Goal: Task Accomplishment & Management: Complete application form

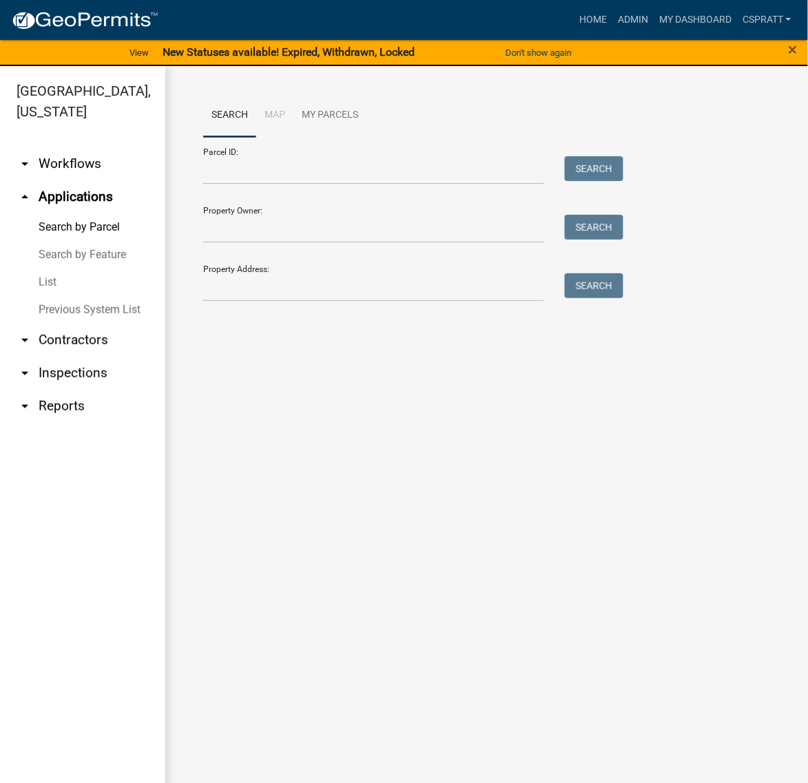
click at [57, 296] on link "List" at bounding box center [82, 283] width 165 height 28
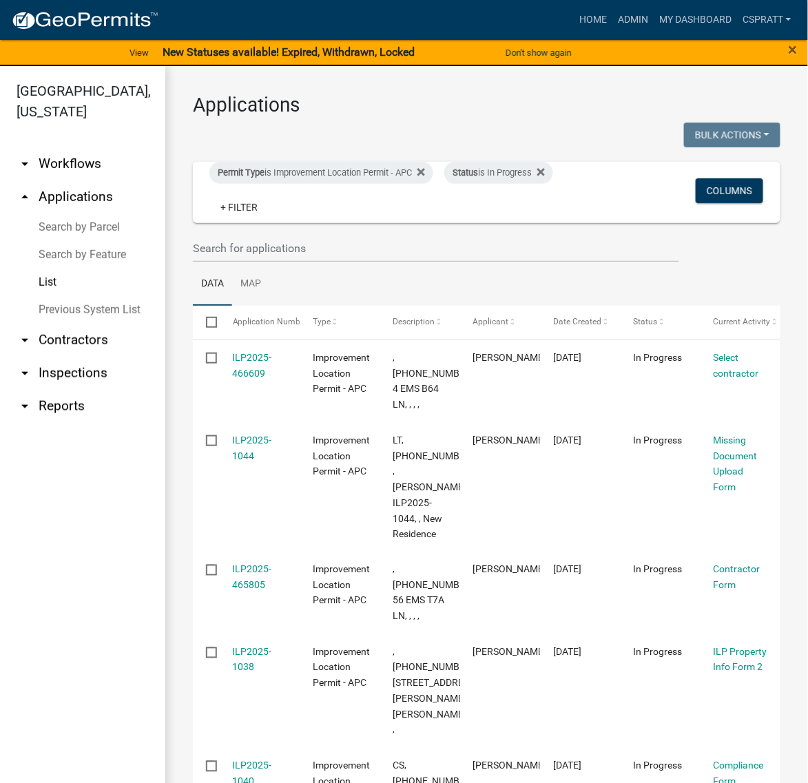
click at [111, 357] on link "arrow_drop_down Contractors" at bounding box center [82, 340] width 165 height 33
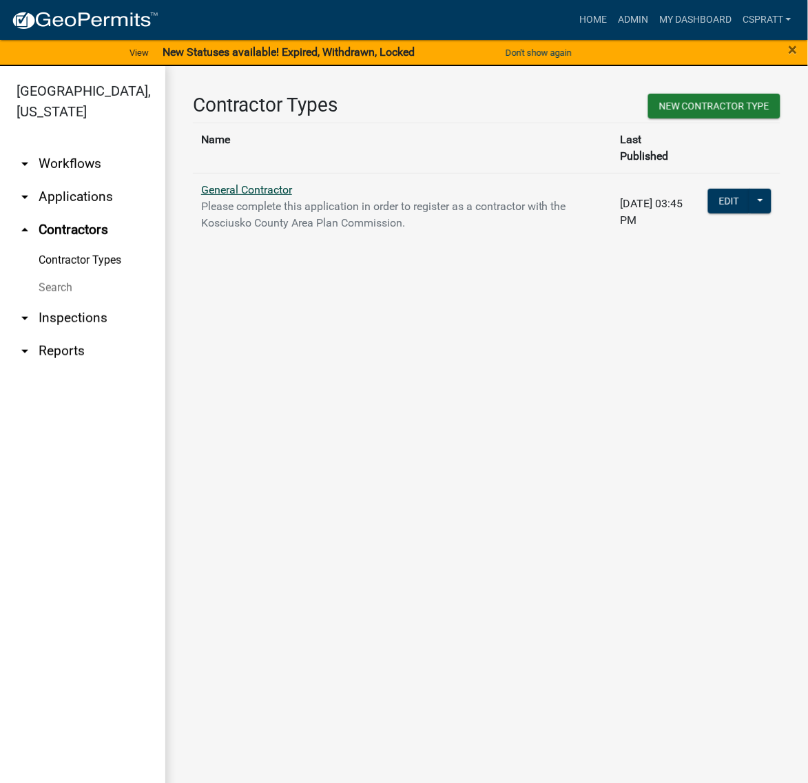
click at [278, 194] on link "General Contractor" at bounding box center [246, 189] width 91 height 13
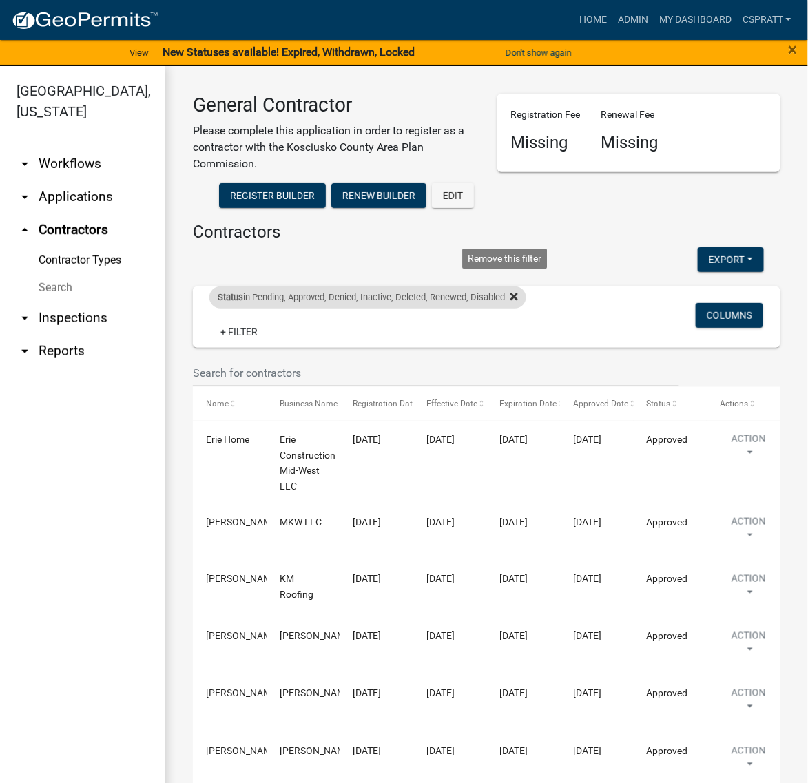
click at [518, 301] on icon at bounding box center [514, 297] width 8 height 8
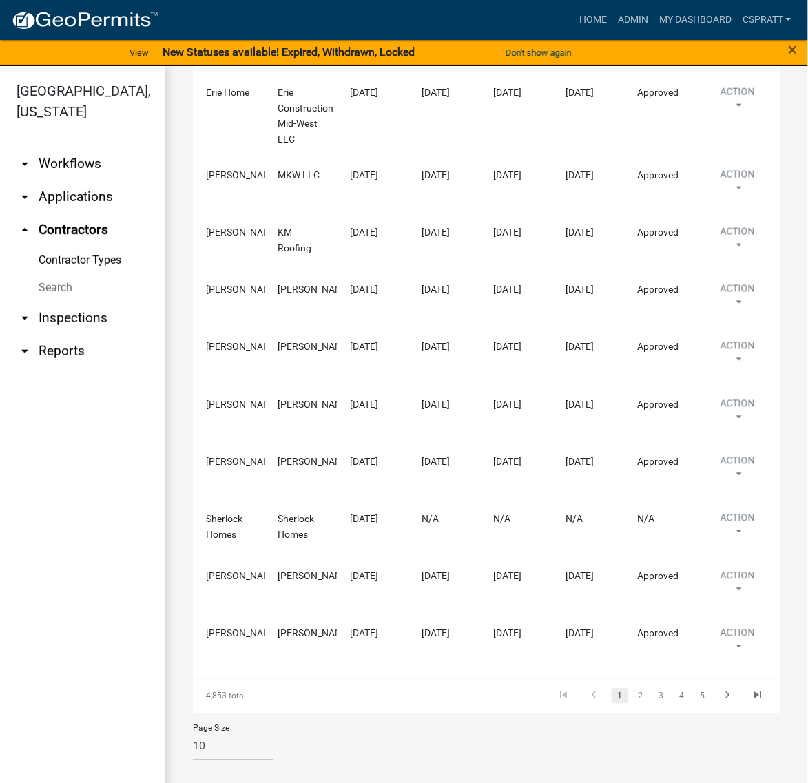
scroll to position [517, 0]
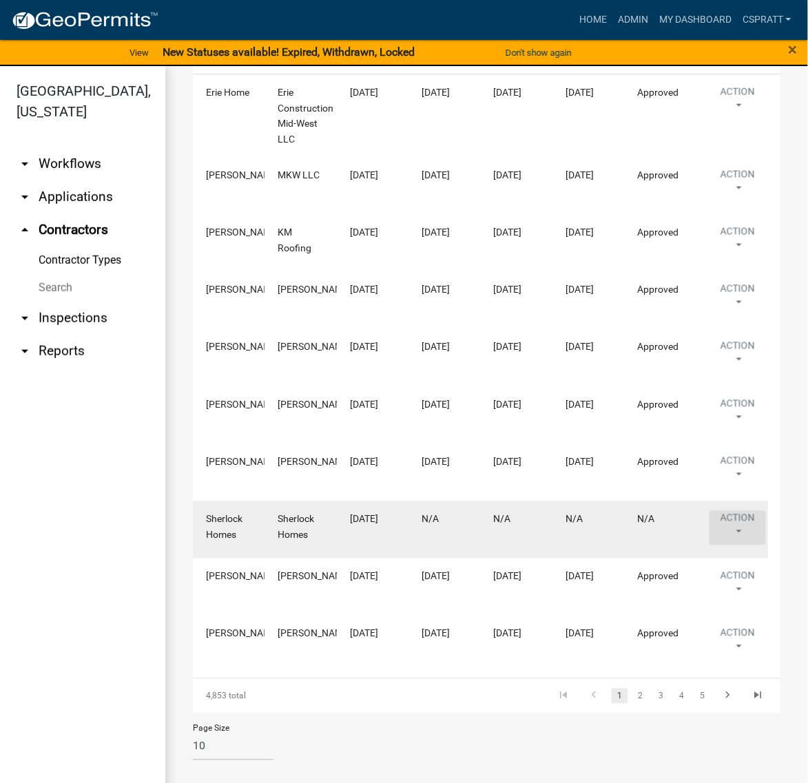
click at [738, 202] on button "Action" at bounding box center [737, 184] width 56 height 34
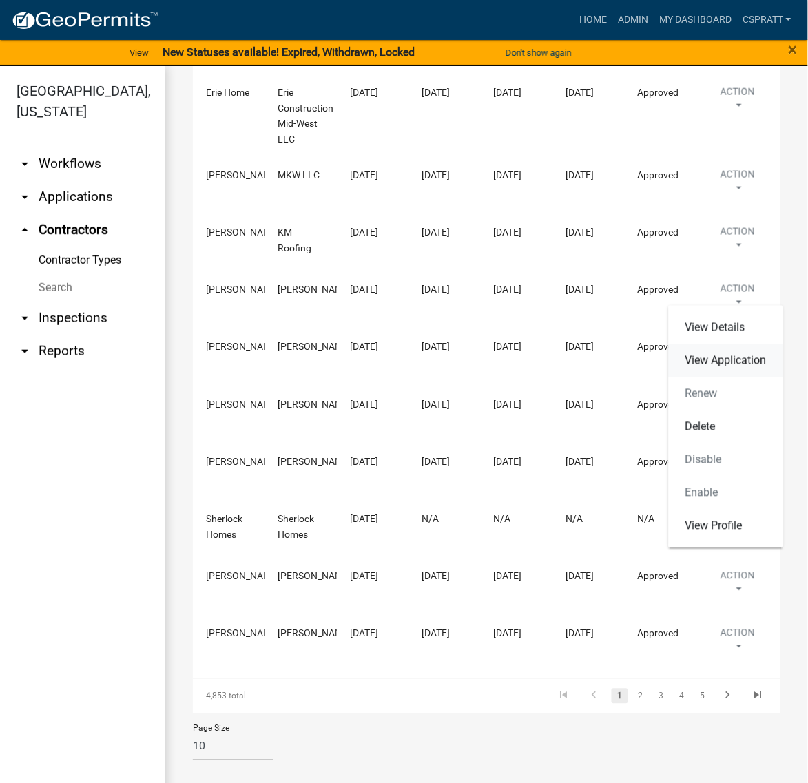
click at [714, 344] on link "View Application" at bounding box center [726, 360] width 114 height 33
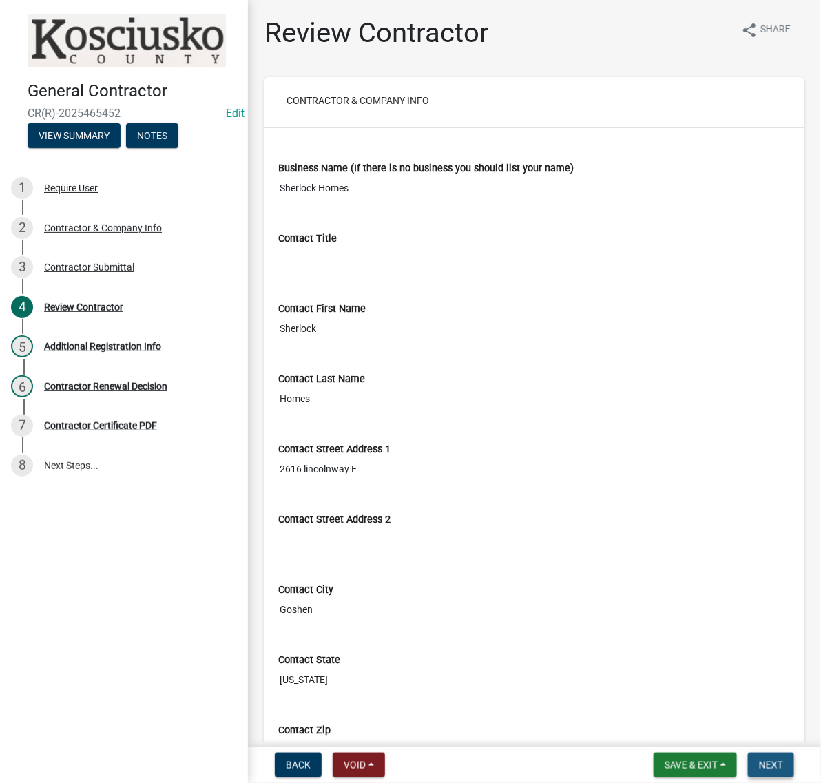
click at [779, 753] on button "Next" at bounding box center [771, 765] width 46 height 25
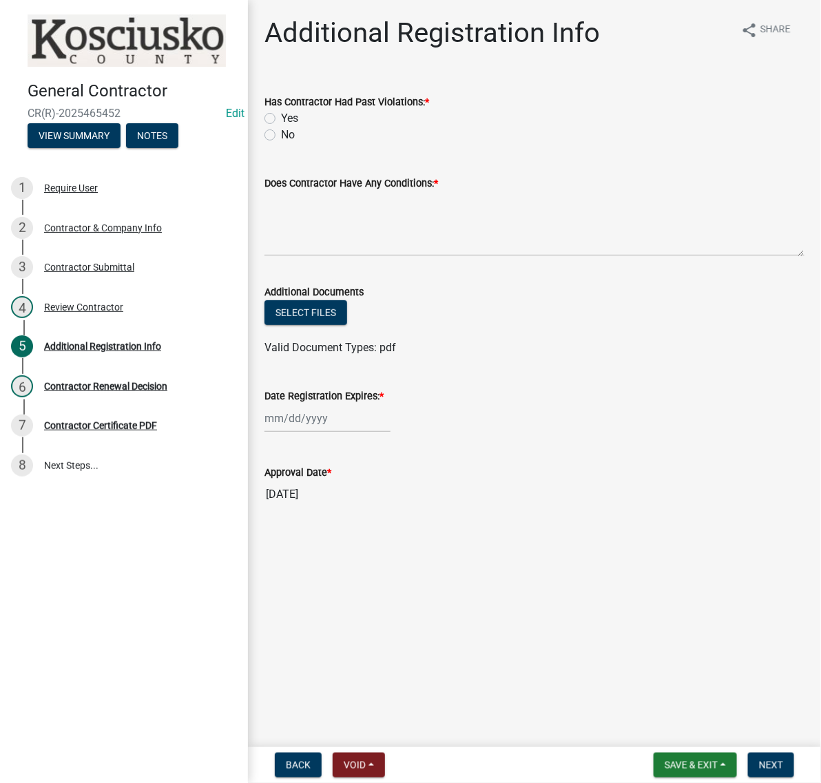
click at [281, 143] on label "No" at bounding box center [288, 135] width 14 height 17
click at [281, 136] on input "No" at bounding box center [285, 131] width 9 height 9
radio input "true"
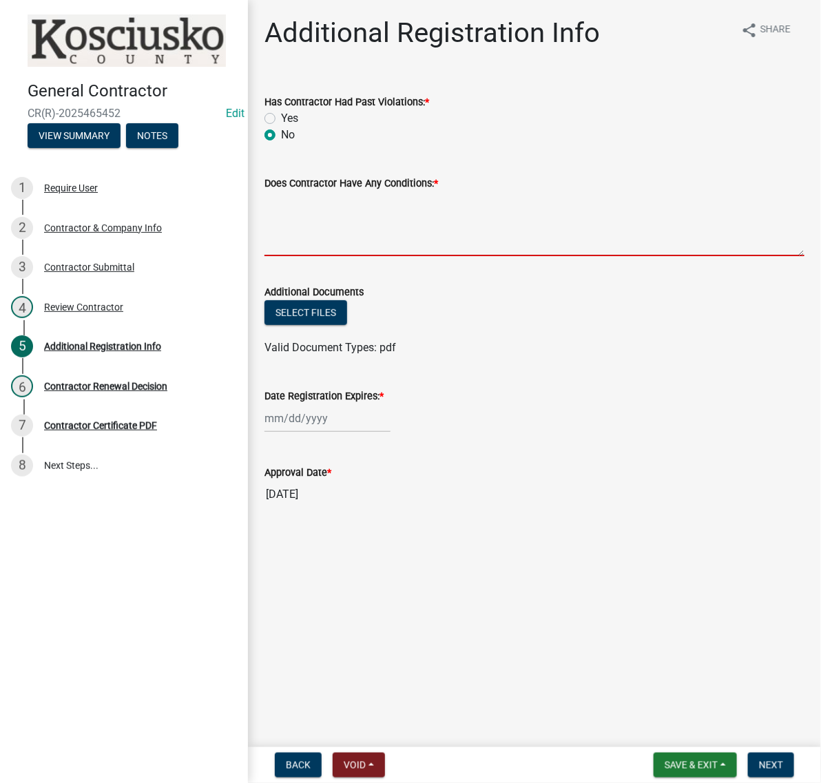
click at [293, 253] on textarea "Does Contractor Have Any Conditions: *" at bounding box center [534, 223] width 540 height 65
type textarea "none"
click at [336, 432] on div at bounding box center [327, 418] width 126 height 28
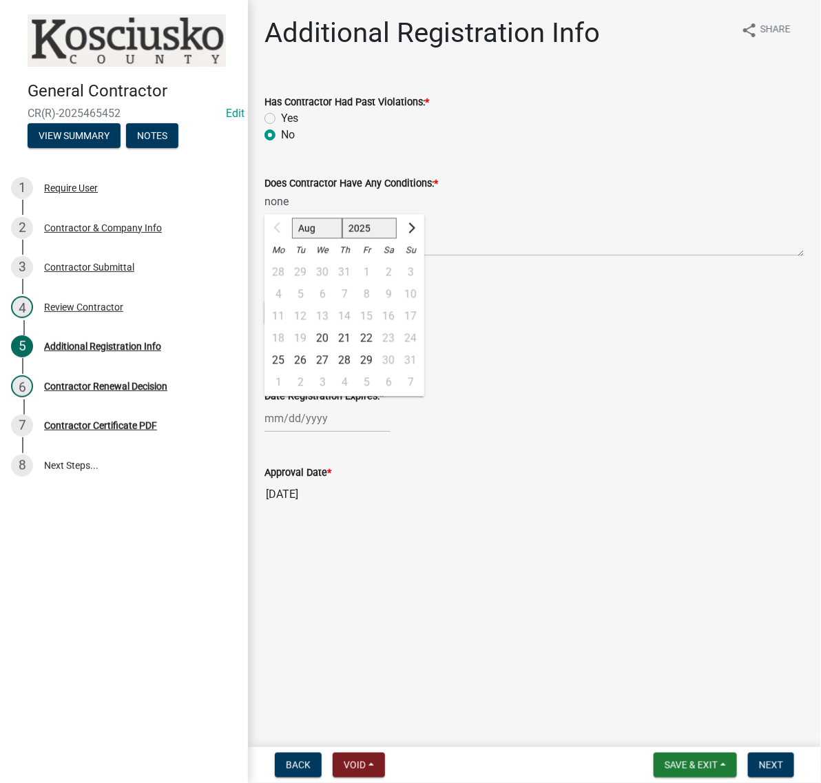
click at [555, 432] on div "Date Registration Expires: * Aug Sep Oct Nov Dec 2025 2026 2027 2028 2029 2030 …" at bounding box center [534, 400] width 540 height 64
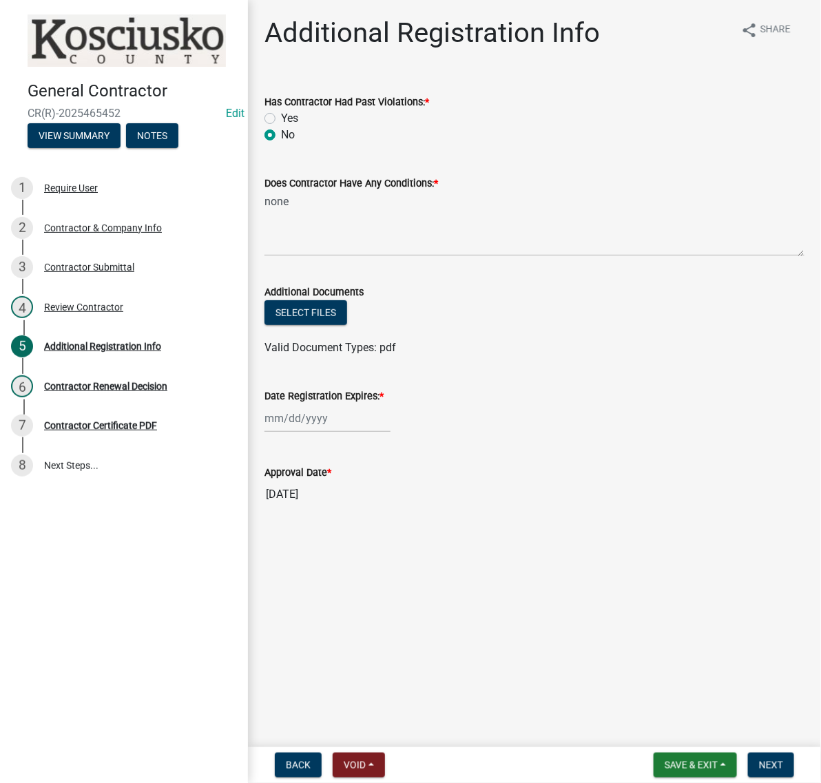
click at [355, 432] on div at bounding box center [327, 418] width 126 height 28
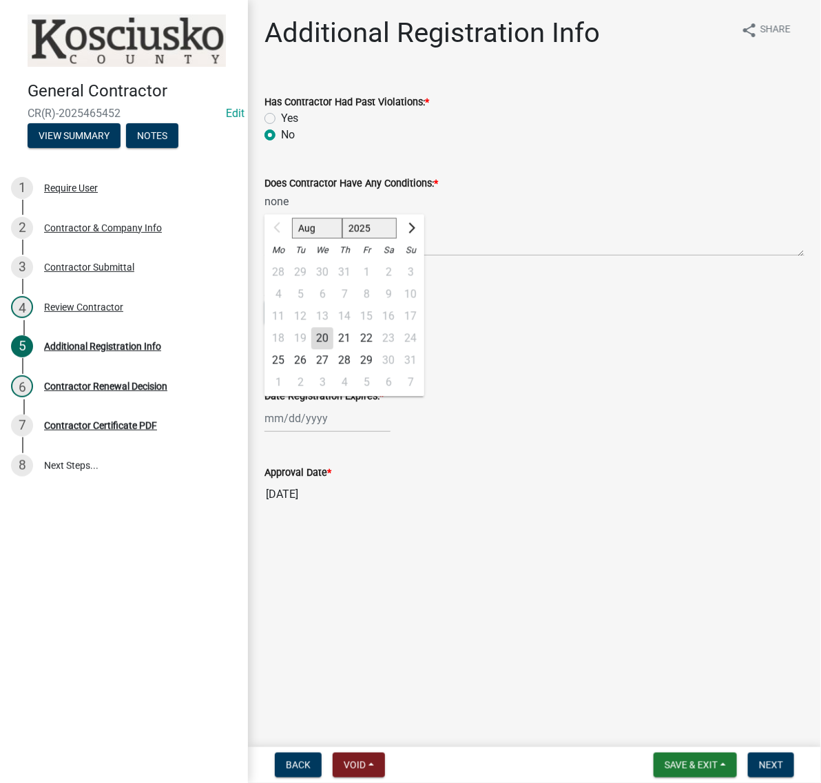
click at [393, 239] on select "2025 2026 2027 2028 2029 2030 2031 2032 2033 2034 2035 2036 2037 2038 2039 2040…" at bounding box center [369, 228] width 55 height 21
select select "2026"
click at [366, 239] on select "2025 2026 2027 2028 2029 2030 2031 2032 2033 2034 2035 2036 2037 2038 2039 2040…" at bounding box center [369, 228] width 55 height 21
click at [355, 350] on div "20" at bounding box center [344, 339] width 22 height 22
type input "08/20/2026"
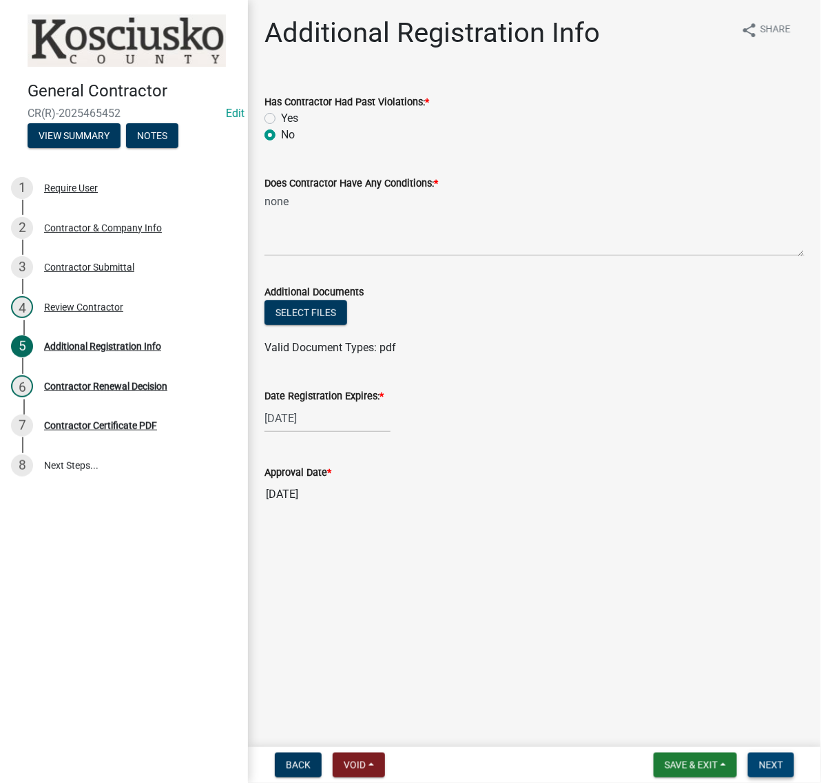
click at [759, 760] on span "Next" at bounding box center [771, 765] width 24 height 11
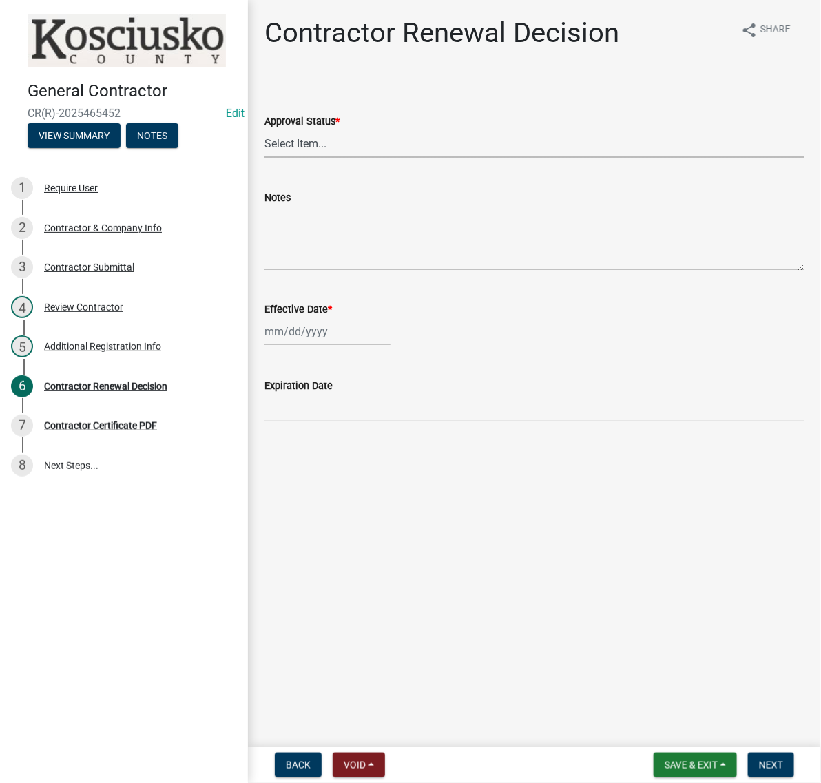
drag, startPoint x: 317, startPoint y: 224, endPoint x: 315, endPoint y: 231, distance: 7.7
click at [317, 158] on select "Select Item... Approved Denied" at bounding box center [534, 143] width 540 height 28
click at [269, 158] on select "Select Item... Approved Denied" at bounding box center [534, 143] width 540 height 28
select select "30db8998-795d-4bbe-8e49-f1ade8865815"
click at [308, 346] on div at bounding box center [327, 331] width 126 height 28
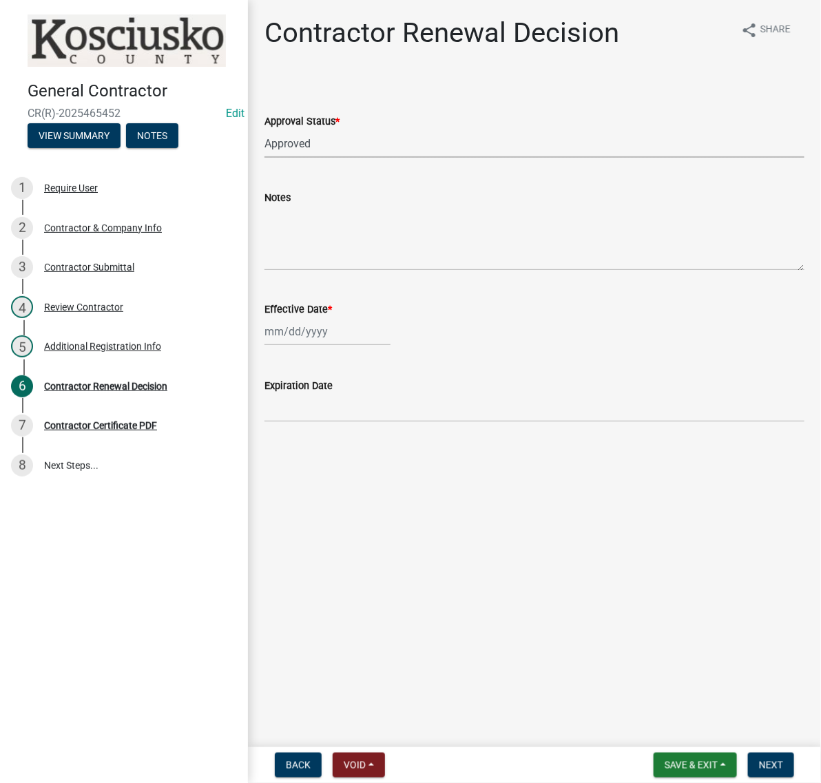
select select "8"
select select "2025"
click at [482, 317] on div "Effective Date *" at bounding box center [534, 309] width 540 height 17
click at [326, 346] on div at bounding box center [327, 331] width 126 height 28
select select "8"
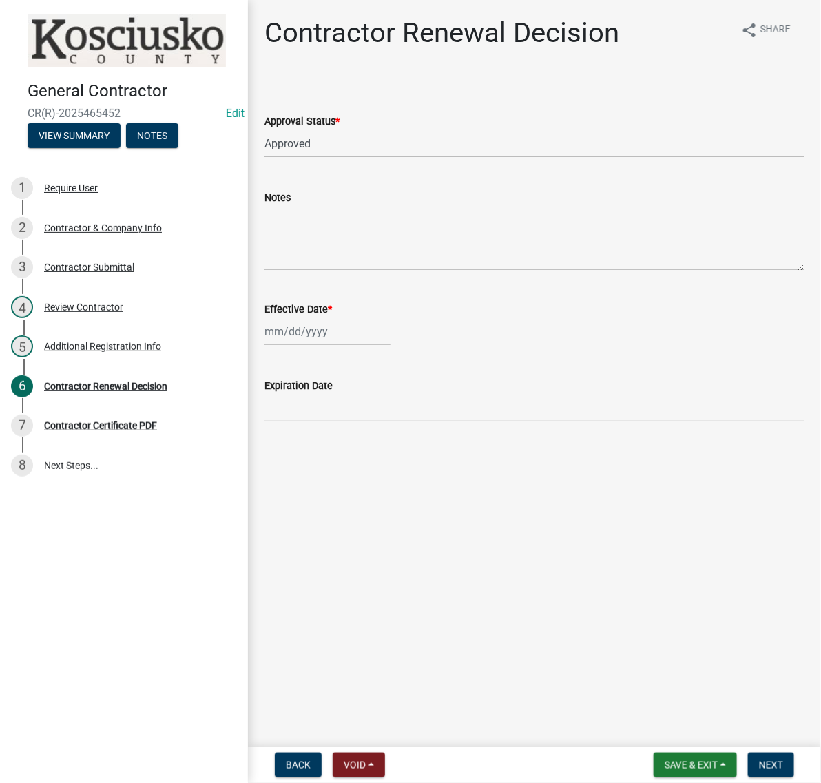
select select "2025"
click at [333, 498] on div "20" at bounding box center [322, 487] width 22 height 22
type input "08/20/2025"
click at [763, 760] on span "Next" at bounding box center [771, 765] width 24 height 11
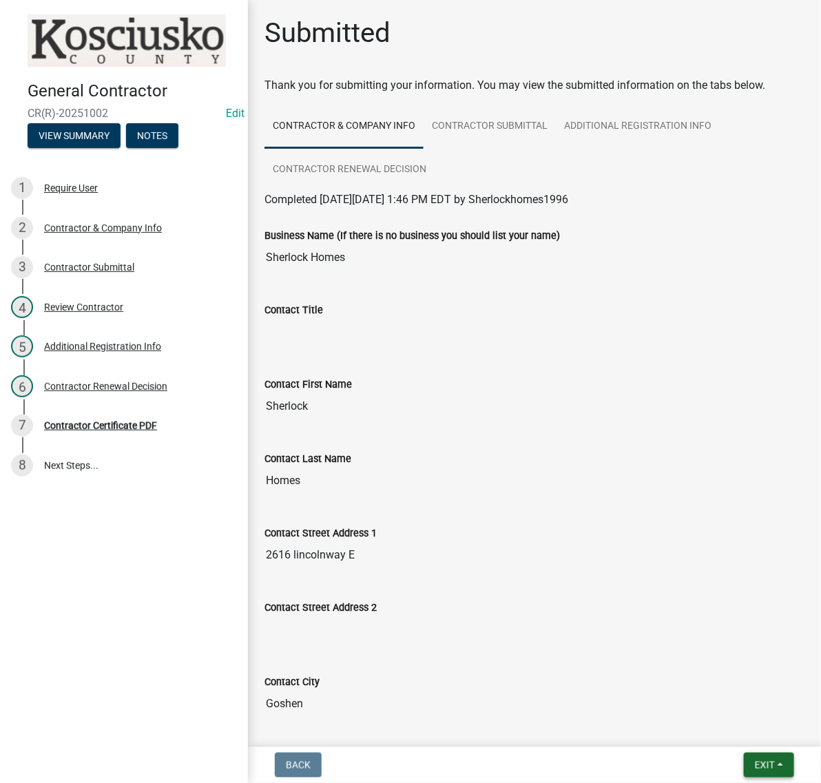
click at [762, 766] on span "Exit" at bounding box center [765, 765] width 20 height 11
click at [692, 420] on input "Sherlock" at bounding box center [534, 407] width 540 height 28
click at [148, 430] on div "Contractor Certificate PDF" at bounding box center [100, 426] width 113 height 10
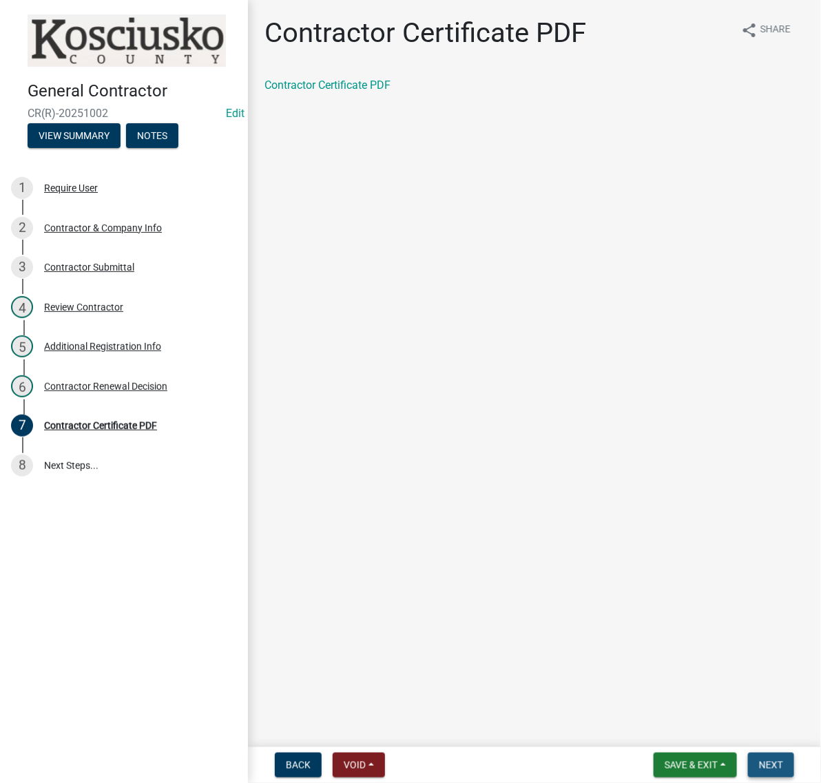
click at [772, 760] on span "Next" at bounding box center [771, 765] width 24 height 11
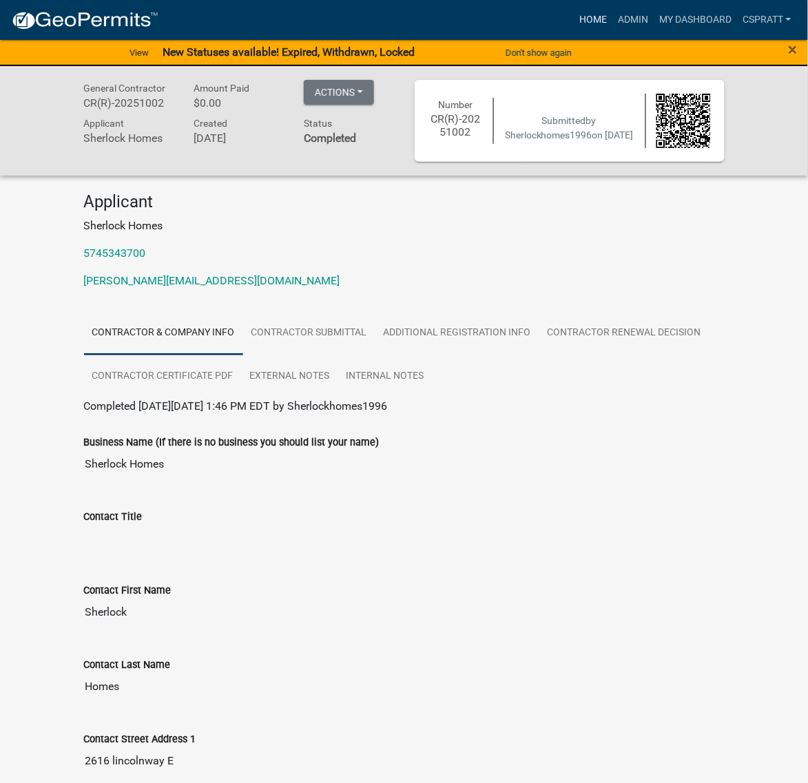
click at [574, 25] on link "Home" at bounding box center [593, 20] width 39 height 26
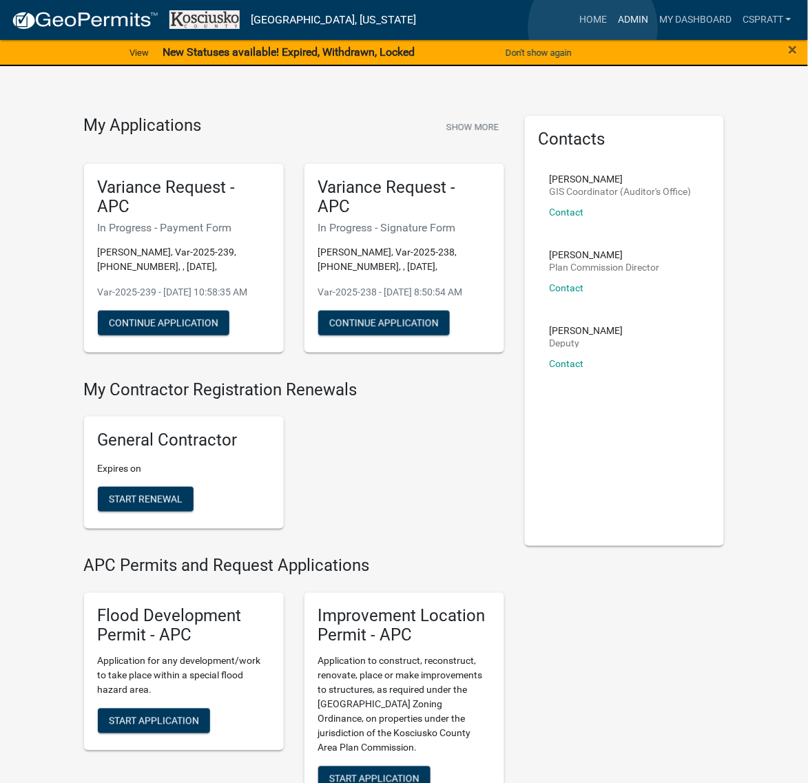
click at [612, 28] on link "Admin" at bounding box center [632, 20] width 41 height 26
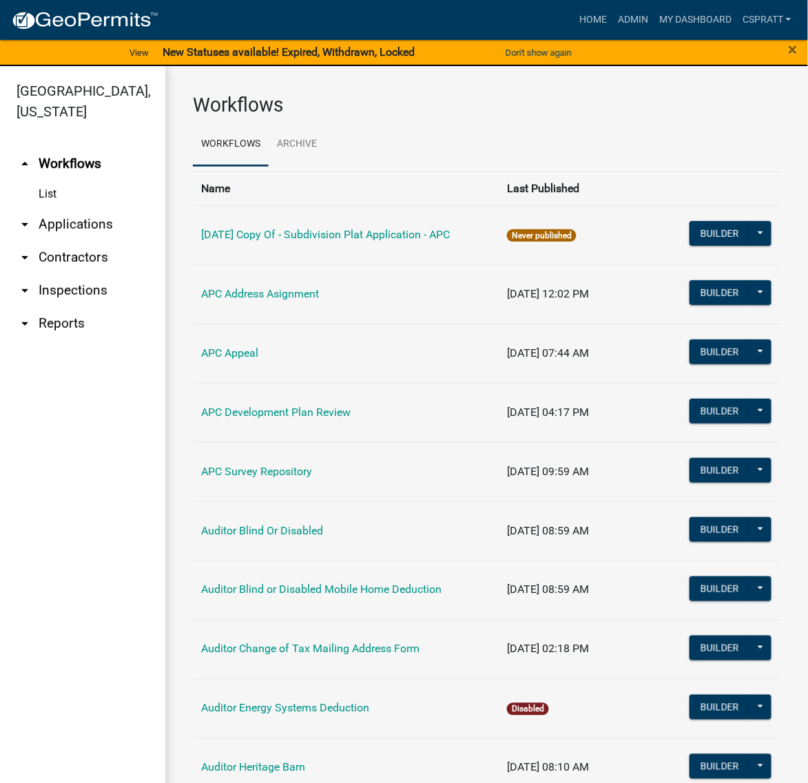
click at [100, 274] on link "arrow_drop_down Contractors" at bounding box center [82, 257] width 165 height 33
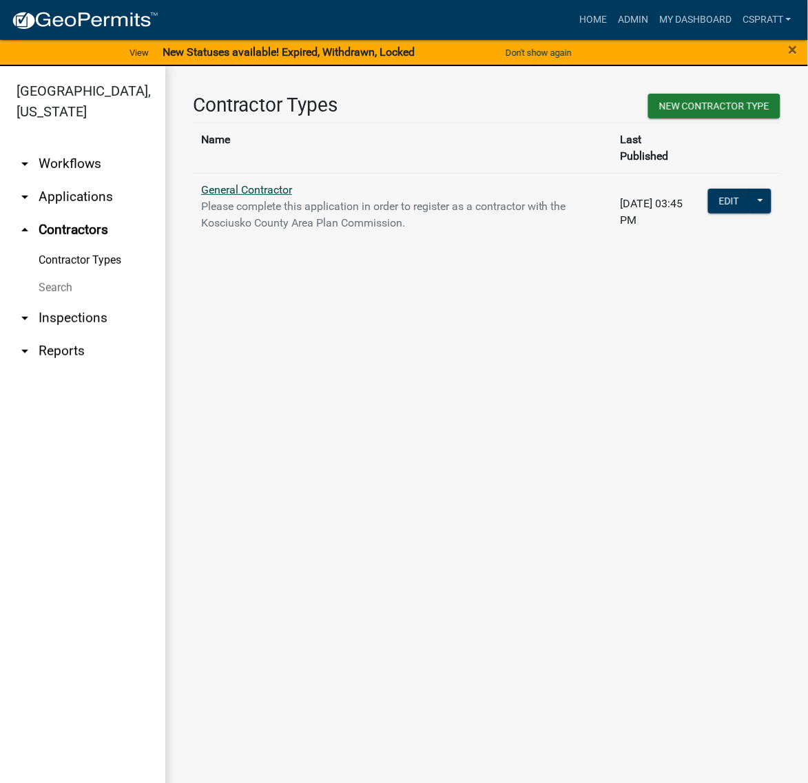
click at [292, 196] on link "General Contractor" at bounding box center [246, 189] width 91 height 13
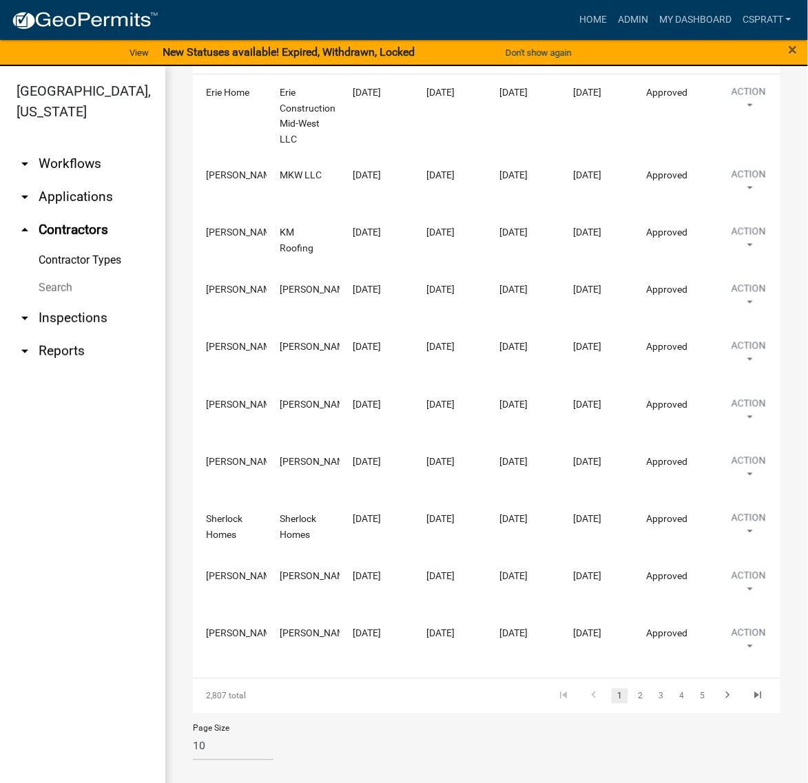
scroll to position [599, 0]
click at [632, 691] on link "2" at bounding box center [640, 696] width 17 height 15
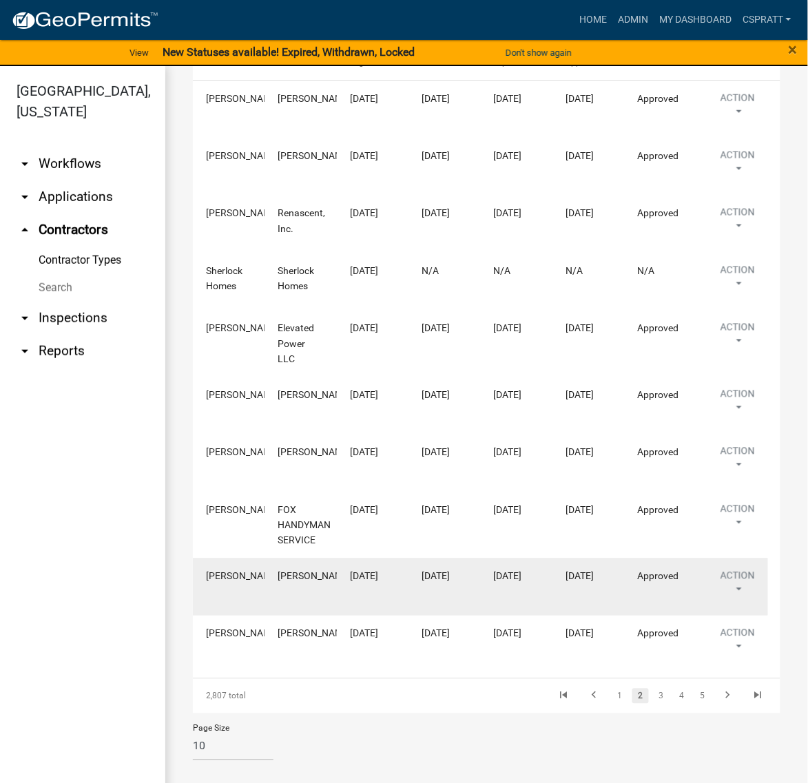
scroll to position [583, 0]
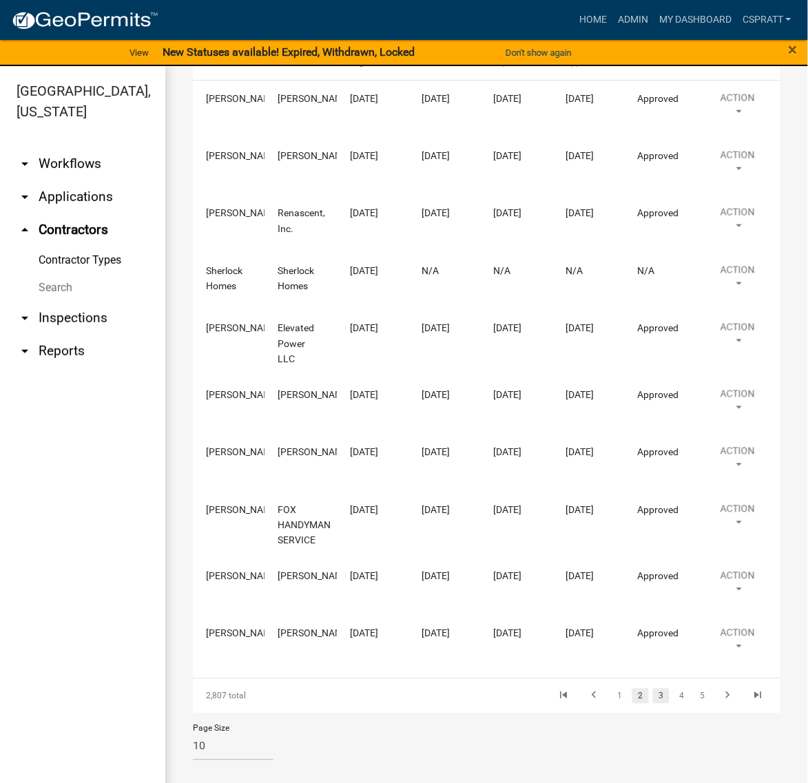
click at [653, 689] on link "3" at bounding box center [661, 696] width 17 height 15
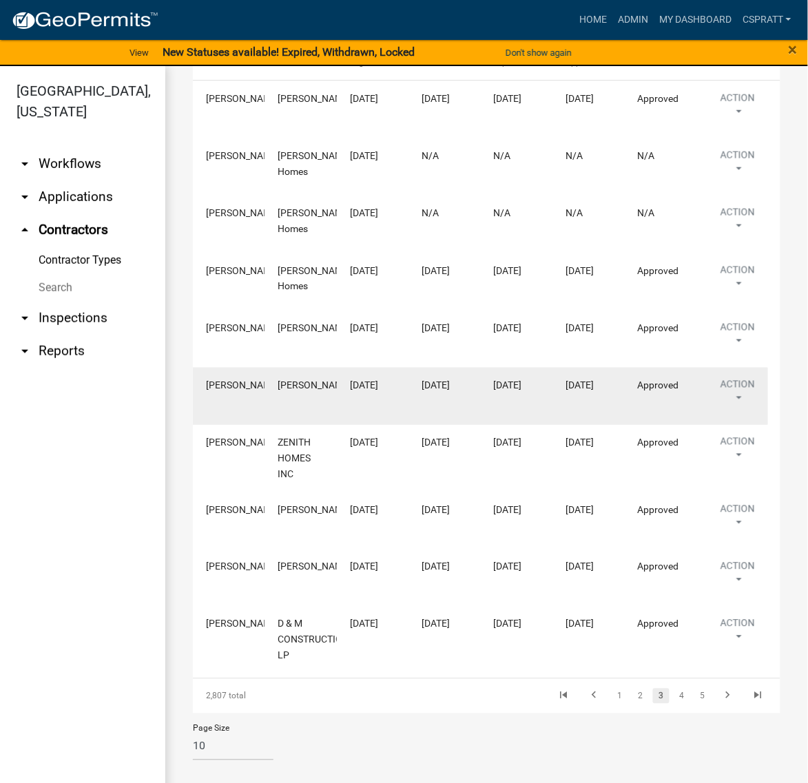
scroll to position [583, 0]
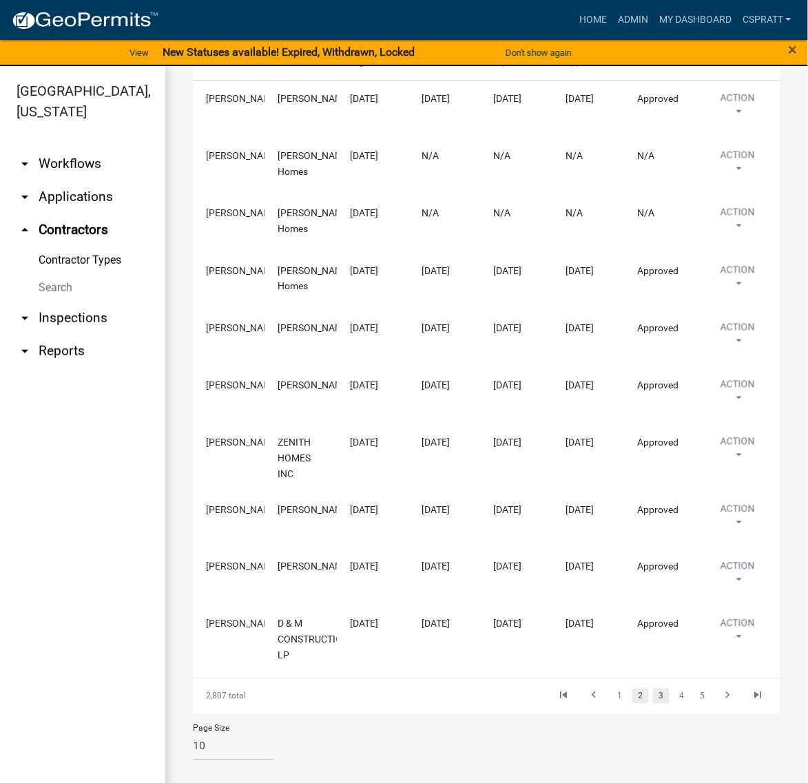
click at [632, 689] on link "2" at bounding box center [640, 696] width 17 height 15
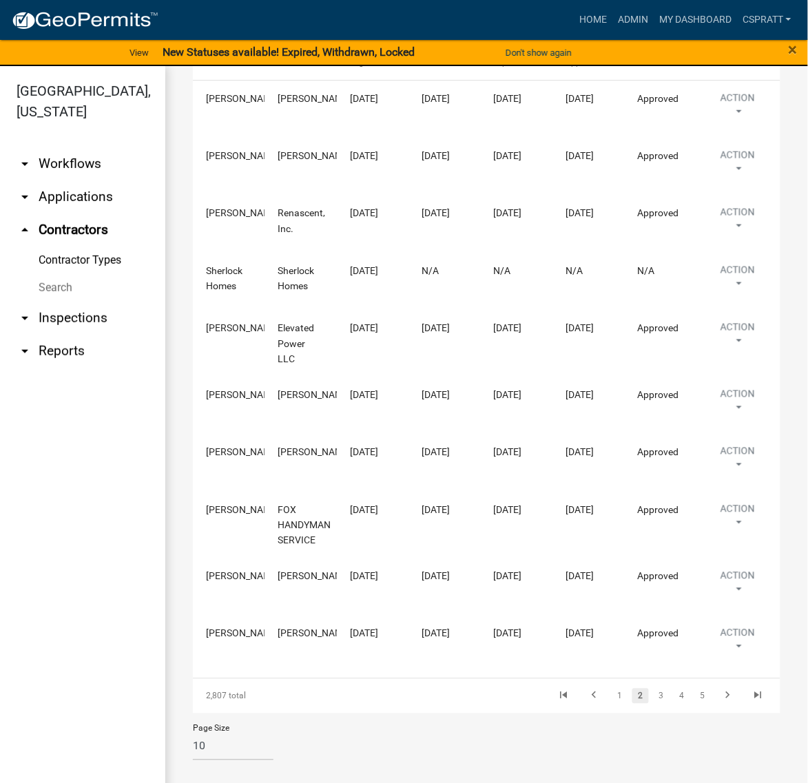
scroll to position [583, 0]
click at [612, 689] on link "1" at bounding box center [620, 696] width 17 height 15
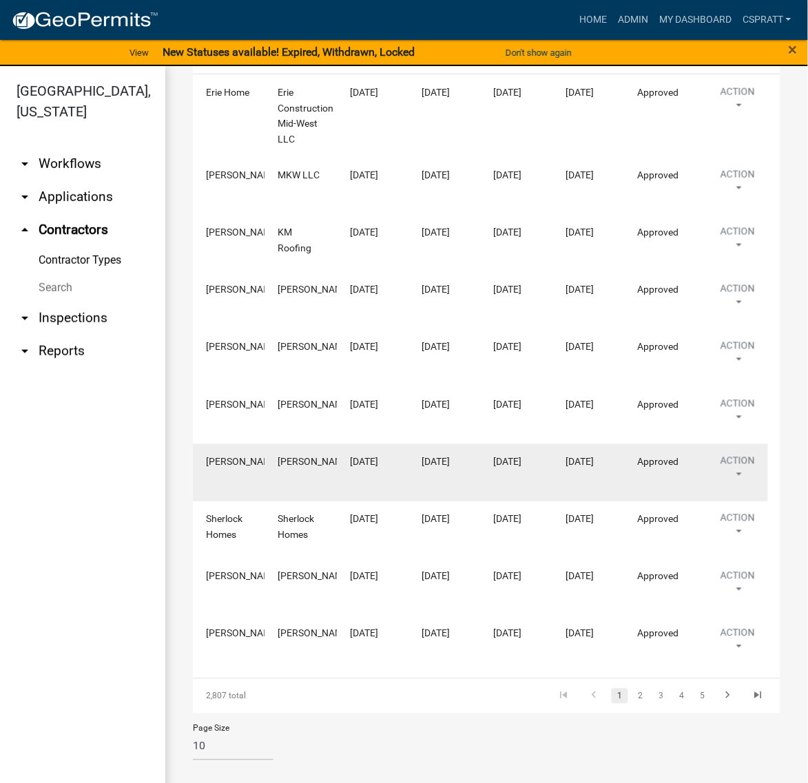
scroll to position [614, 0]
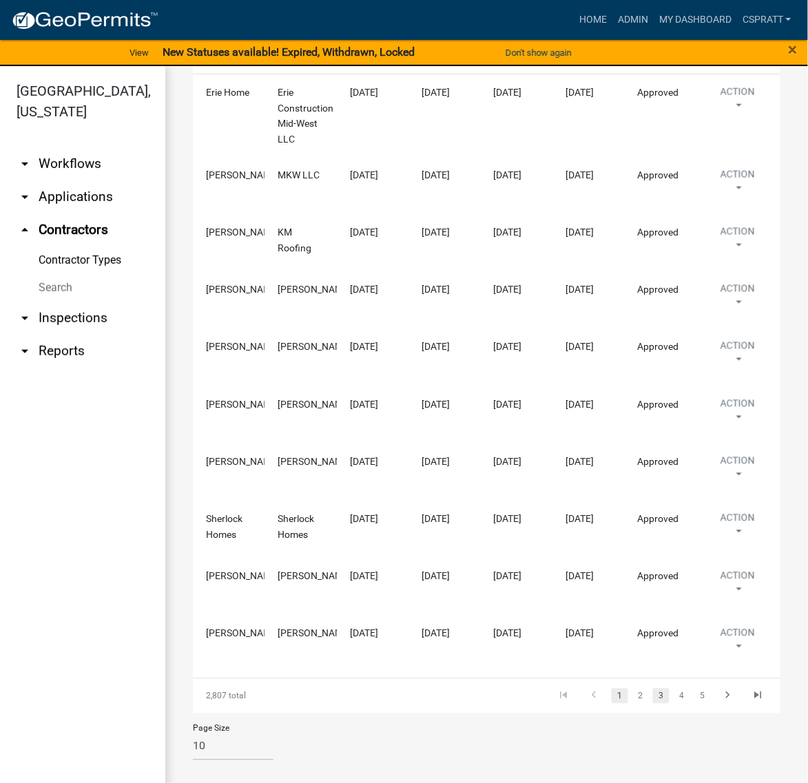
click at [653, 689] on link "3" at bounding box center [661, 696] width 17 height 15
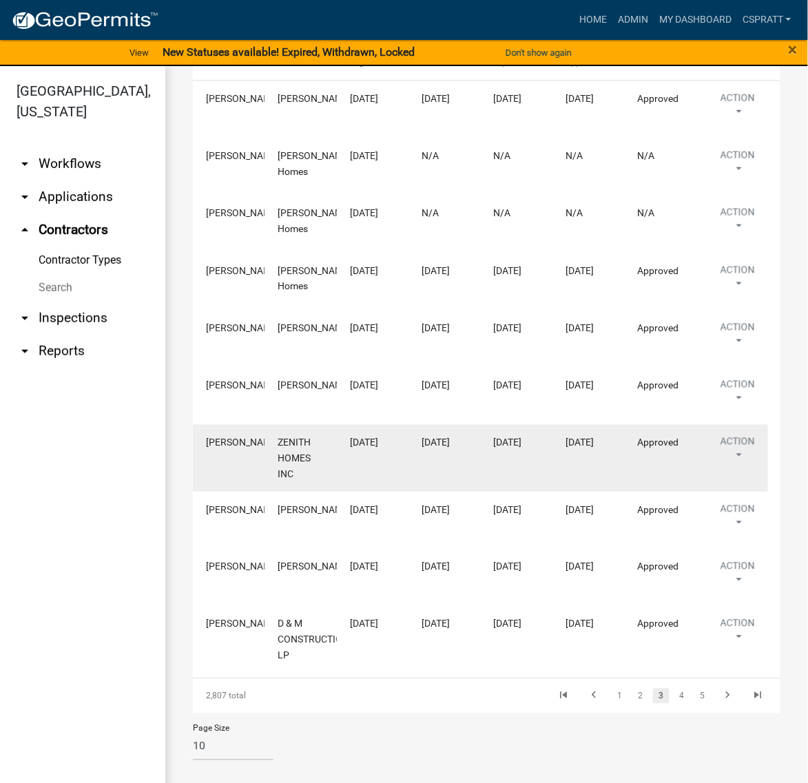
scroll to position [325, 0]
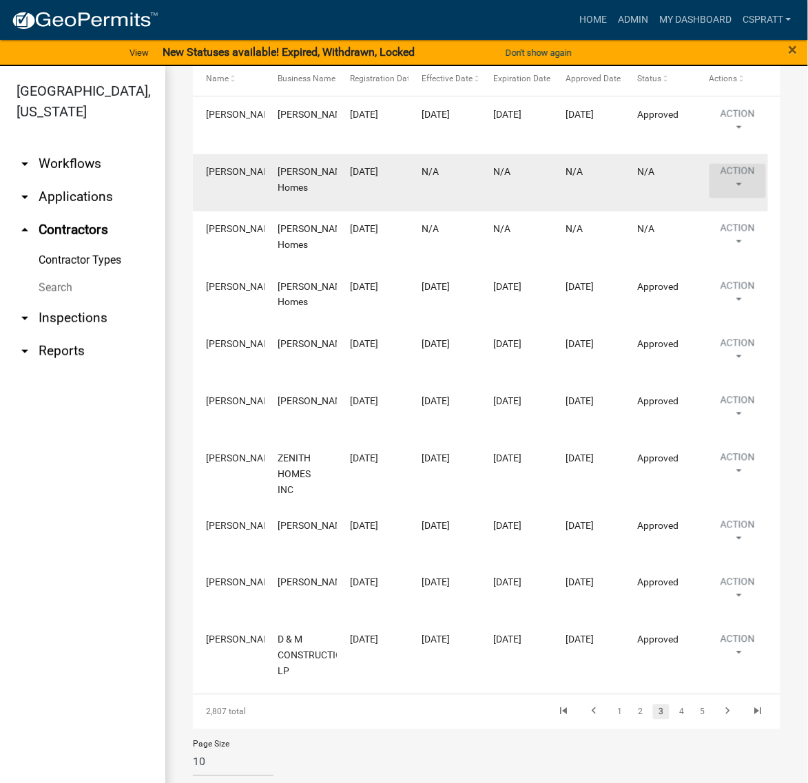
click at [742, 198] on button "Action" at bounding box center [737, 181] width 56 height 34
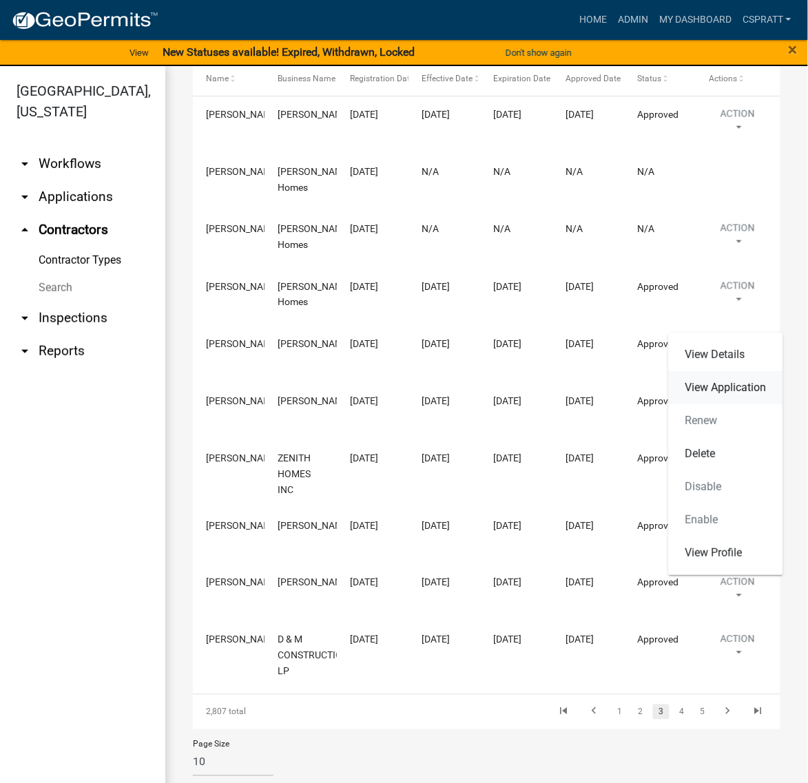
click at [711, 397] on link "View Application" at bounding box center [726, 387] width 114 height 33
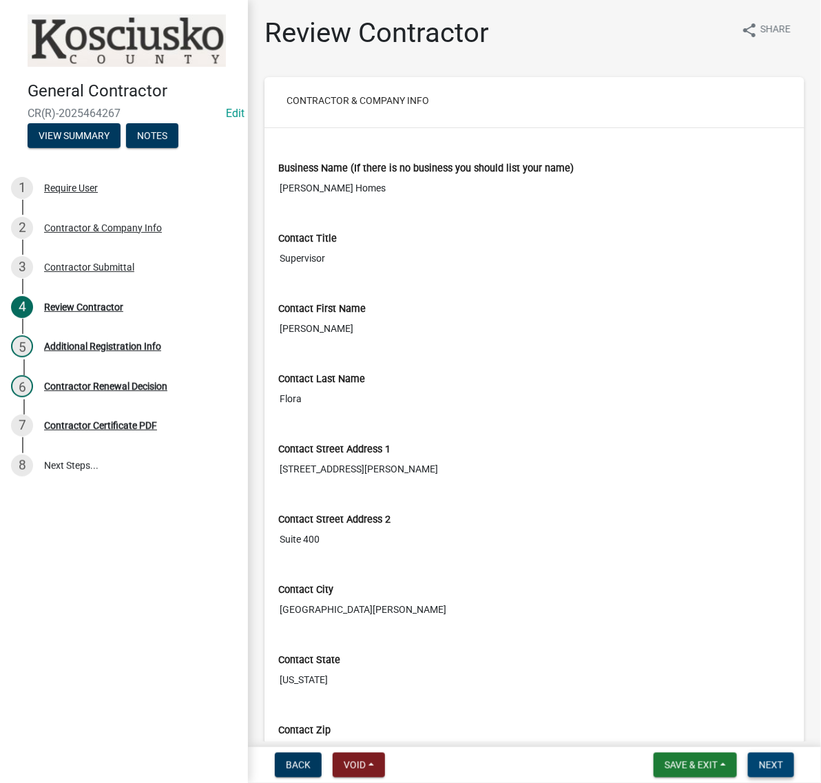
click at [766, 766] on span "Next" at bounding box center [771, 765] width 24 height 11
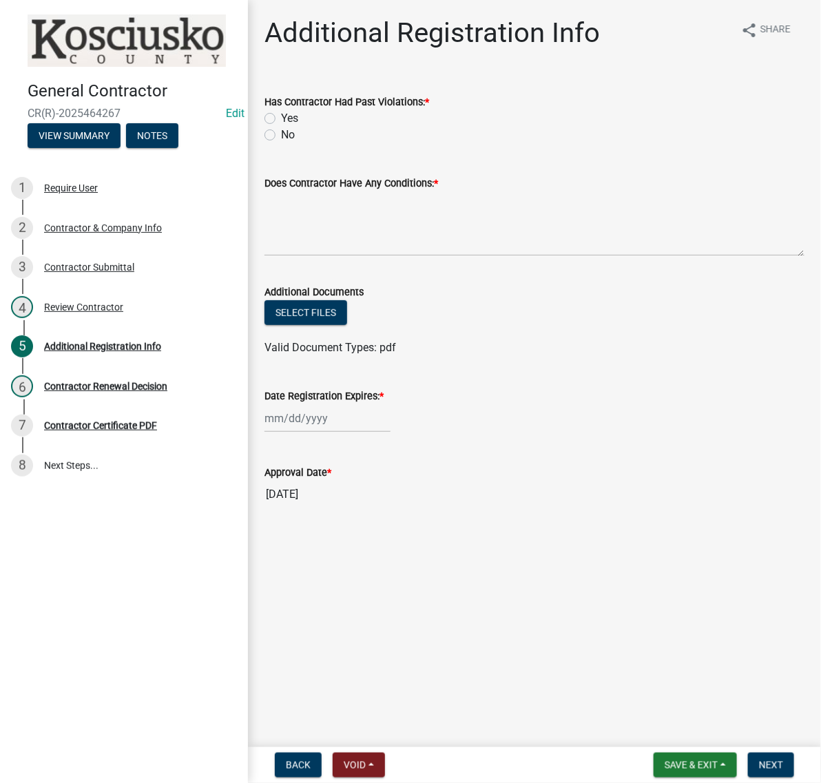
drag, startPoint x: 275, startPoint y: 165, endPoint x: 310, endPoint y: 207, distance: 54.3
click at [281, 143] on label "No" at bounding box center [288, 135] width 14 height 17
click at [281, 136] on input "No" at bounding box center [285, 131] width 9 height 9
radio input "true"
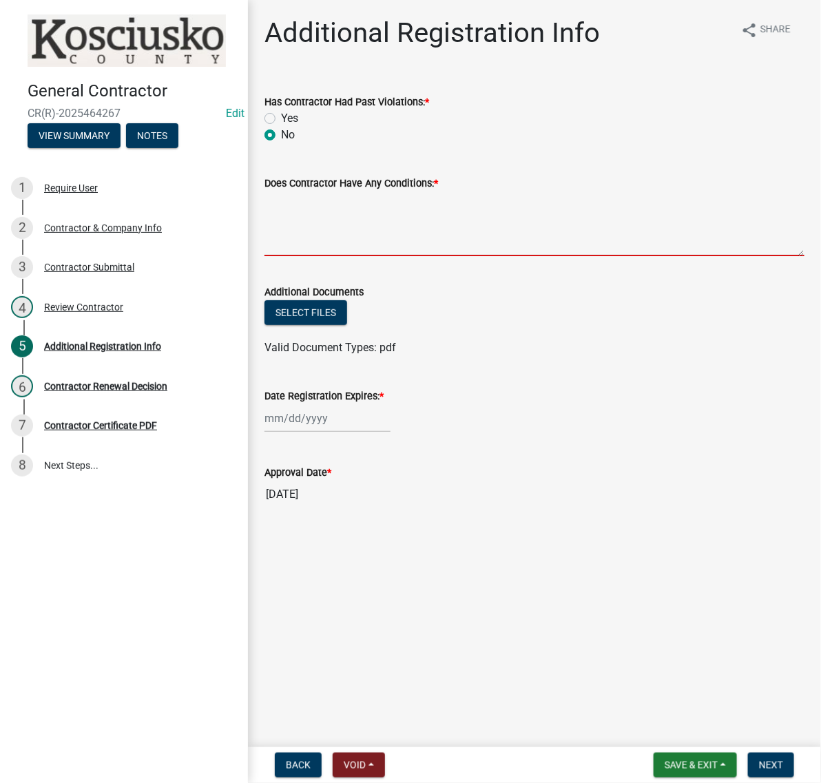
click at [344, 256] on textarea "Does Contractor Have Any Conditions: *" at bounding box center [534, 223] width 540 height 65
type textarea "none"
click at [329, 432] on div at bounding box center [327, 418] width 126 height 28
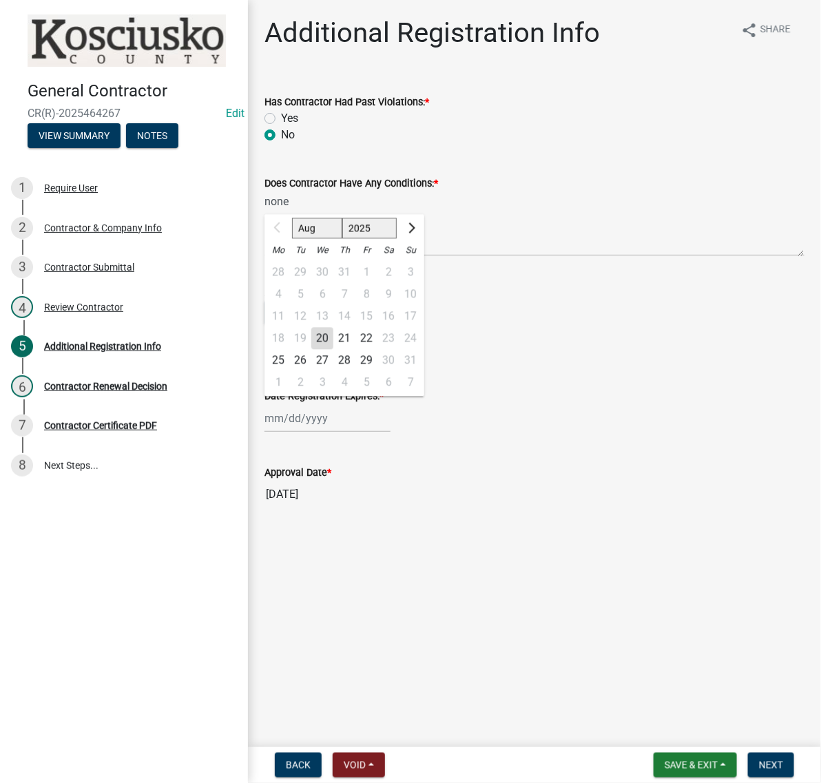
click at [333, 350] on div "20" at bounding box center [322, 339] width 22 height 22
type input "08/20/2025"
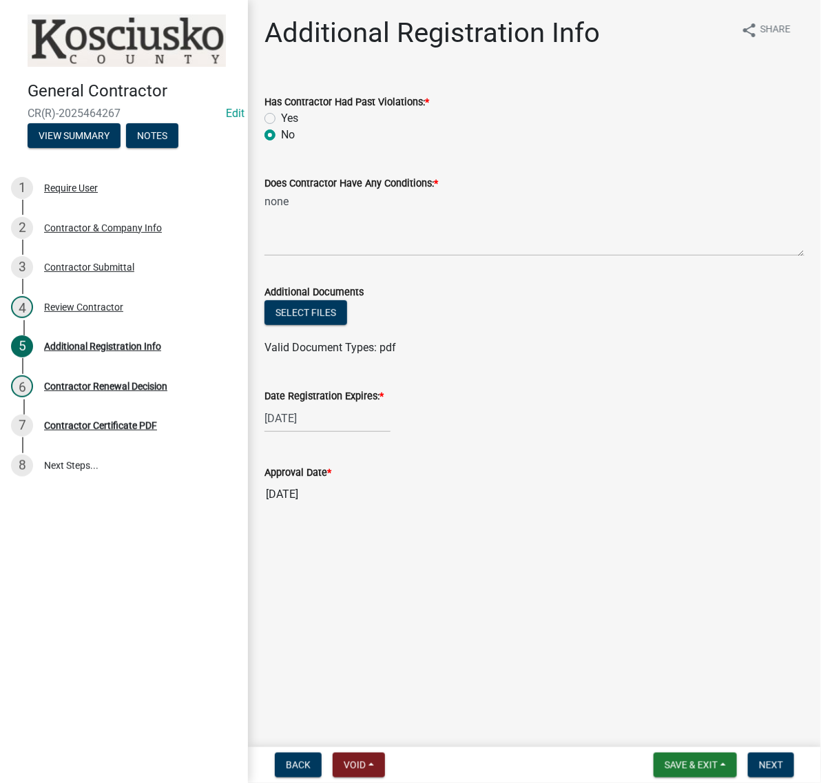
click at [346, 432] on div "08/20/2025" at bounding box center [327, 418] width 126 height 28
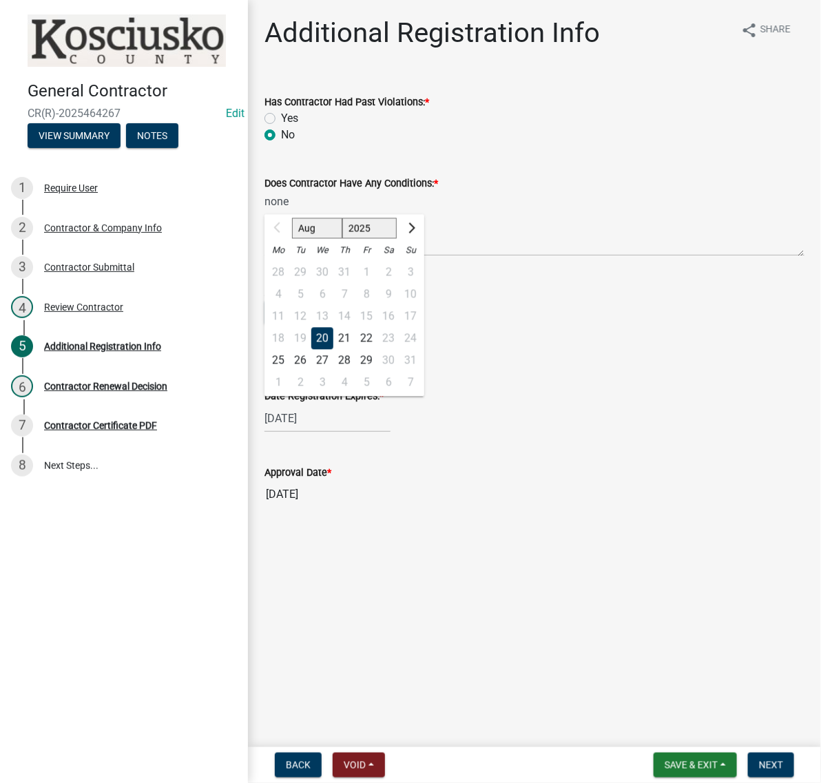
click at [390, 239] on select "2025 2026 2027 2028 2029 2030 2031 2032 2033 2034 2035 2036 2037 2038 2039 2040…" at bounding box center [369, 228] width 55 height 21
select select "2026"
click at [366, 239] on select "2025 2026 2027 2028 2029 2030 2031 2032 2033 2034 2035 2036 2037 2038 2039 2040…" at bounding box center [369, 228] width 55 height 21
click at [355, 350] on div "20" at bounding box center [344, 339] width 22 height 22
type input "08/20/2026"
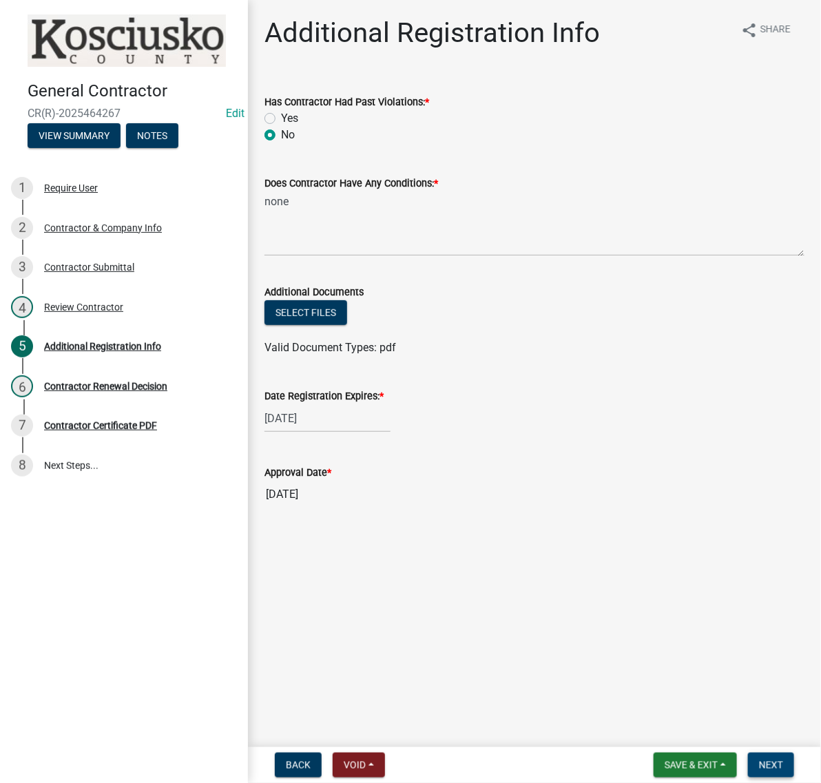
click at [759, 760] on span "Next" at bounding box center [771, 765] width 24 height 11
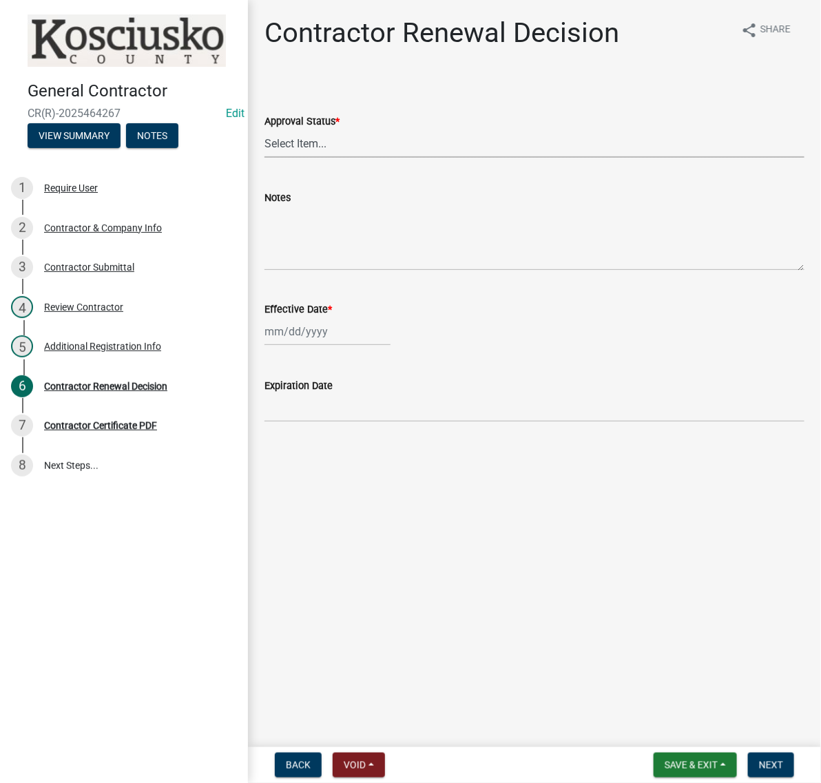
click at [308, 158] on select "Select Item... Approved Denied" at bounding box center [534, 143] width 540 height 28
click at [269, 158] on select "Select Item... Approved Denied" at bounding box center [534, 143] width 540 height 28
select select "30db8998-795d-4bbe-8e49-f1ade8865815"
select select "8"
select select "2025"
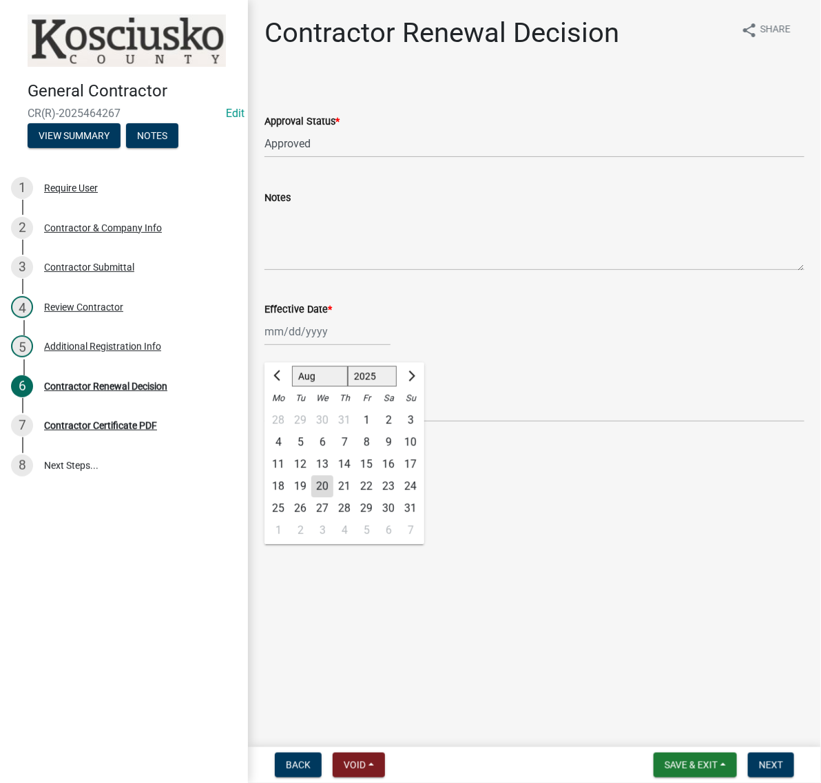
click at [317, 346] on div "Jan Feb Mar Apr May Jun Jul Aug Sep Oct Nov Dec 1525 1526 1527 1528 1529 1530 1…" at bounding box center [327, 331] width 126 height 28
click at [333, 498] on div "20" at bounding box center [322, 487] width 22 height 22
type input "08/20/2025"
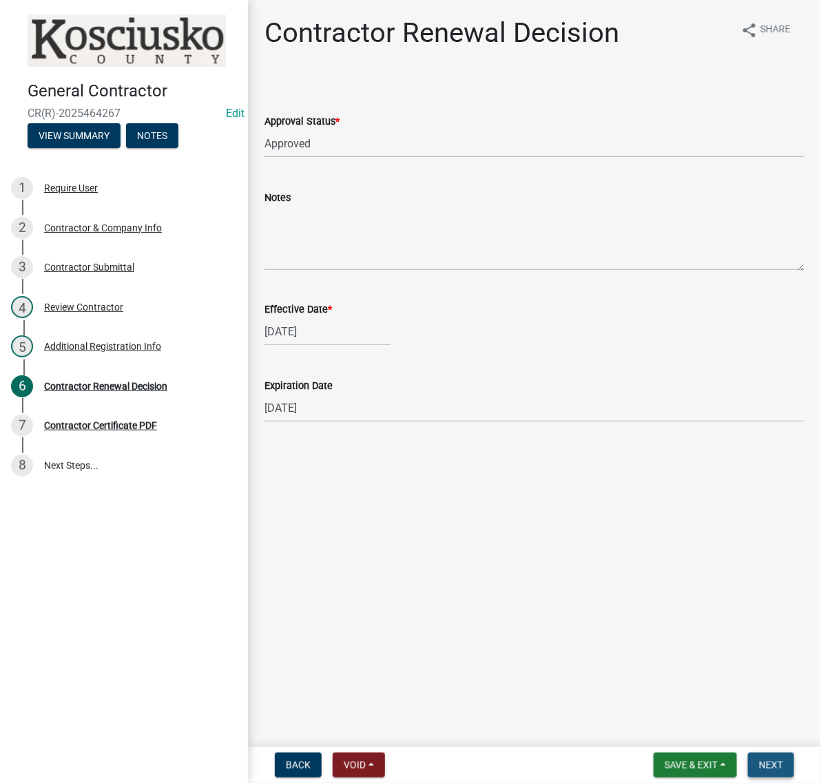
click at [773, 760] on span "Next" at bounding box center [771, 765] width 24 height 11
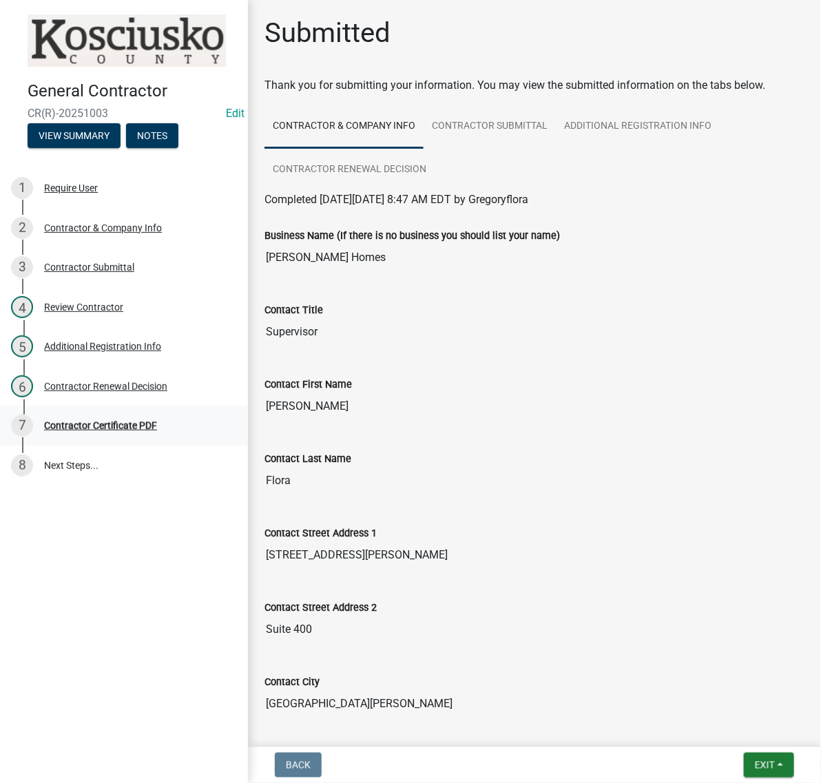
click at [96, 430] on div "Contractor Certificate PDF" at bounding box center [100, 426] width 113 height 10
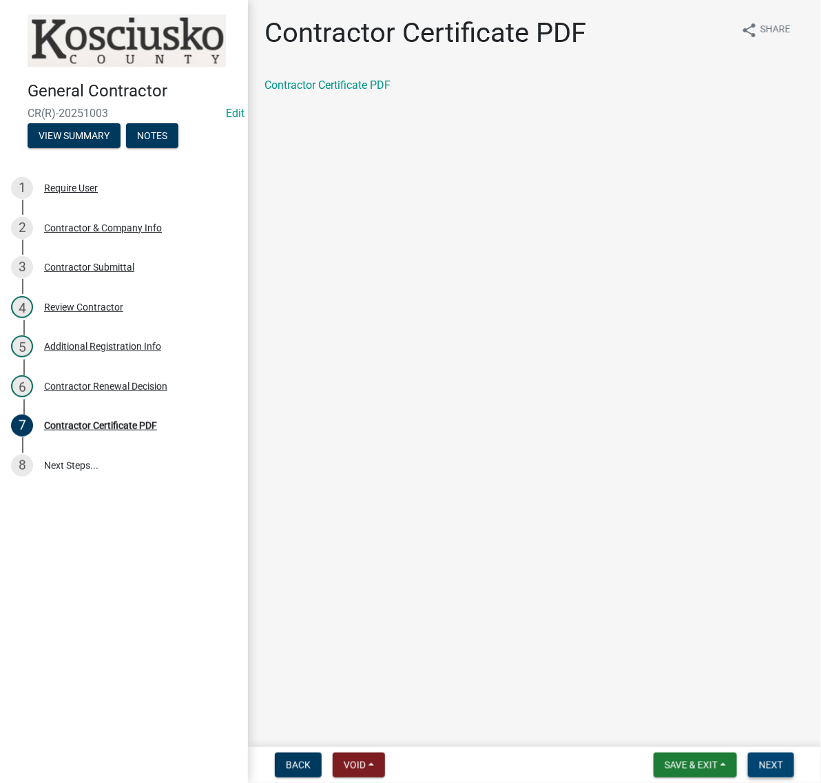
click at [771, 760] on span "Next" at bounding box center [771, 765] width 24 height 11
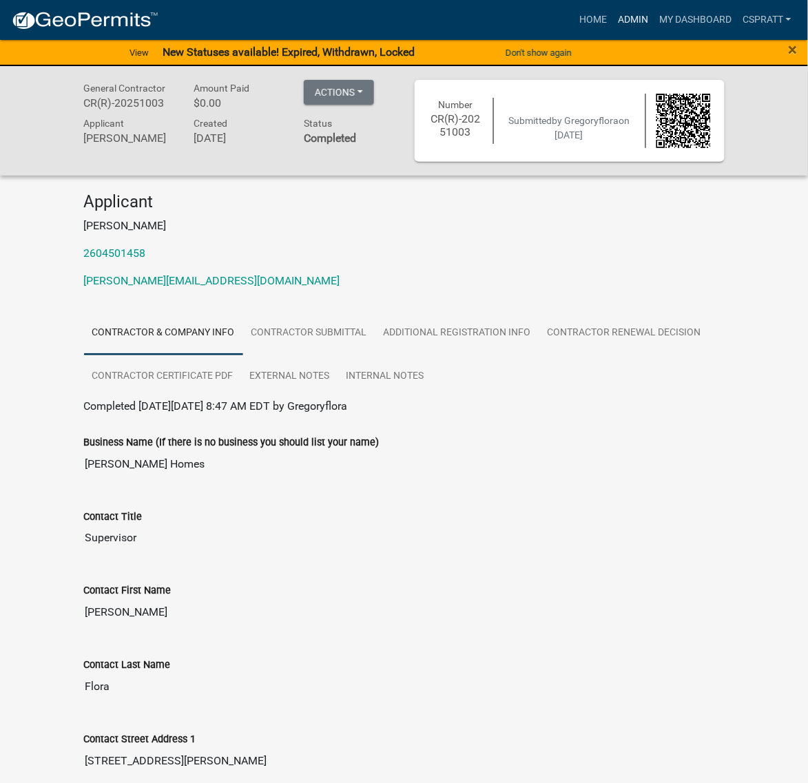
click at [612, 18] on link "Admin" at bounding box center [632, 20] width 41 height 26
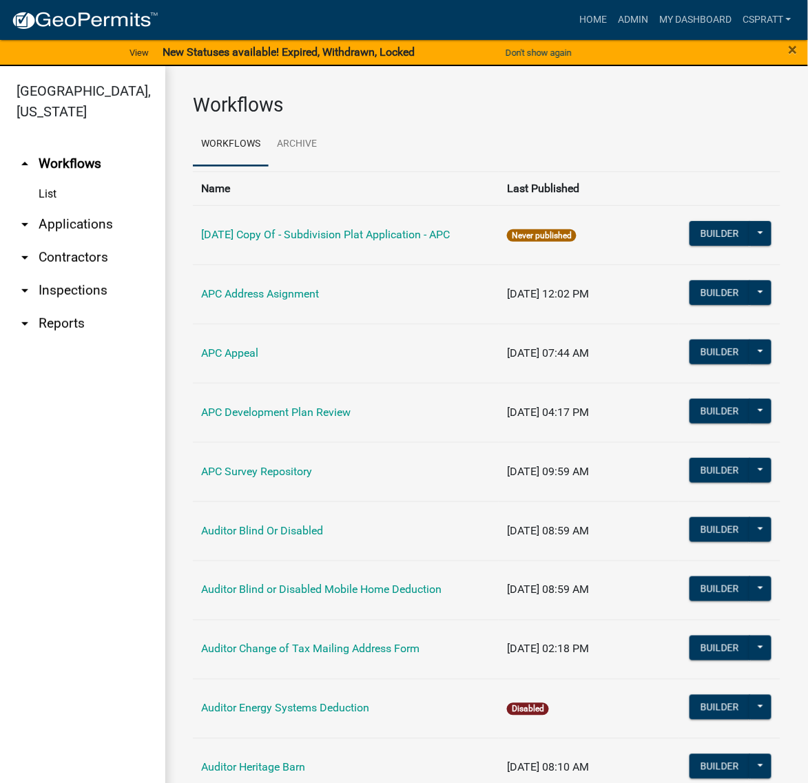
click at [85, 274] on link "arrow_drop_down Contractors" at bounding box center [82, 257] width 165 height 33
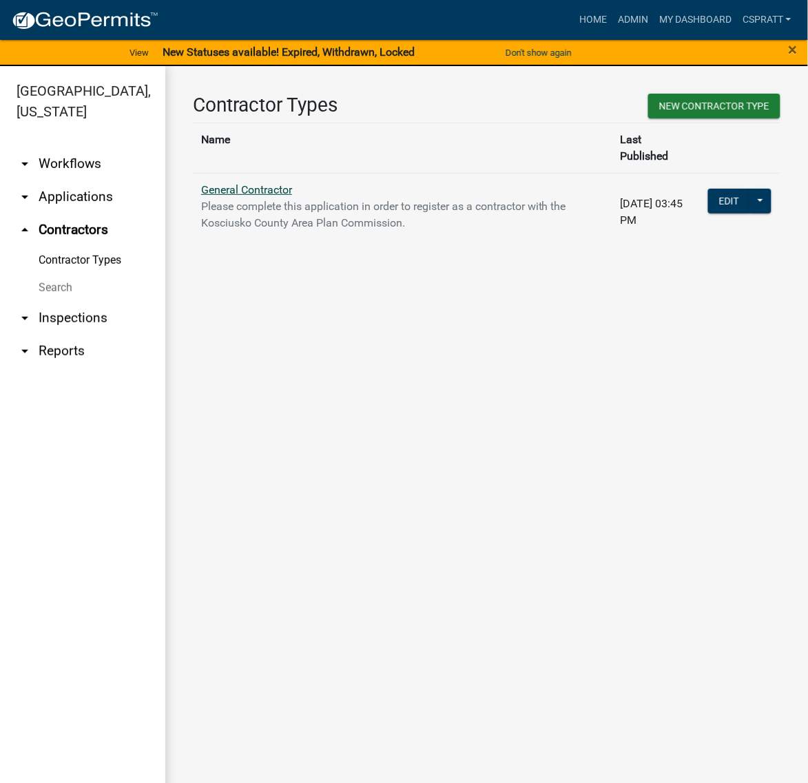
click at [263, 196] on link "General Contractor" at bounding box center [246, 189] width 91 height 13
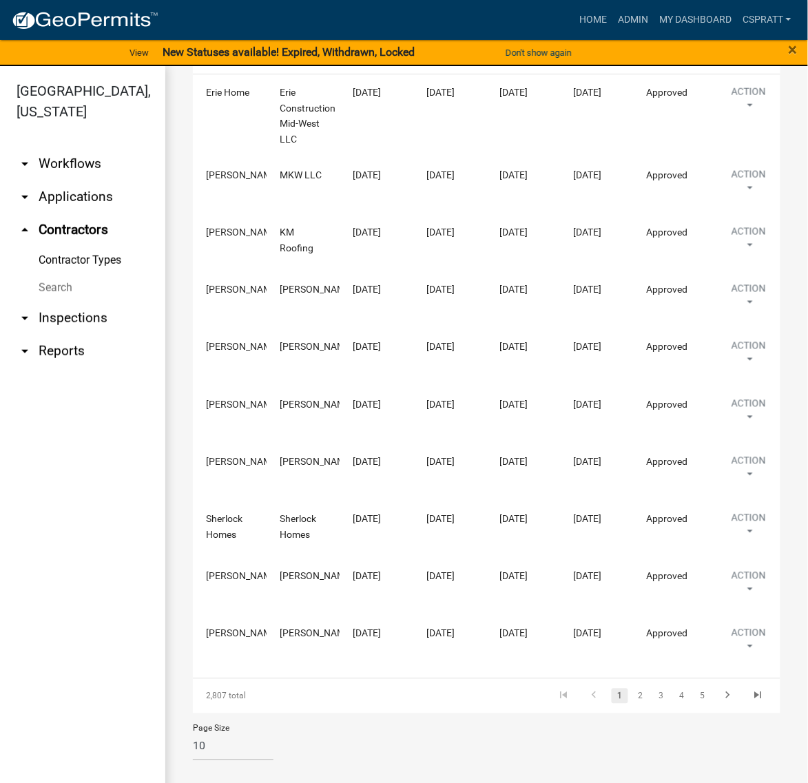
scroll to position [599, 0]
click at [653, 689] on link "3" at bounding box center [661, 696] width 17 height 15
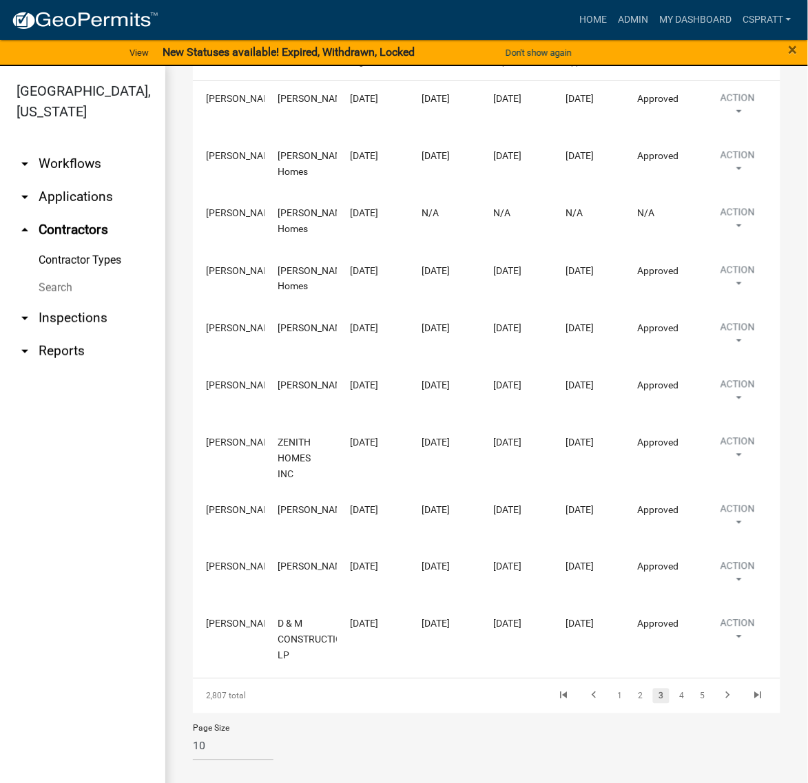
scroll to position [583, 0]
click at [674, 689] on link "4" at bounding box center [682, 696] width 17 height 15
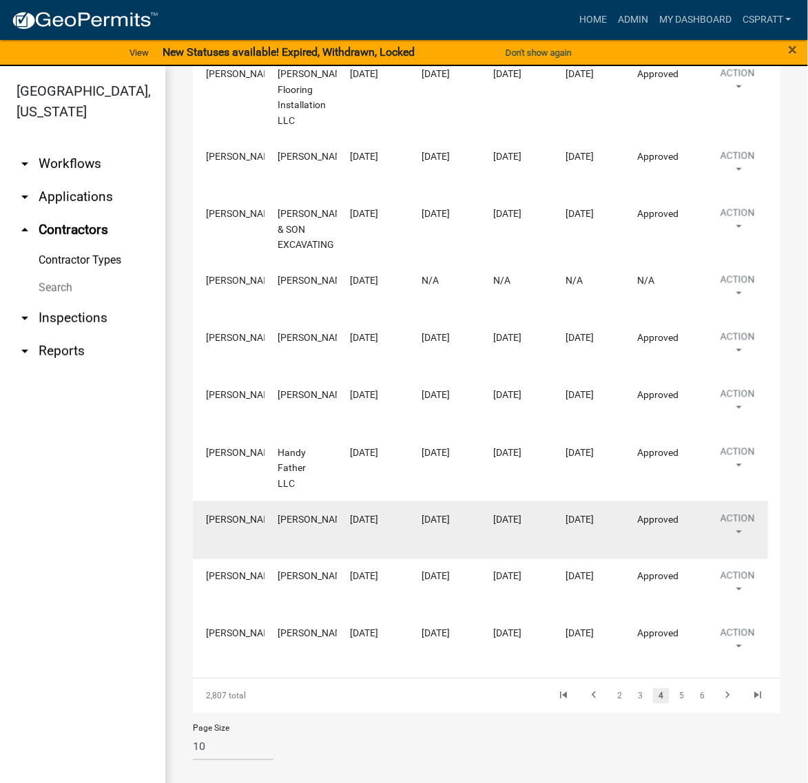
scroll to position [599, 0]
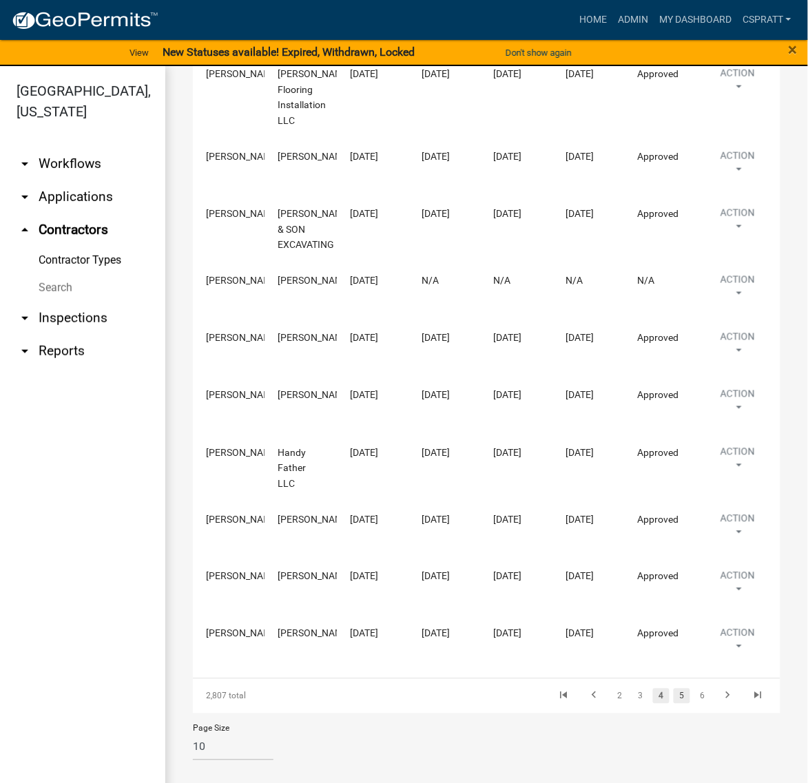
click at [674, 689] on link "5" at bounding box center [682, 696] width 17 height 15
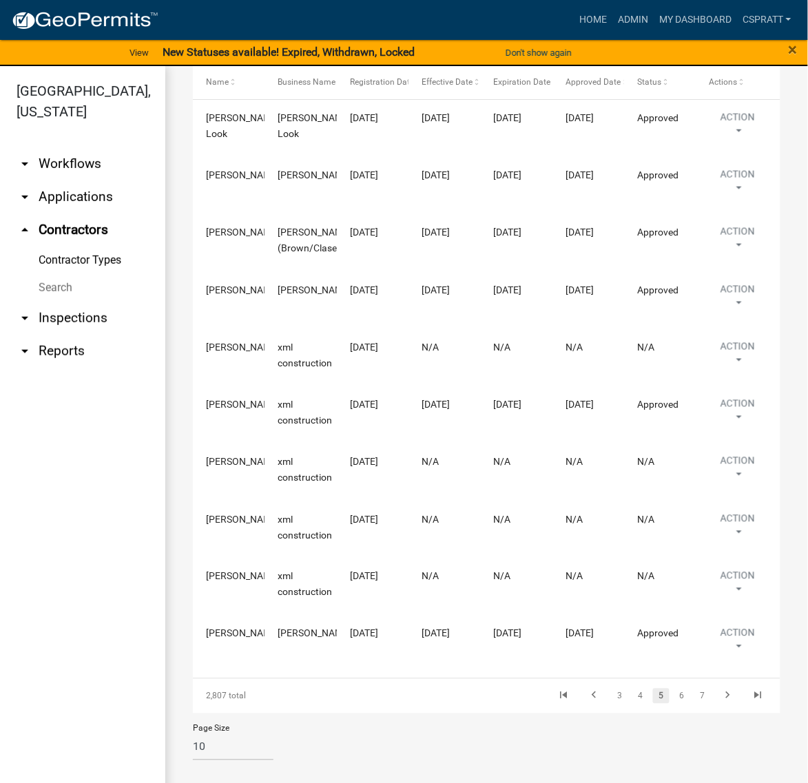
scroll to position [583, 0]
click at [674, 691] on link "6" at bounding box center [682, 696] width 17 height 15
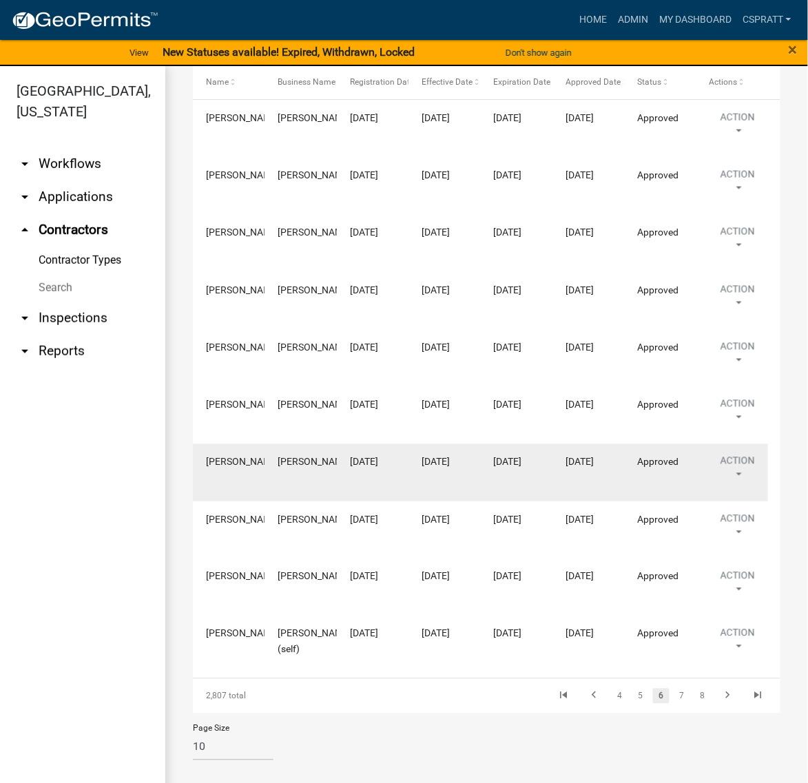
scroll to position [583, 0]
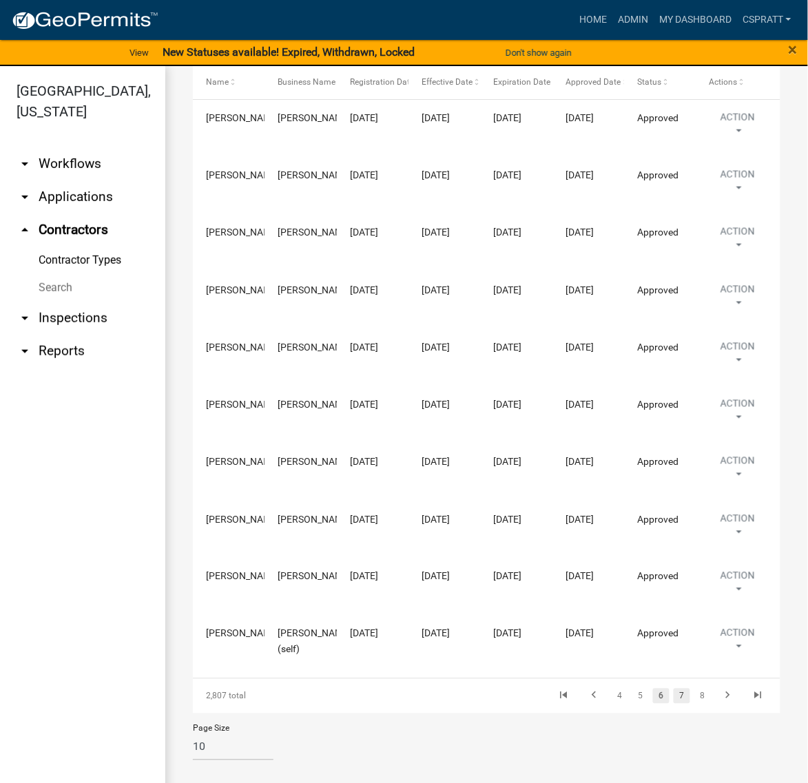
click at [674, 689] on link "7" at bounding box center [682, 696] width 17 height 15
click at [674, 689] on link "8" at bounding box center [682, 696] width 17 height 15
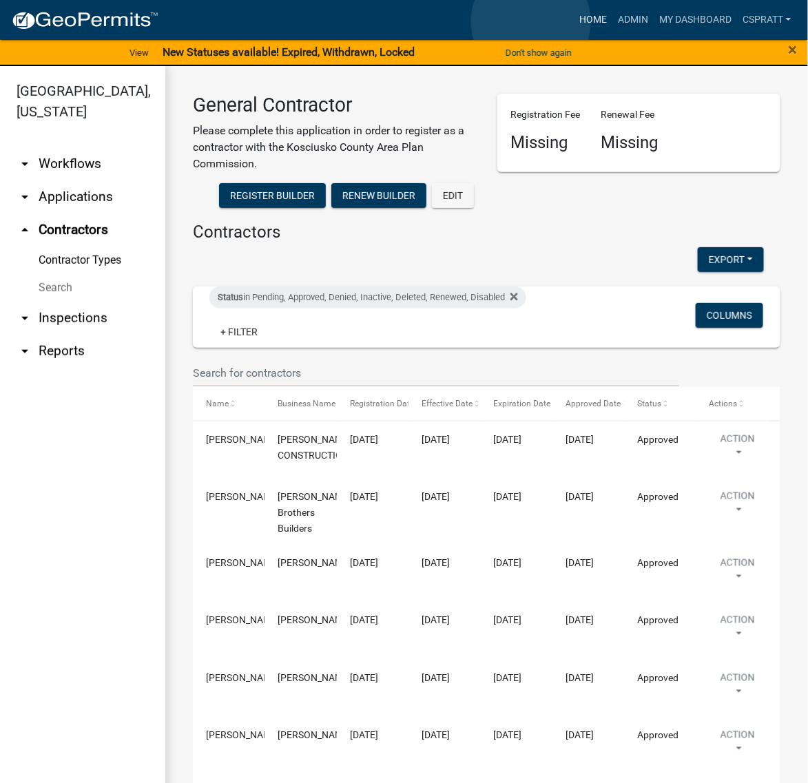
click at [574, 21] on link "Home" at bounding box center [593, 20] width 39 height 26
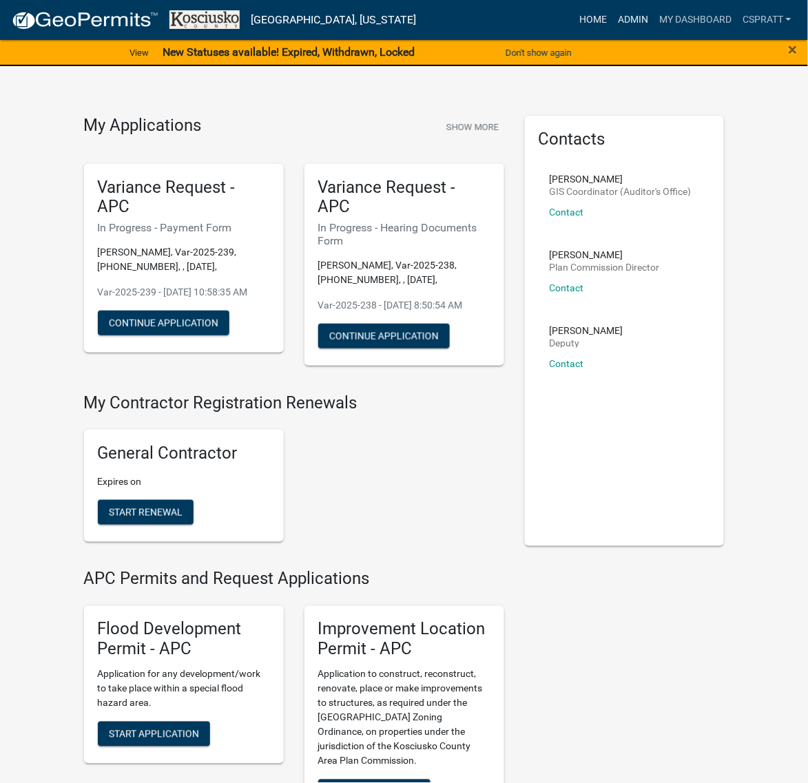
drag, startPoint x: 587, startPoint y: 22, endPoint x: 513, endPoint y: 26, distance: 73.8
click at [612, 22] on link "Admin" at bounding box center [632, 20] width 41 height 26
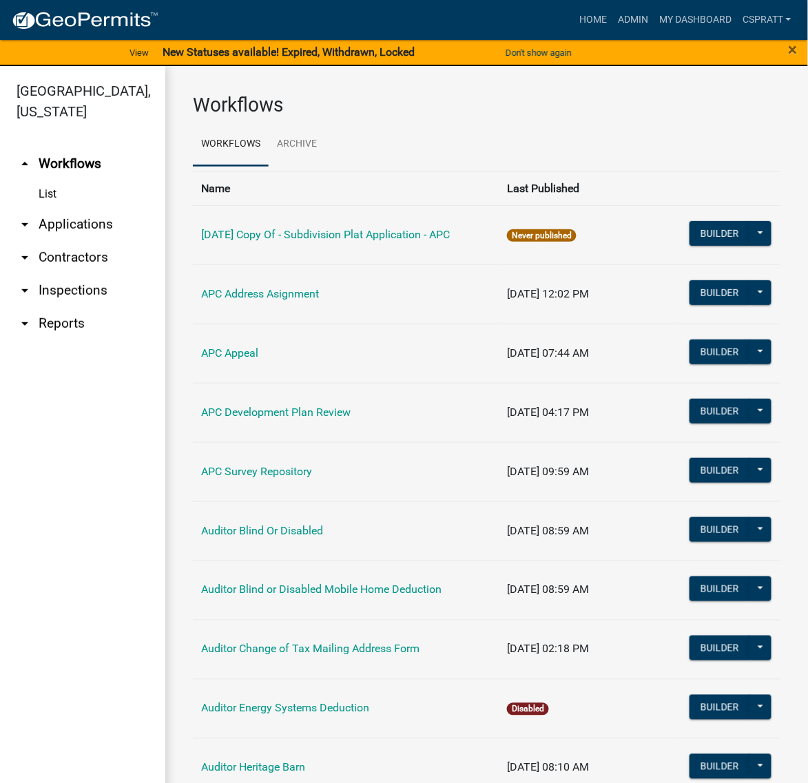
click at [94, 241] on link "arrow_drop_down Applications" at bounding box center [82, 224] width 165 height 33
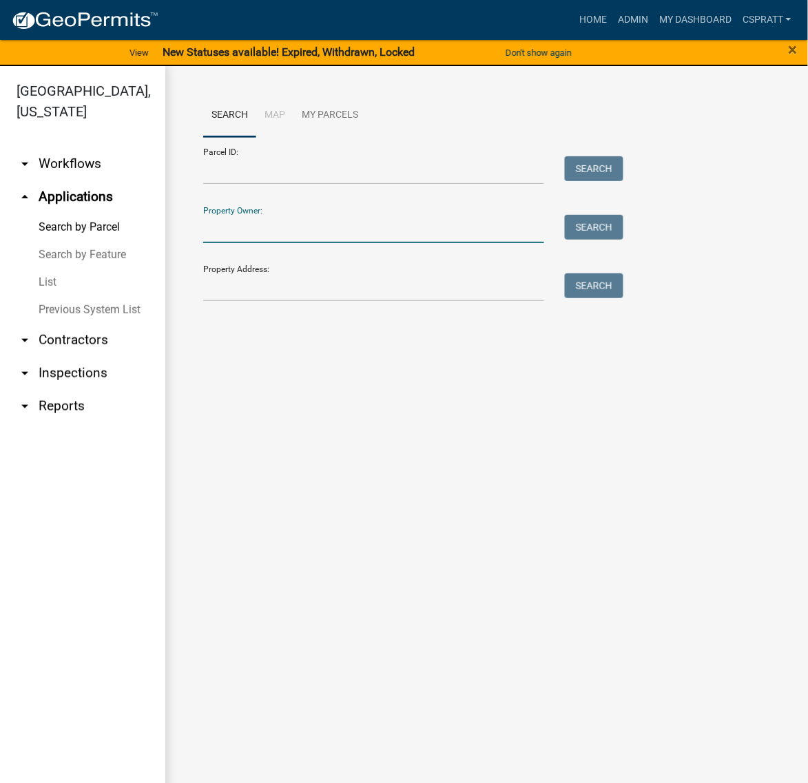
click at [229, 243] on input "Property Owner:" at bounding box center [373, 229] width 341 height 28
click at [241, 243] on input "Property Owner:" at bounding box center [373, 229] width 341 height 28
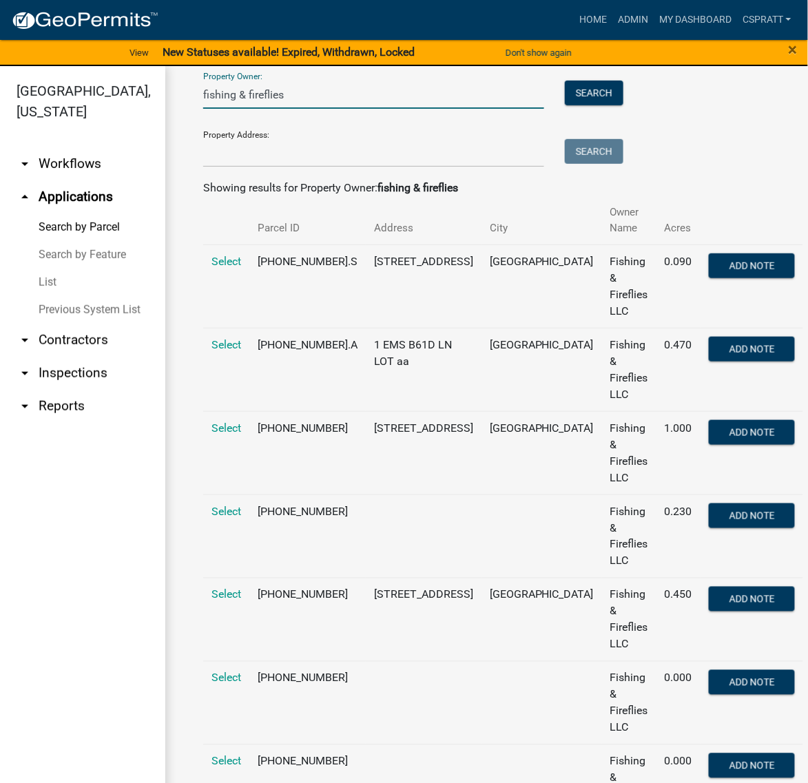
scroll to position [101, 0]
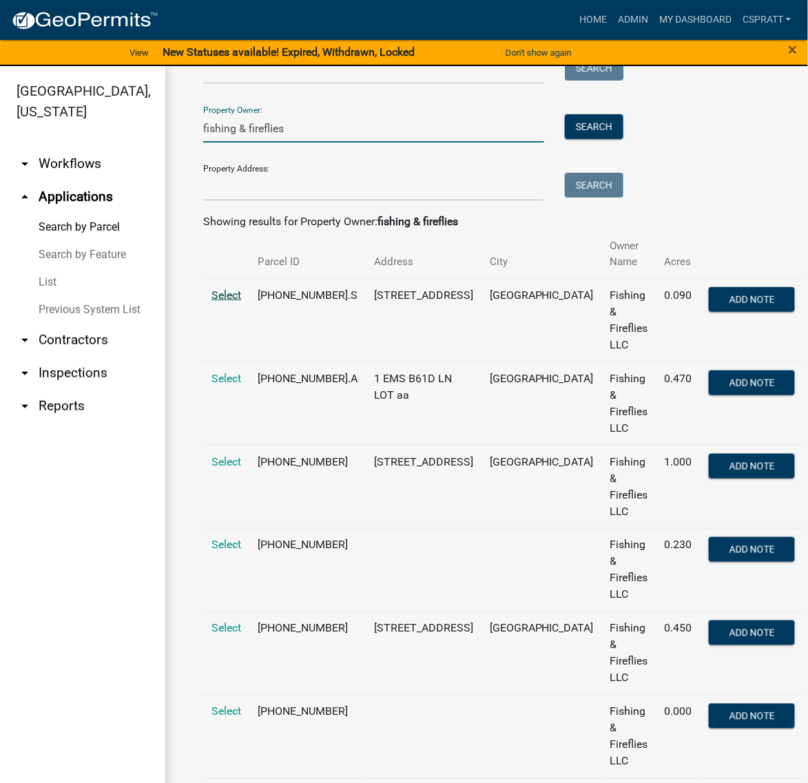
type input "fishing & fireflies"
click at [239, 302] on span "Select" at bounding box center [226, 295] width 30 height 13
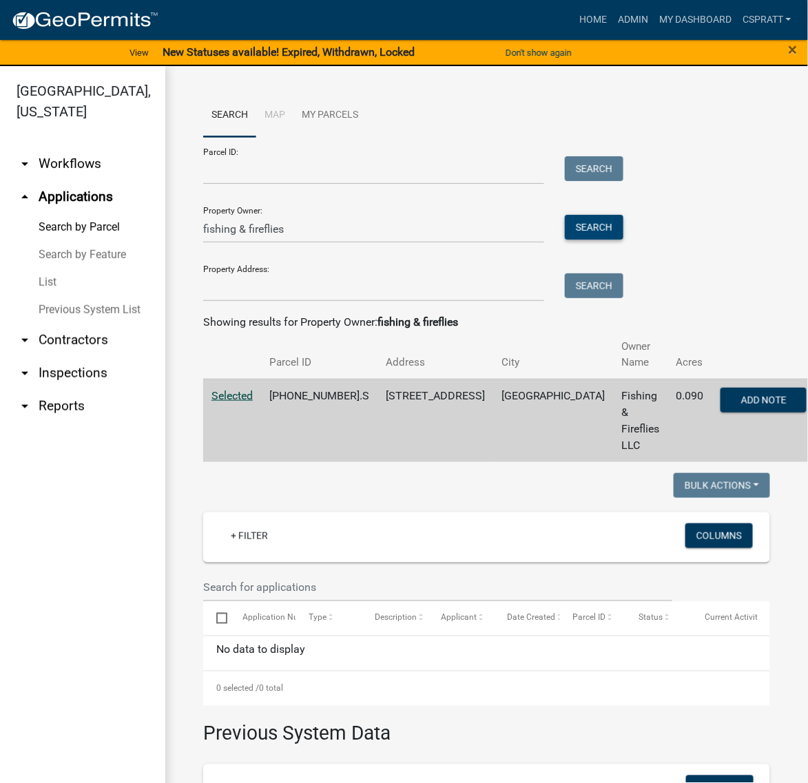
click at [623, 240] on button "Search" at bounding box center [594, 227] width 59 height 25
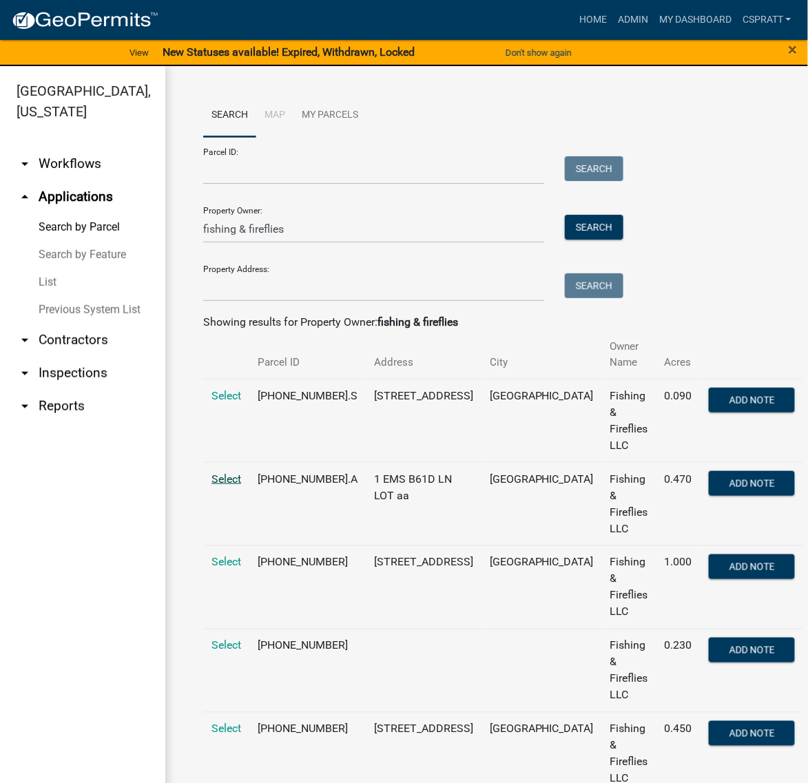
click at [222, 486] on span "Select" at bounding box center [226, 478] width 30 height 13
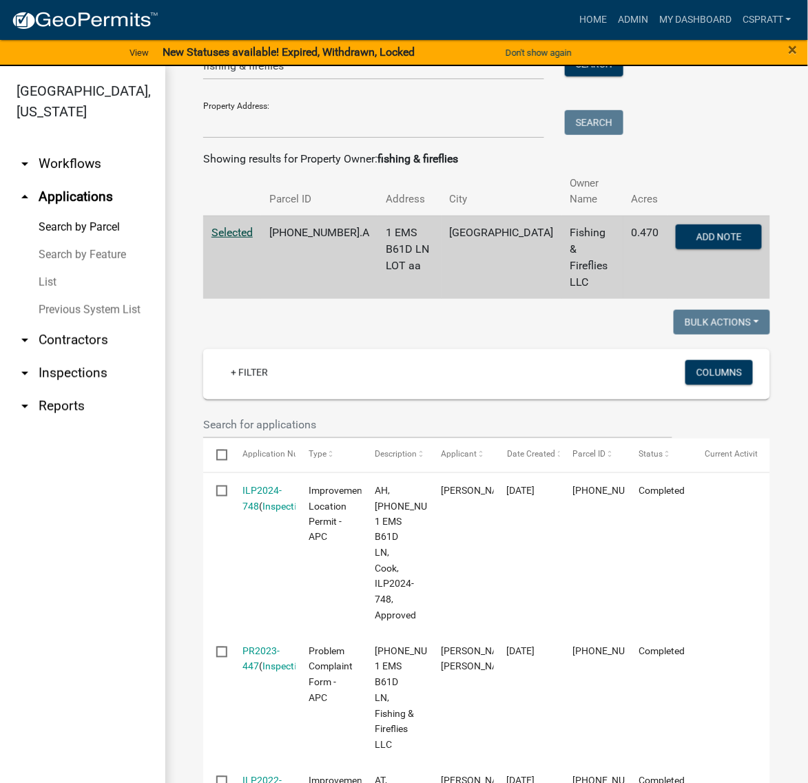
scroll to position [77, 0]
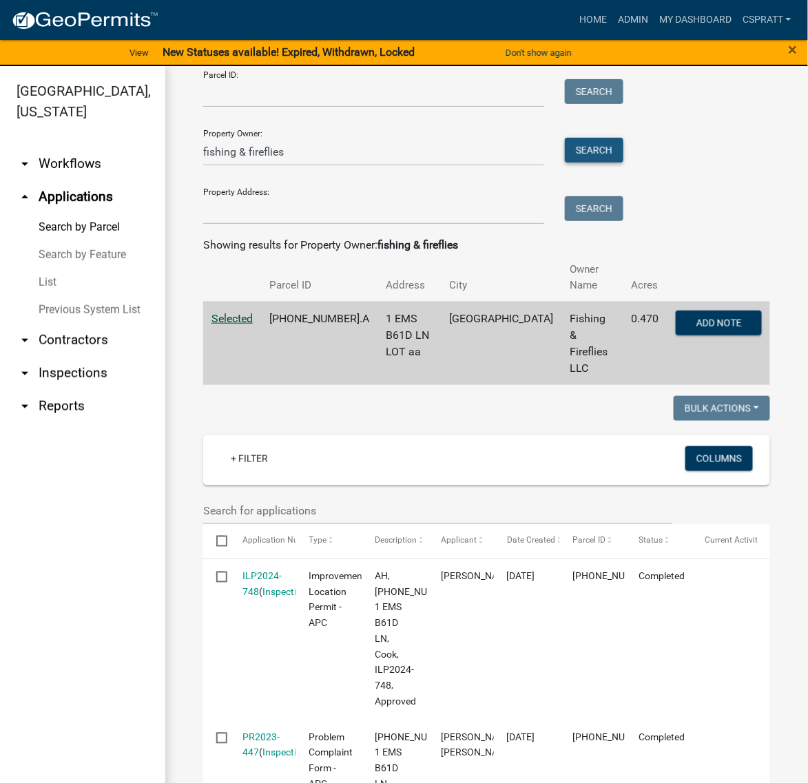
click at [623, 163] on button "Search" at bounding box center [594, 150] width 59 height 25
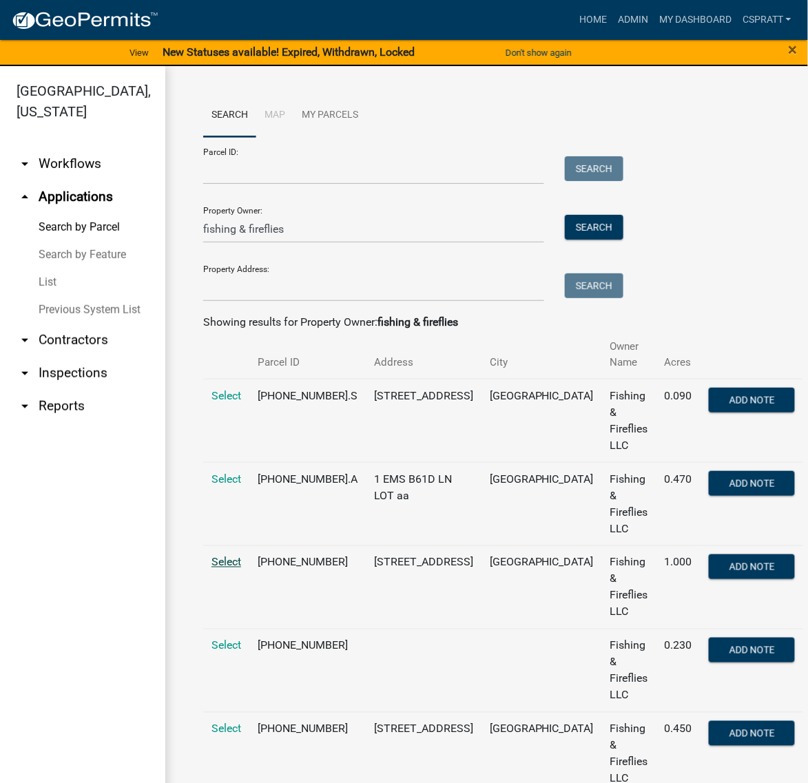
click at [224, 569] on span "Select" at bounding box center [226, 562] width 30 height 13
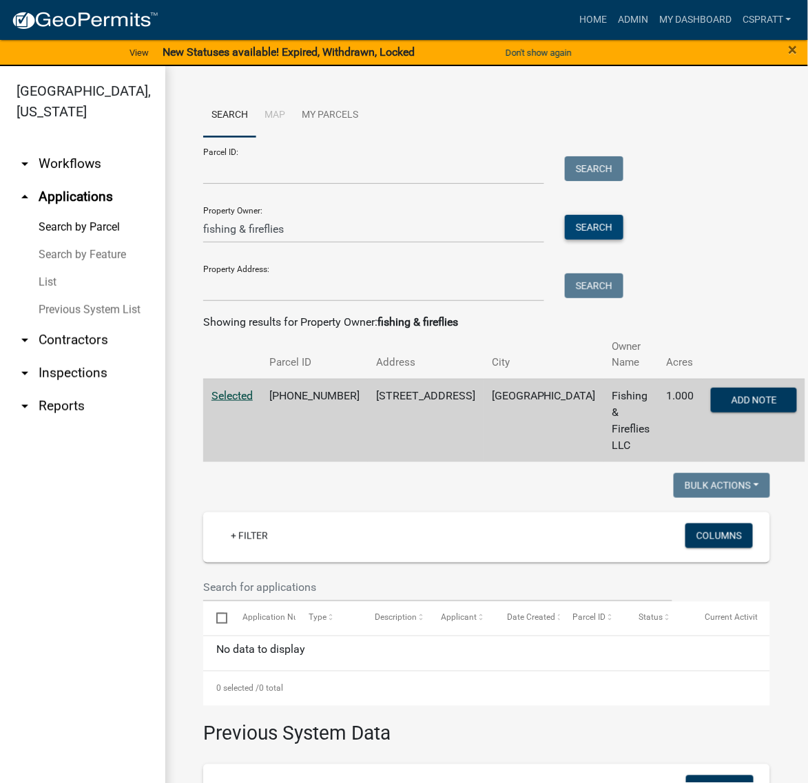
click at [607, 240] on button "Search" at bounding box center [594, 227] width 59 height 25
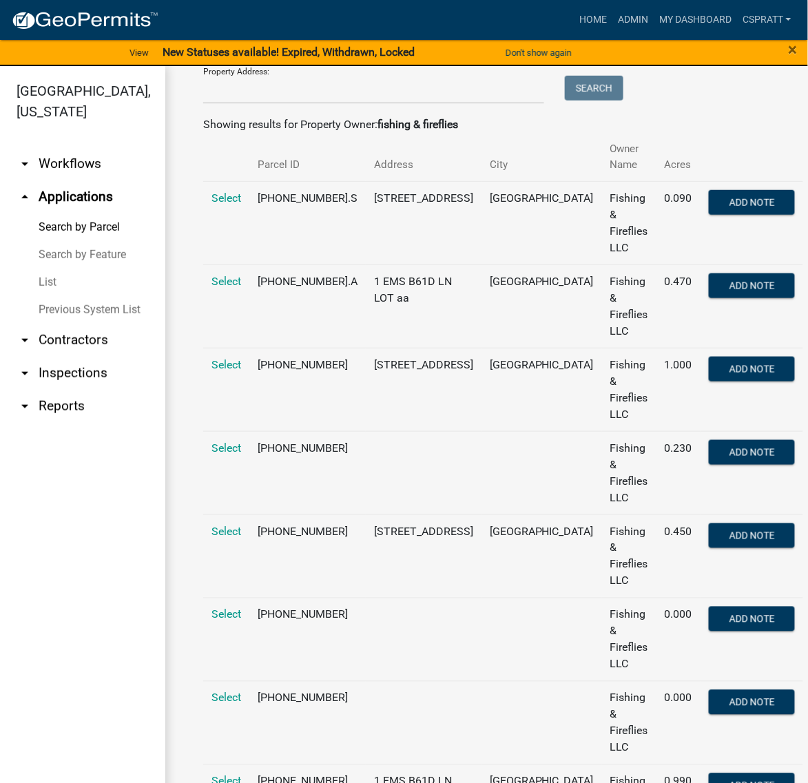
scroll to position [258, 0]
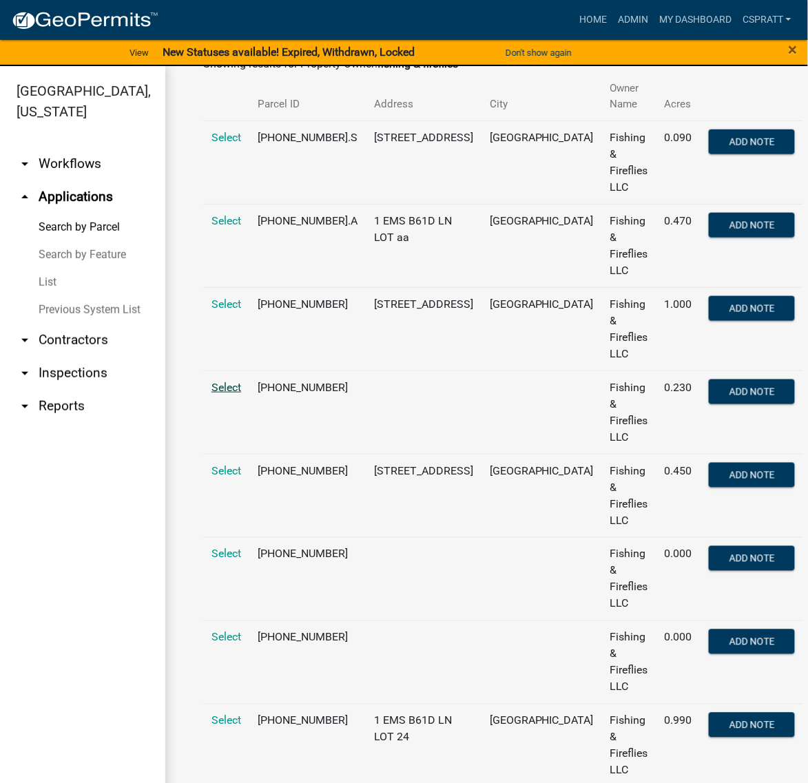
click at [232, 394] on span "Select" at bounding box center [226, 387] width 30 height 13
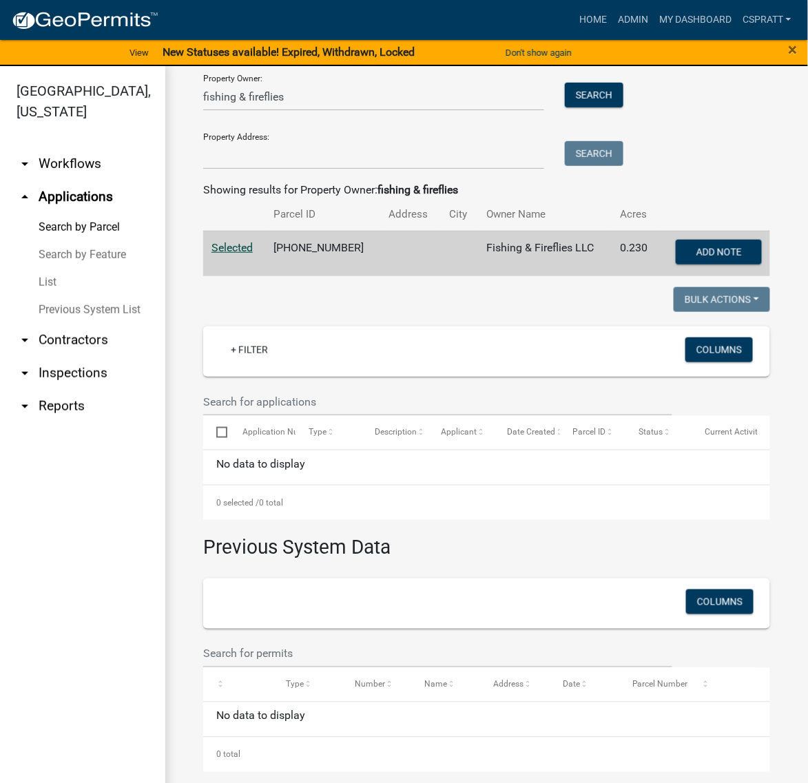
scroll to position [0, 0]
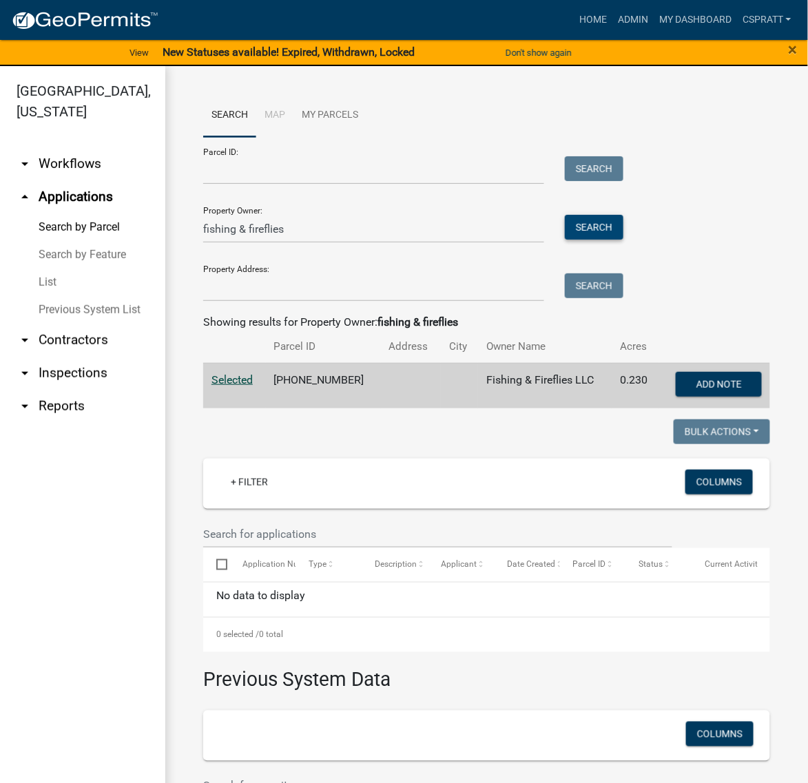
click at [618, 240] on button "Search" at bounding box center [594, 227] width 59 height 25
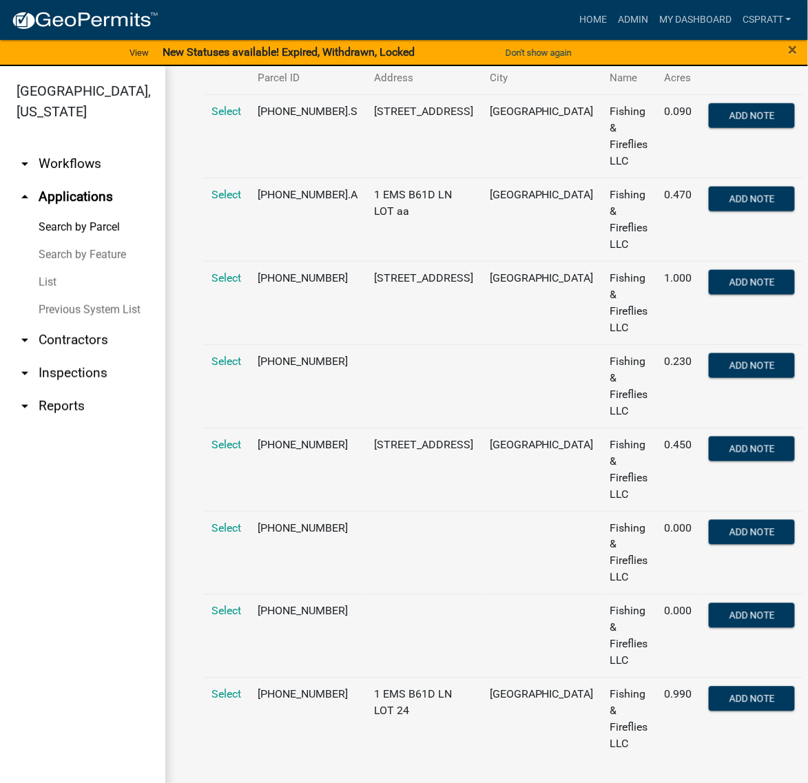
scroll to position [359, 0]
click at [233, 698] on span "Select" at bounding box center [226, 694] width 30 height 13
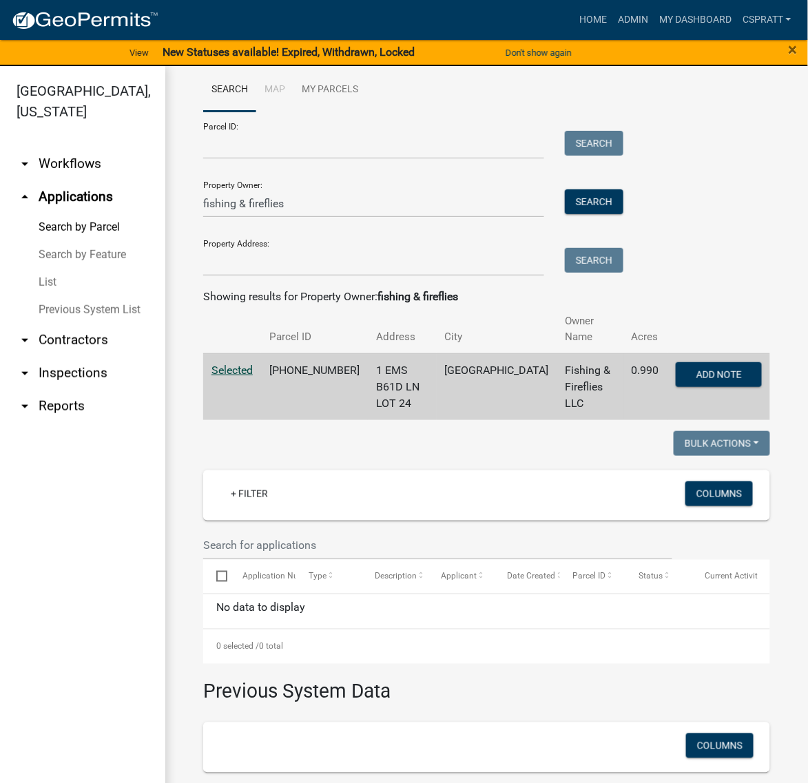
scroll to position [0, 0]
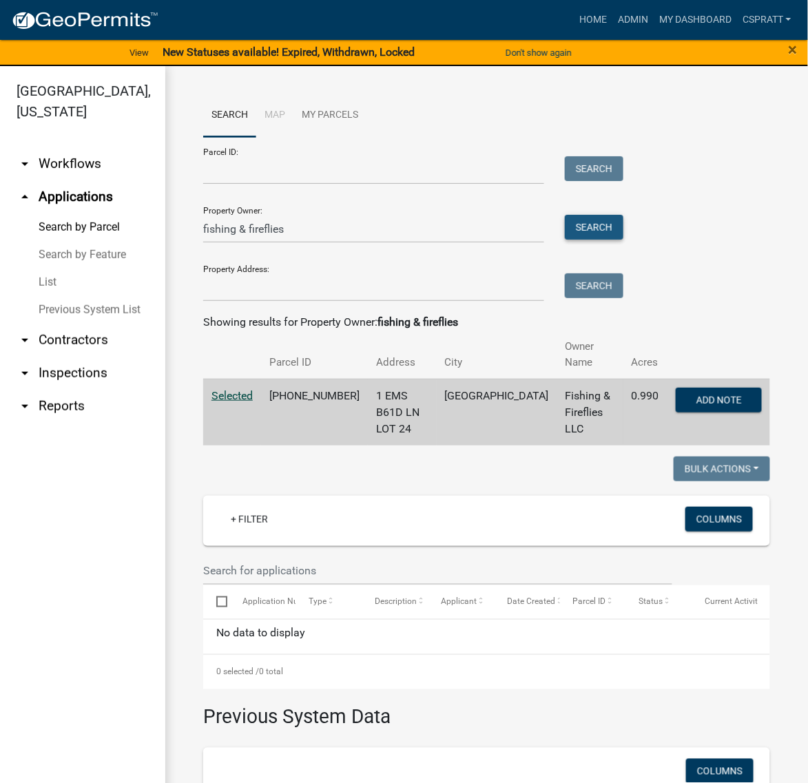
click at [623, 240] on button "Search" at bounding box center [594, 227] width 59 height 25
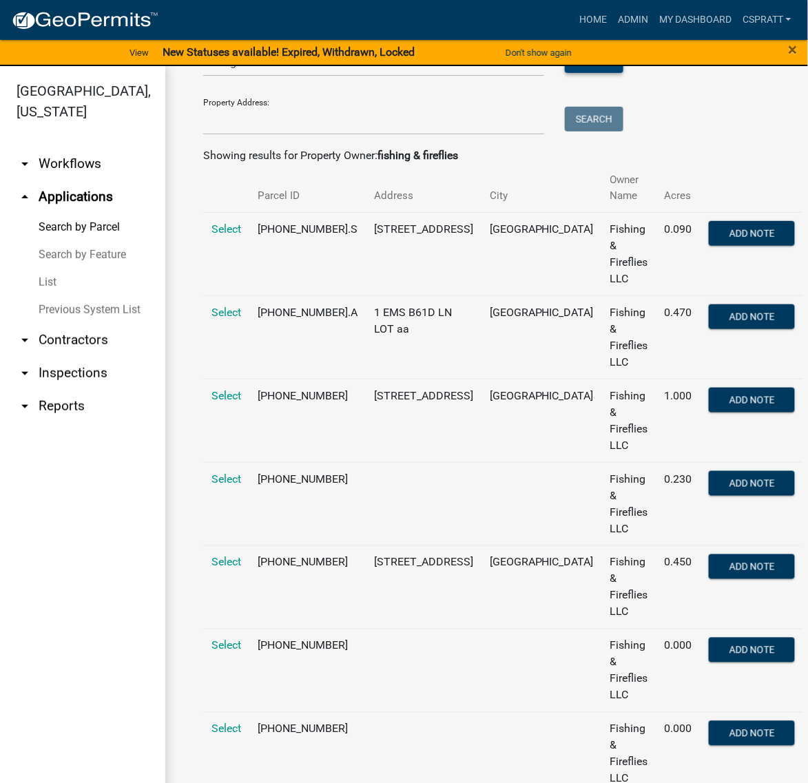
scroll to position [172, 0]
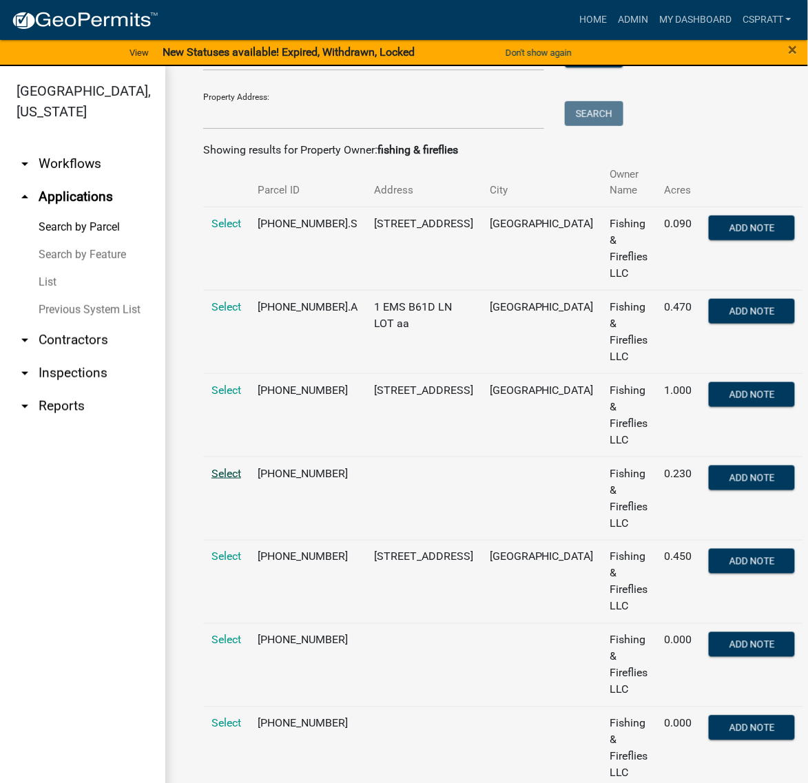
click at [234, 480] on span "Select" at bounding box center [226, 473] width 30 height 13
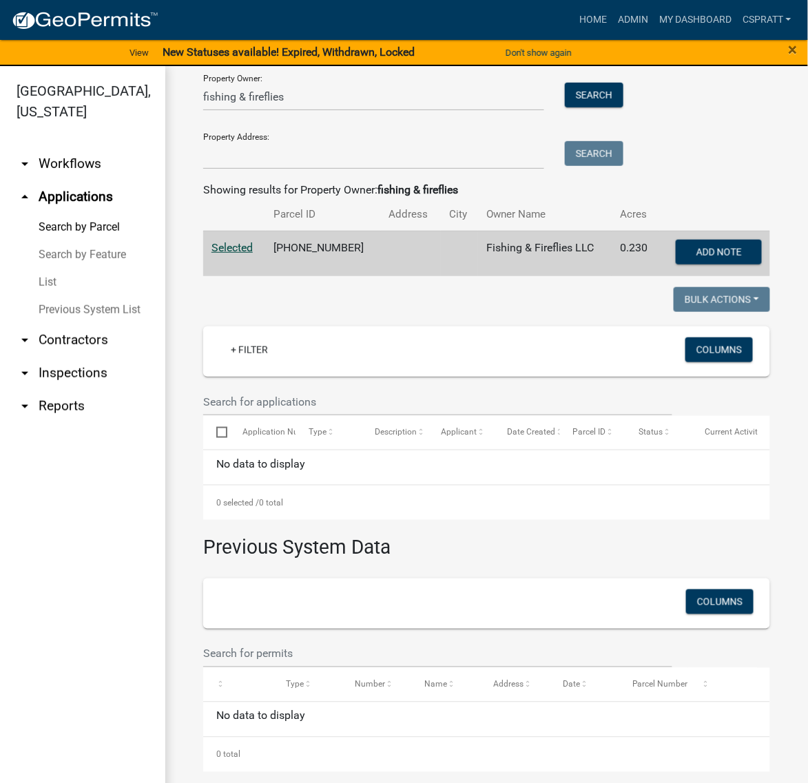
scroll to position [0, 0]
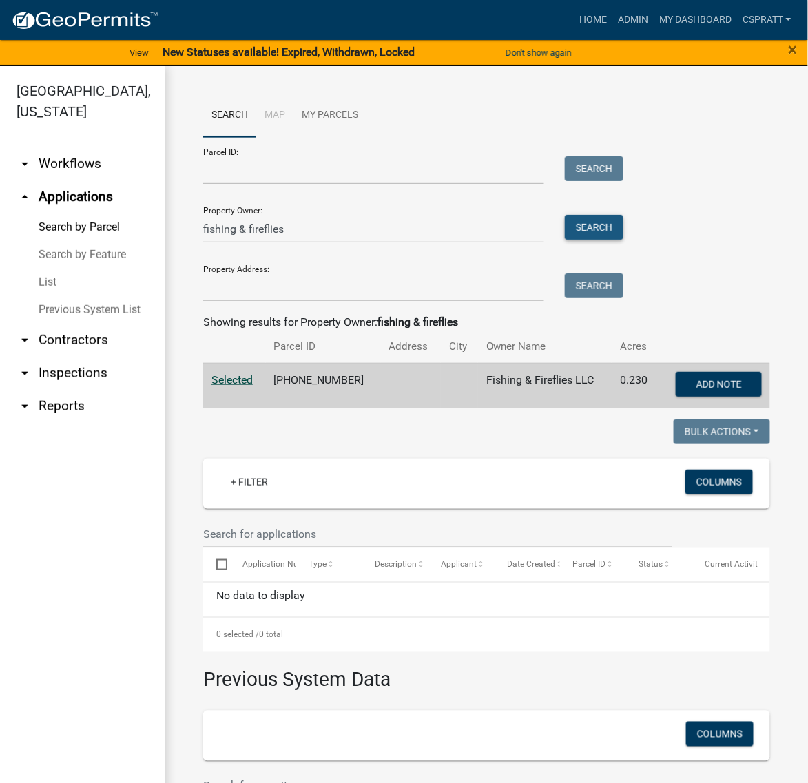
click at [615, 240] on button "Search" at bounding box center [594, 227] width 59 height 25
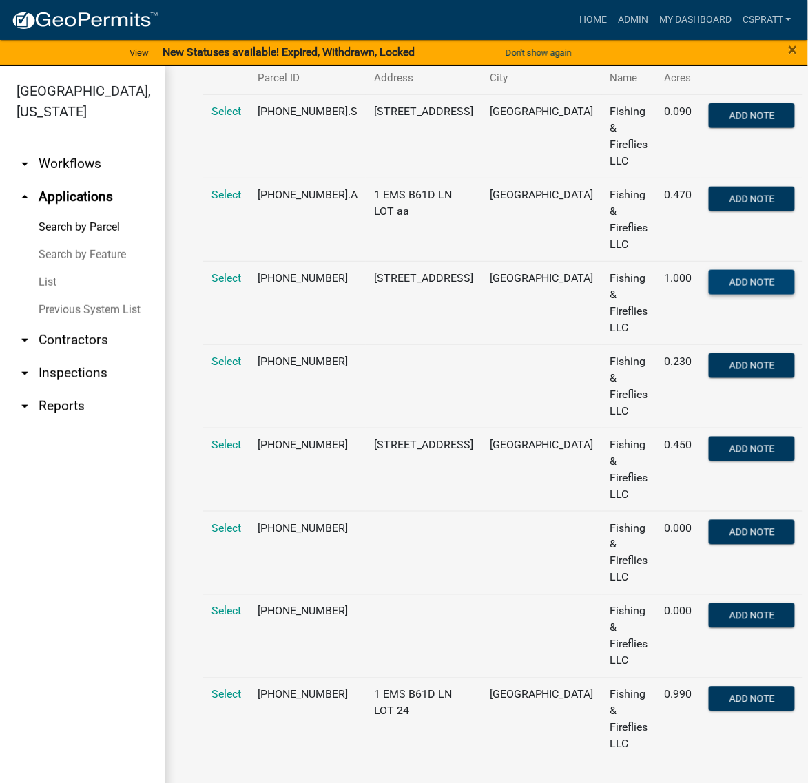
scroll to position [359, 0]
click at [227, 451] on span "Select" at bounding box center [226, 444] width 30 height 13
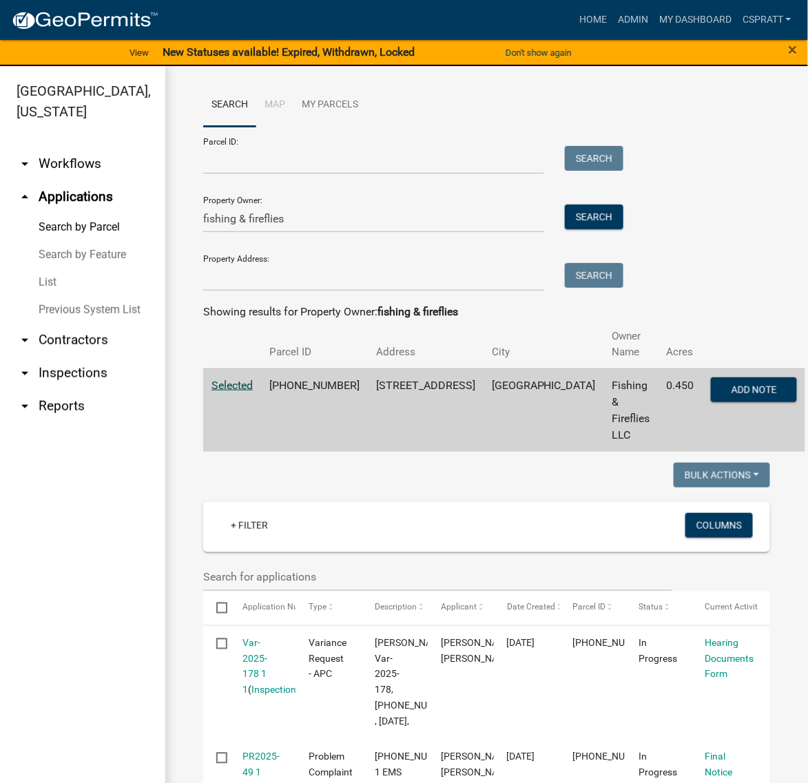
scroll to position [0, 0]
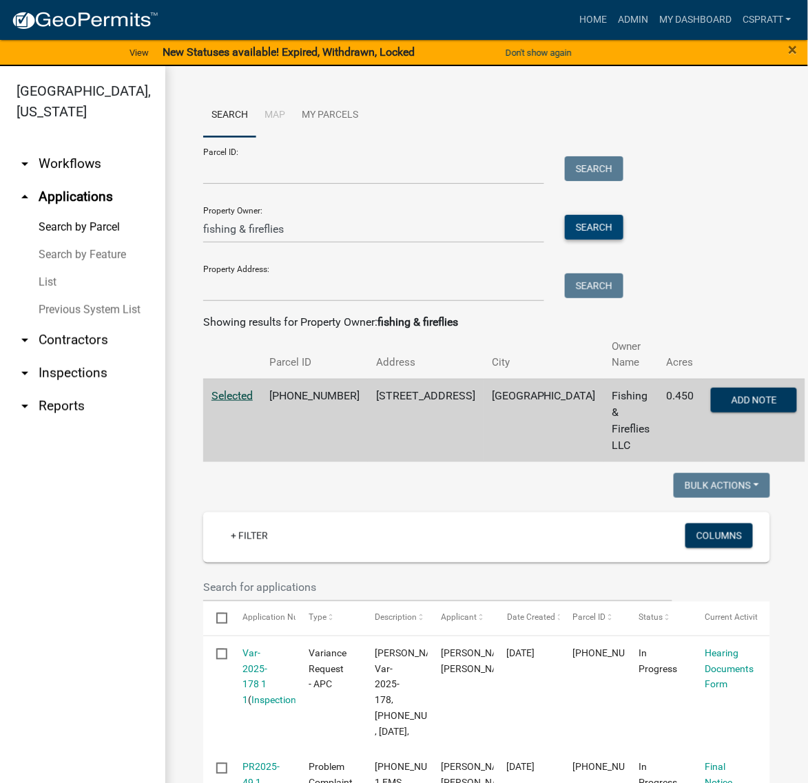
click at [623, 240] on button "Search" at bounding box center [594, 227] width 59 height 25
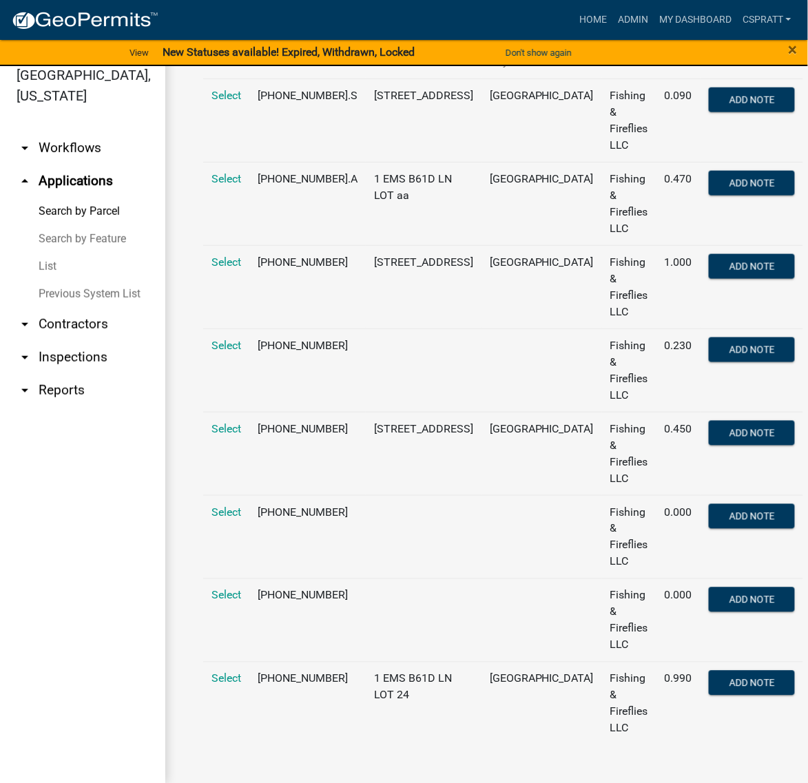
scroll to position [21, 0]
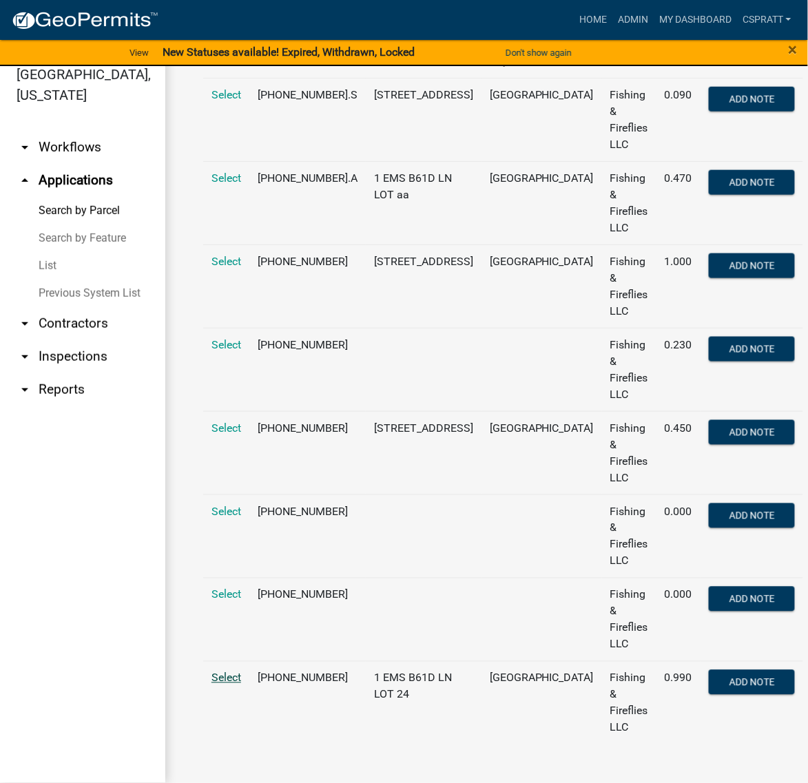
click at [231, 678] on span "Select" at bounding box center [226, 677] width 30 height 13
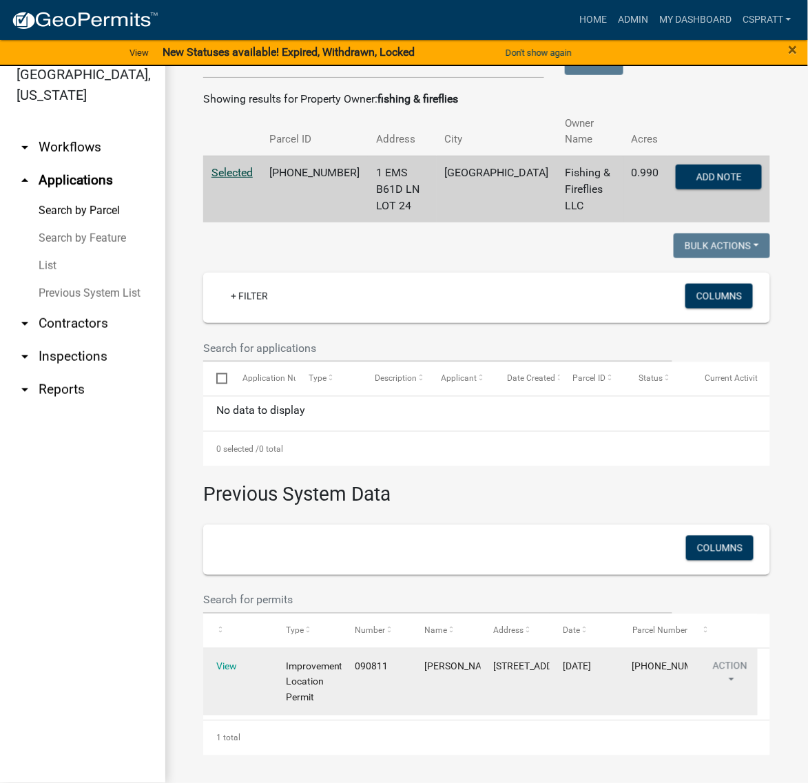
scroll to position [43, 0]
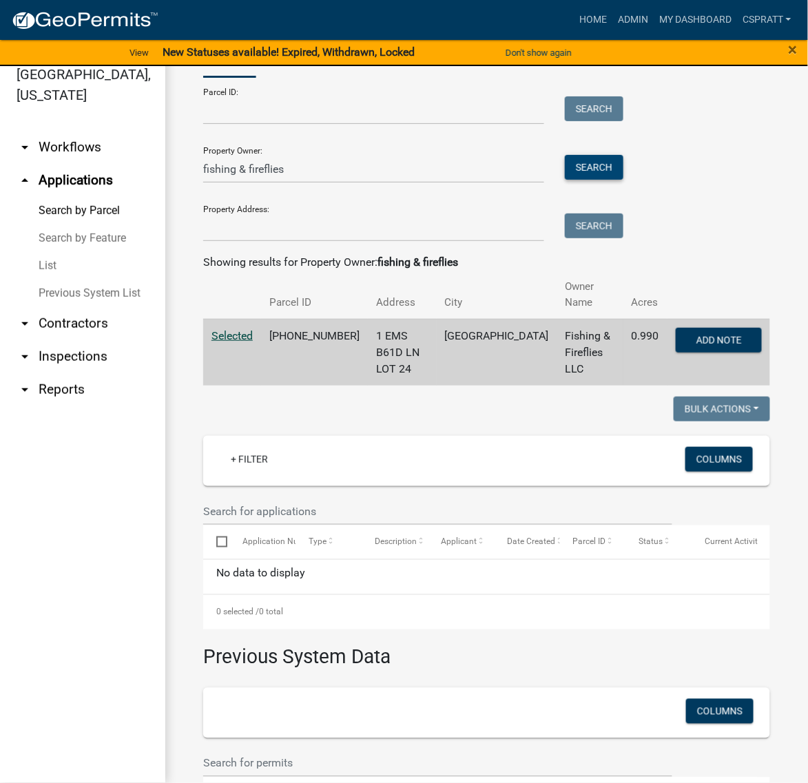
click at [617, 180] on button "Search" at bounding box center [594, 167] width 59 height 25
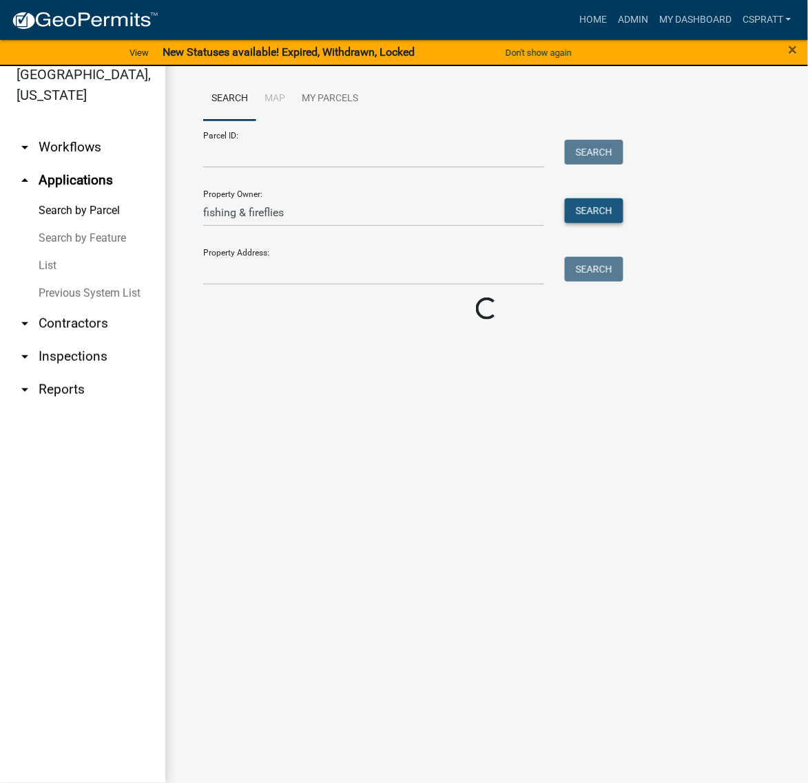
scroll to position [0, 0]
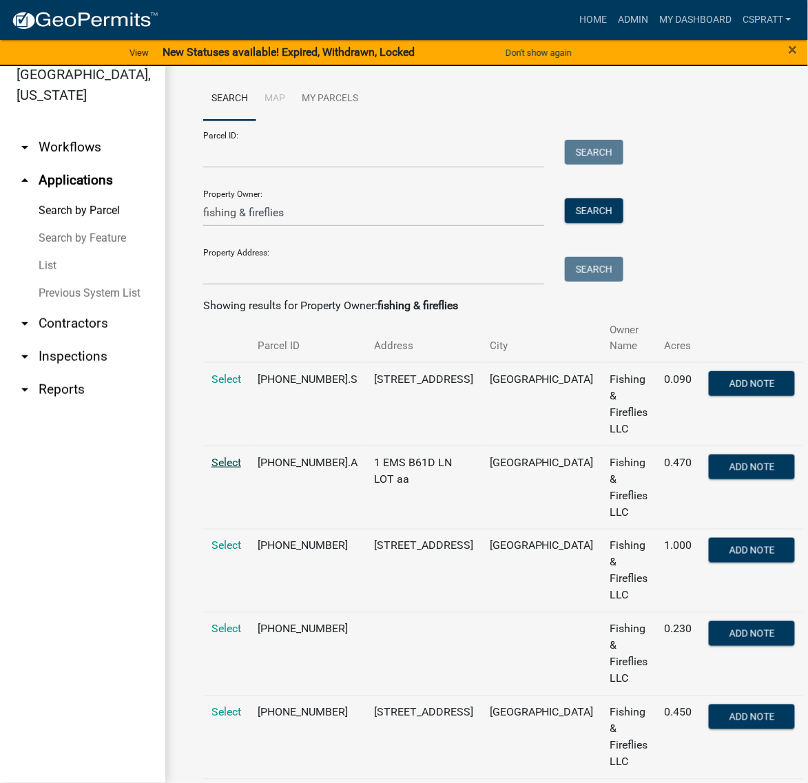
click at [241, 469] on span "Select" at bounding box center [226, 462] width 30 height 13
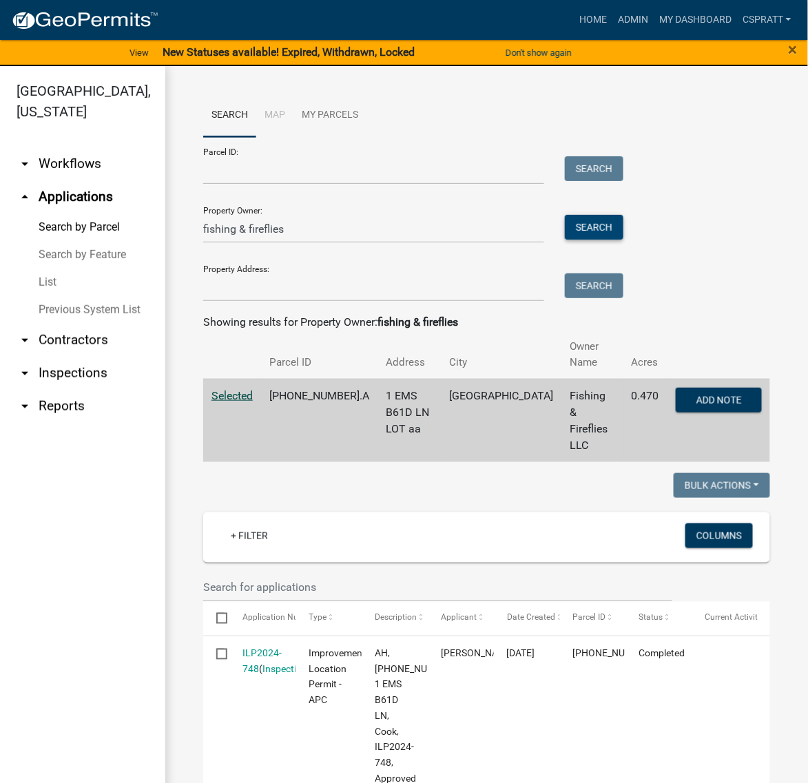
click at [607, 240] on button "Search" at bounding box center [594, 227] width 59 height 25
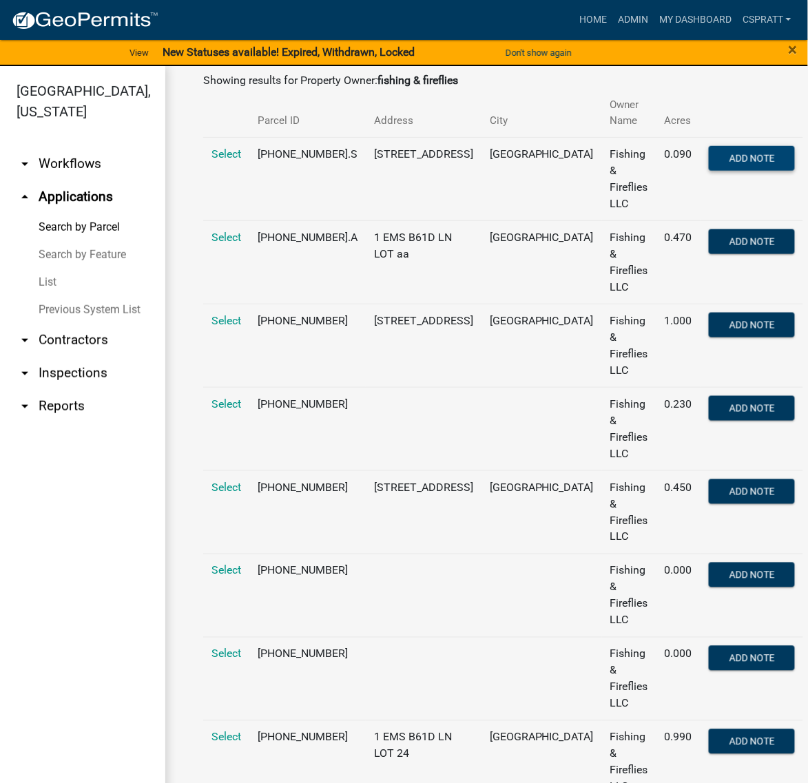
scroll to position [344, 0]
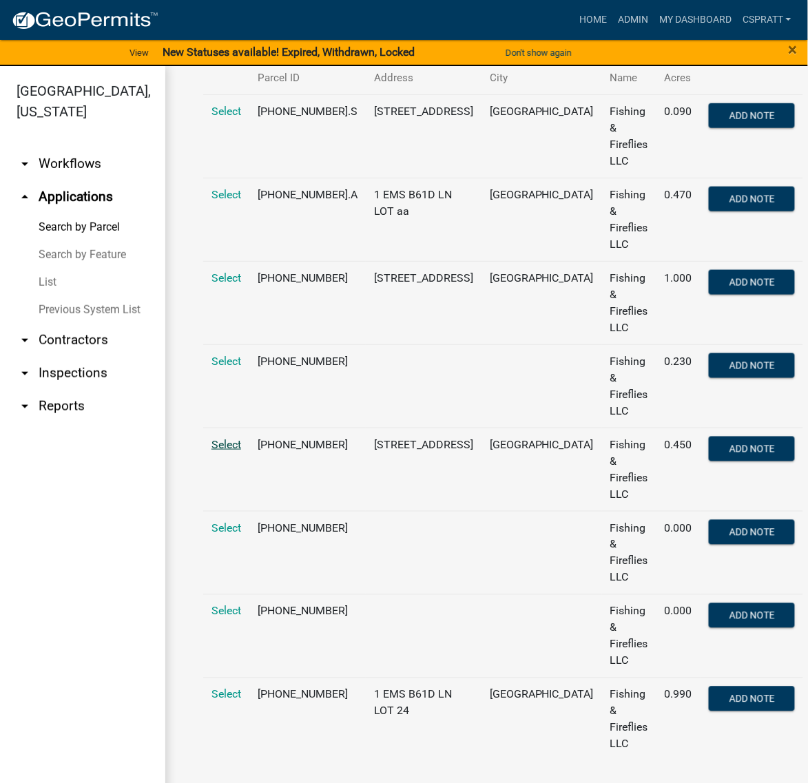
click at [236, 451] on span "Select" at bounding box center [226, 444] width 30 height 13
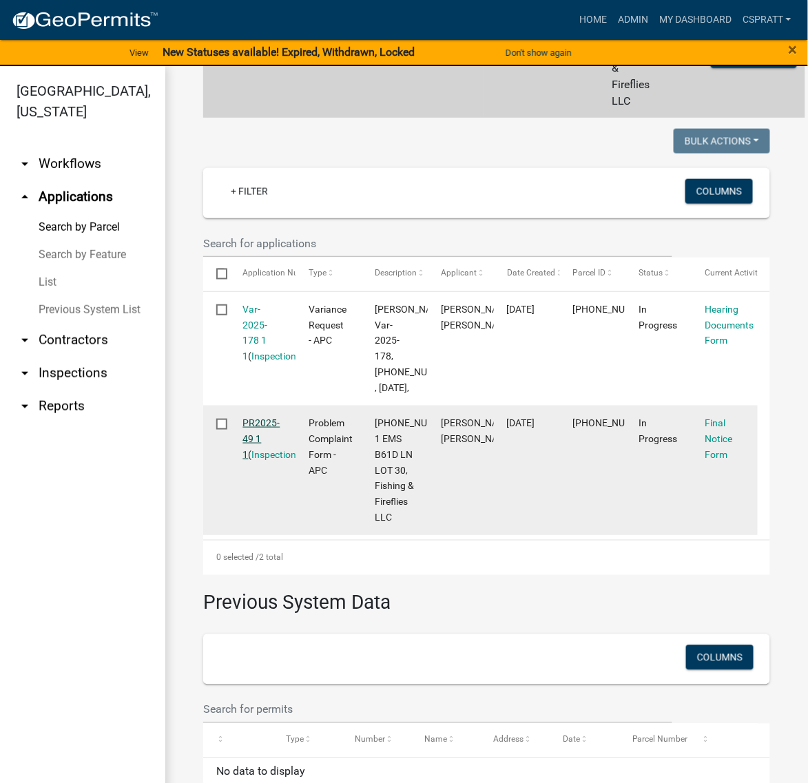
click at [280, 460] on link "PR2025-49 1 1" at bounding box center [261, 438] width 37 height 43
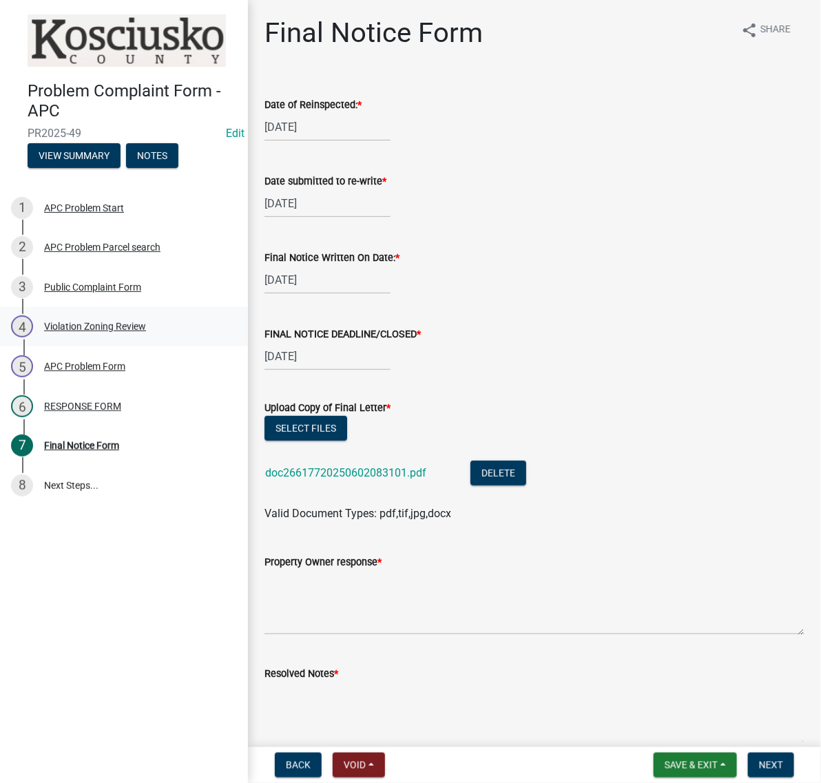
click at [121, 331] on div "Violation Zoning Review" at bounding box center [95, 327] width 102 height 10
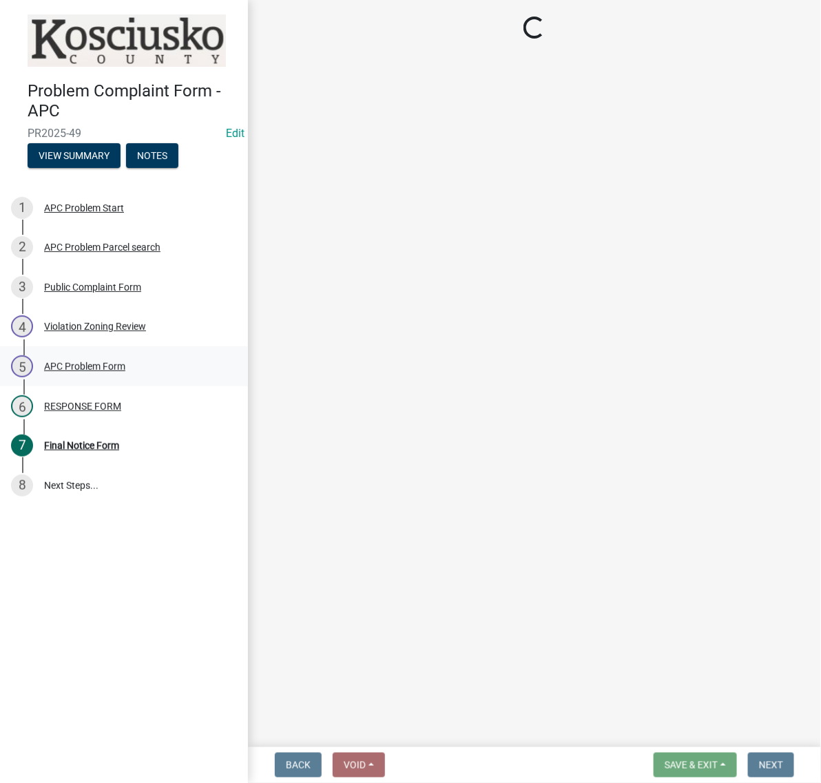
select select "1146270b-2111-4e23-bf7f-74ce85cf7041"
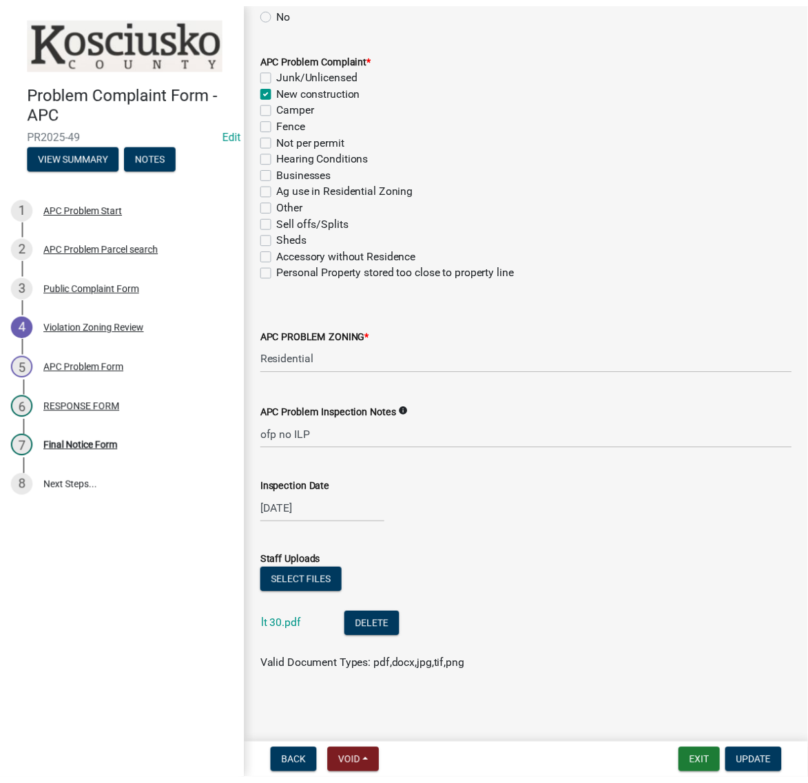
scroll to position [427, 0]
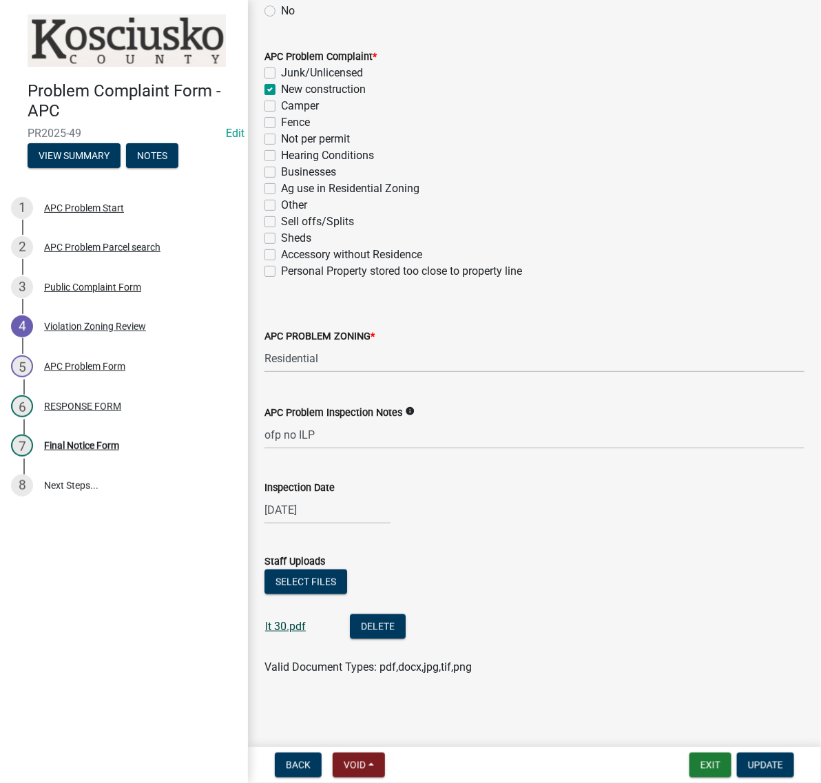
click at [306, 620] on link "lt 30.pdf" at bounding box center [285, 626] width 41 height 13
click at [689, 766] on button "Exit" at bounding box center [710, 765] width 42 height 25
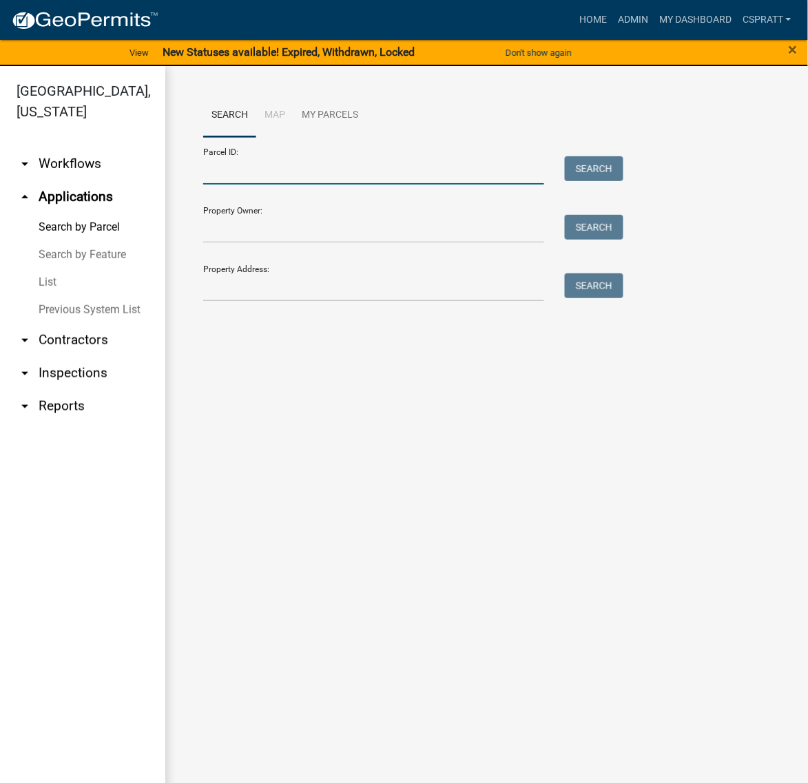
click at [229, 185] on input "Parcel ID:" at bounding box center [373, 170] width 341 height 28
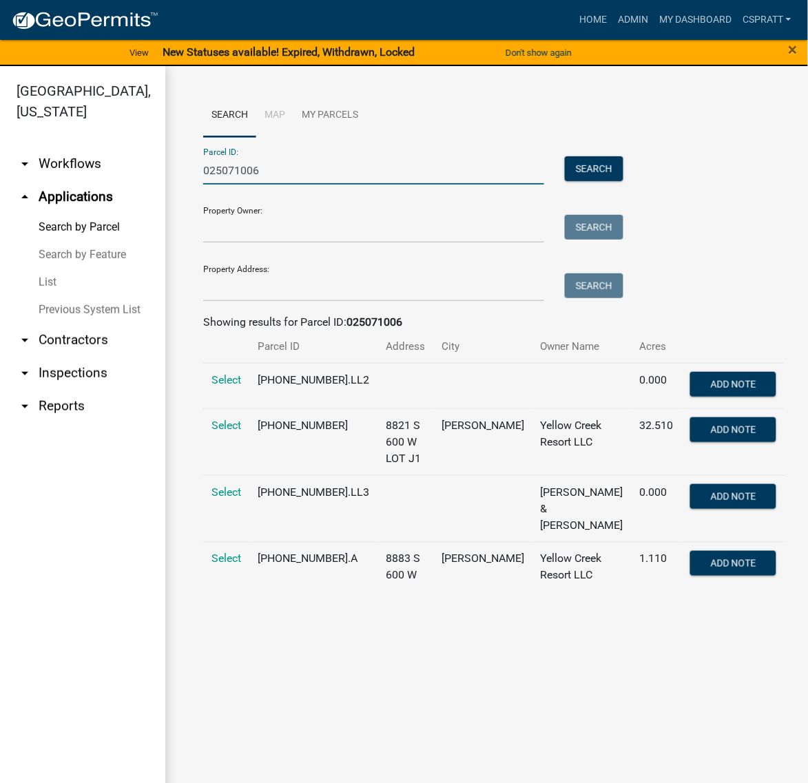
scroll to position [45, 0]
type input "025071006"
click at [222, 432] on span "Select" at bounding box center [226, 425] width 30 height 13
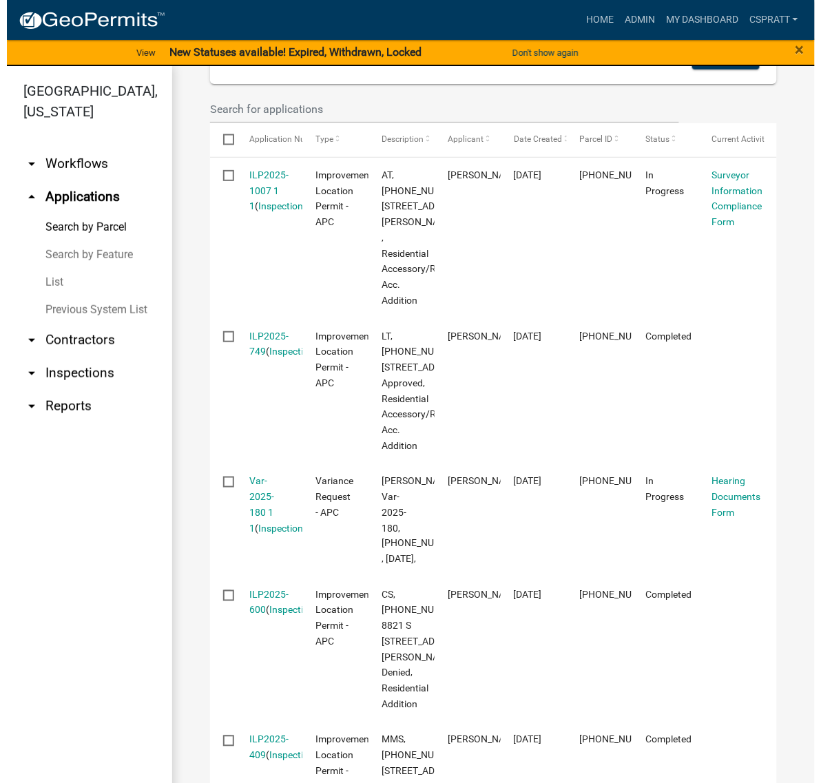
scroll to position [476, 0]
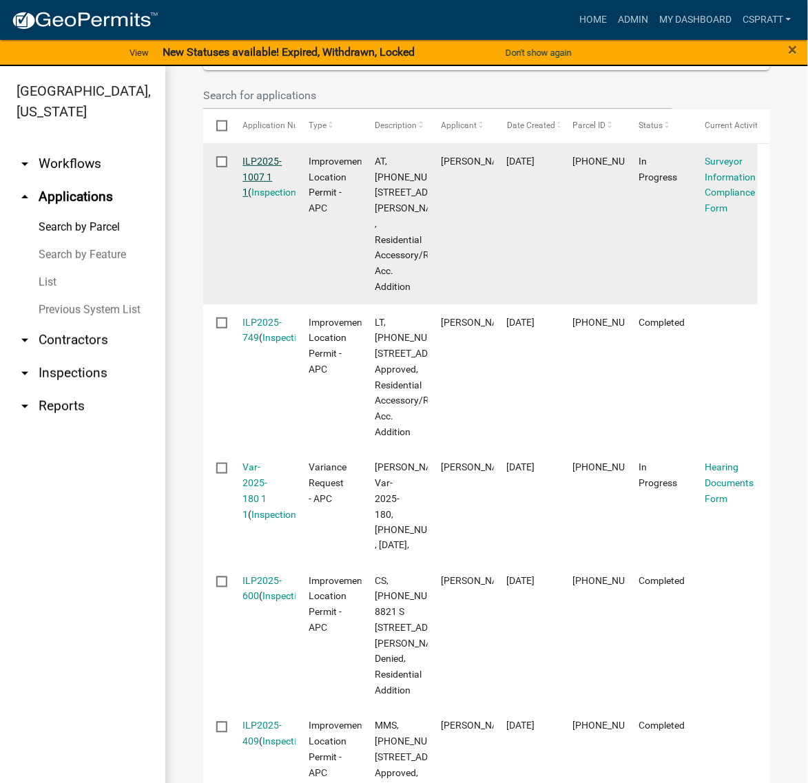
click at [279, 198] on link "ILP2025-1007 1 1" at bounding box center [262, 177] width 39 height 43
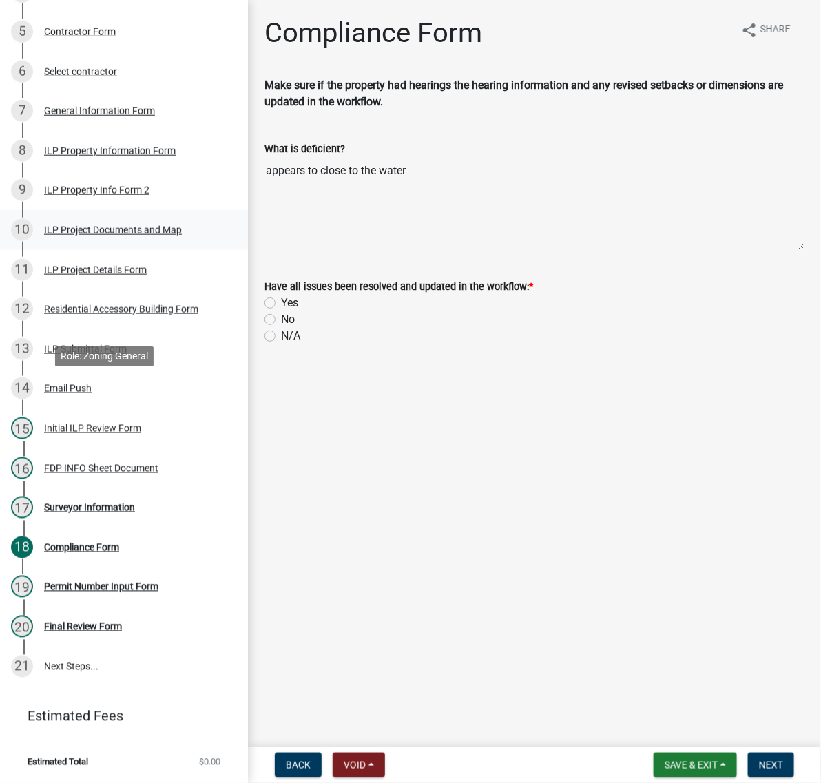
scroll to position [736, 0]
click at [135, 503] on div "Surveyor Information" at bounding box center [89, 508] width 91 height 10
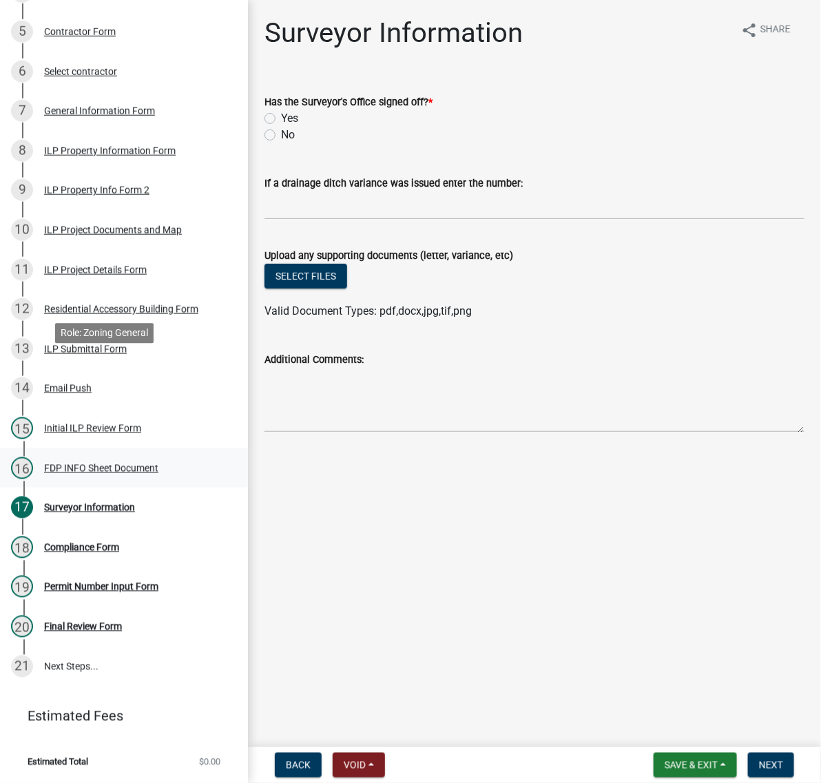
click at [87, 463] on div "FDP INFO Sheet Document" at bounding box center [101, 468] width 114 height 10
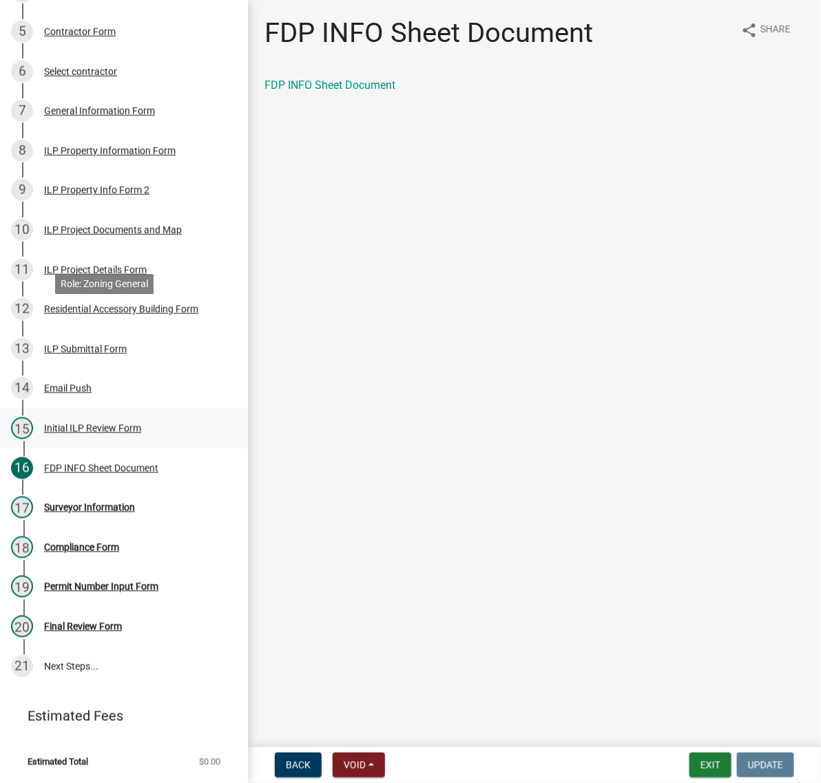
click at [129, 424] on div "Initial ILP Review Form" at bounding box center [92, 429] width 97 height 10
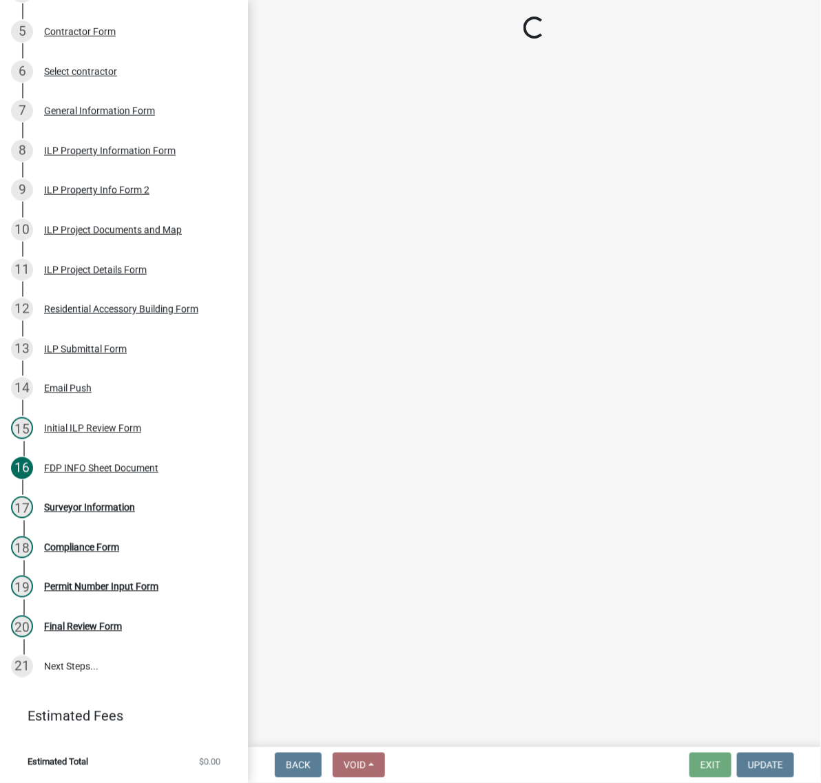
select select "d95389f4-ab5a-4603-9826-29cf73316391"
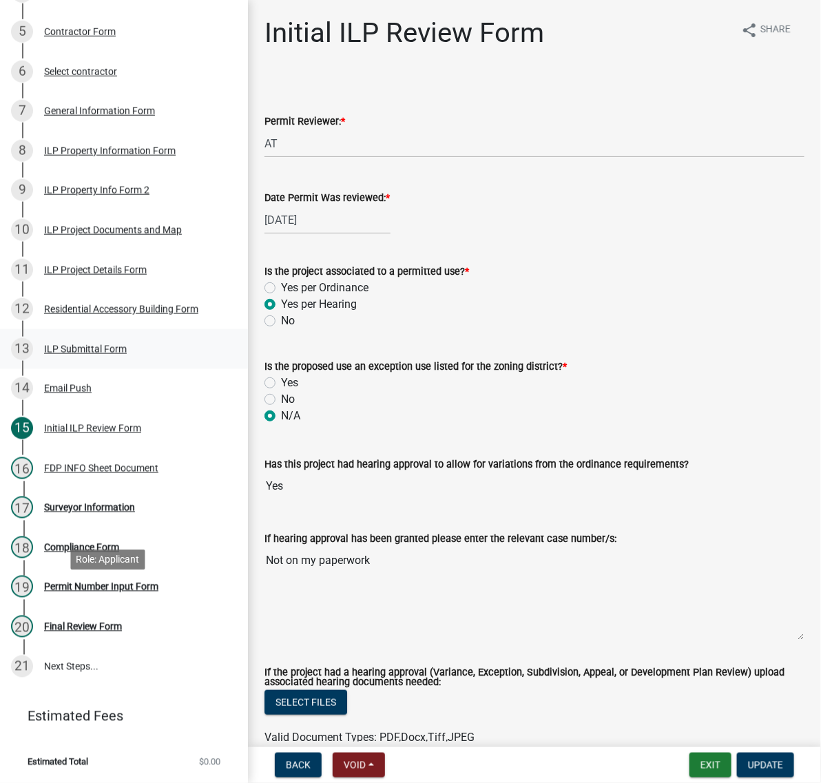
scroll to position [47, 0]
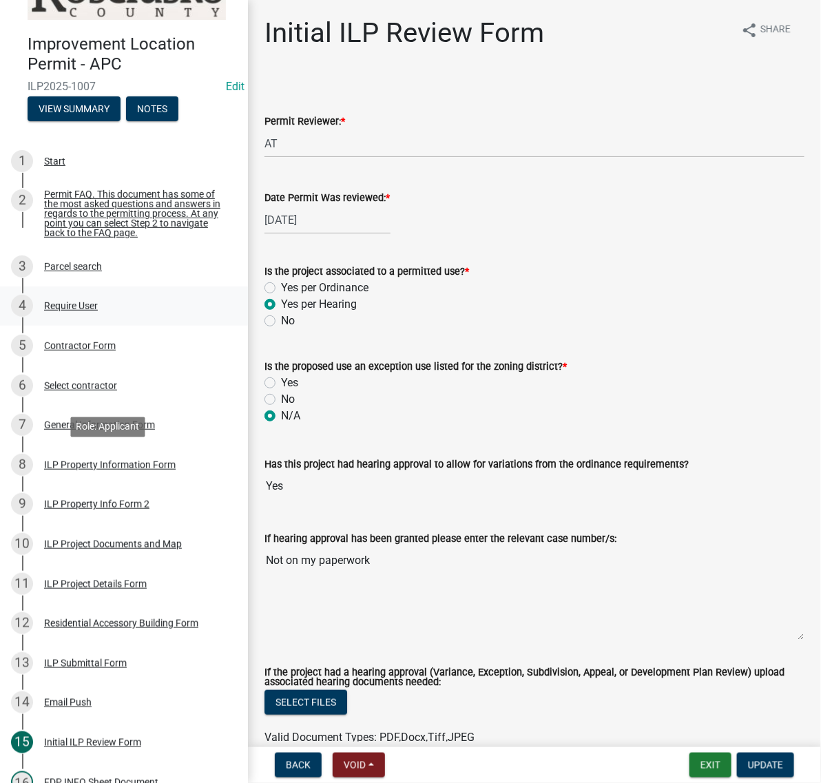
click at [98, 311] on div "Require User" at bounding box center [71, 306] width 54 height 10
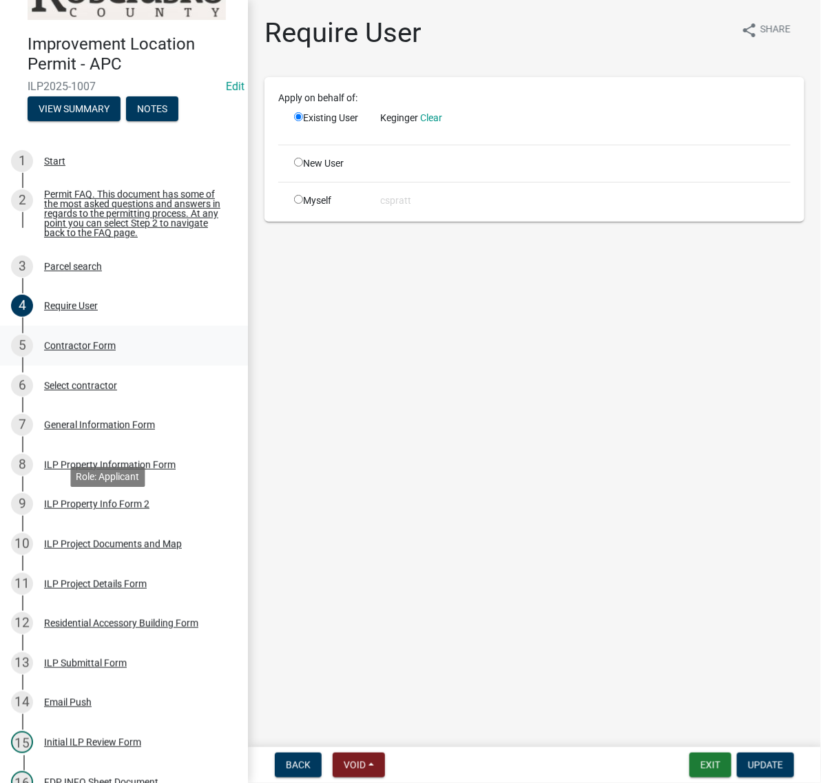
click at [87, 351] on div "Contractor Form" at bounding box center [80, 346] width 72 height 10
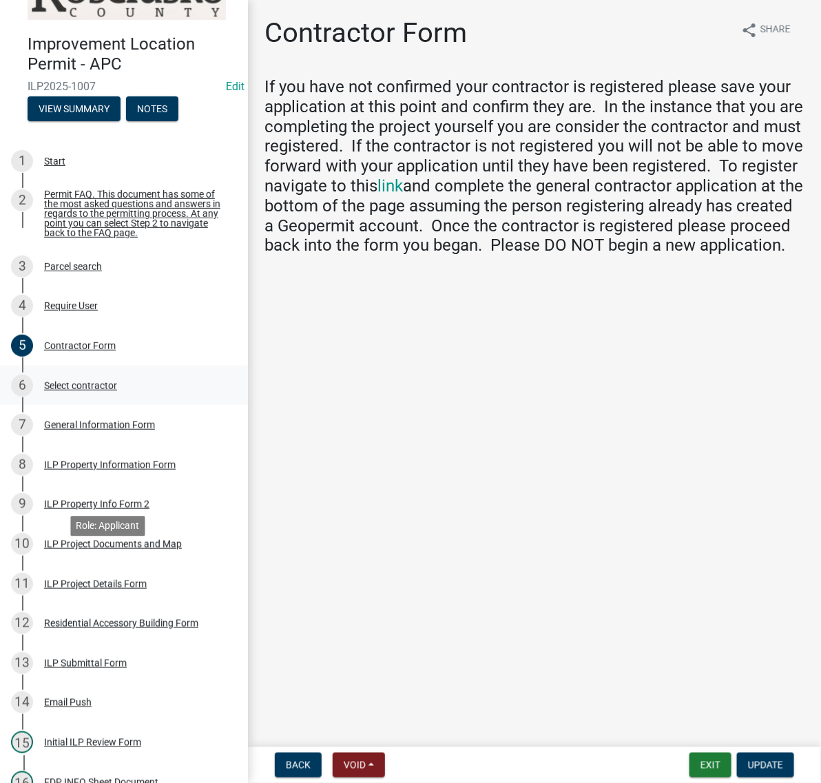
click at [98, 390] on div "Select contractor" at bounding box center [80, 386] width 73 height 10
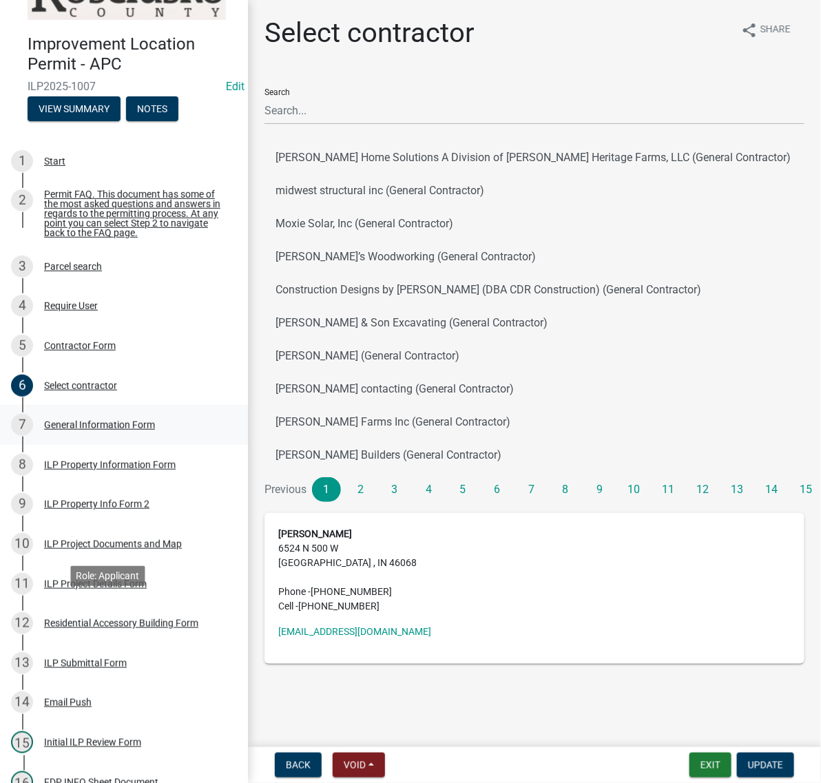
click at [117, 430] on div "General Information Form" at bounding box center [99, 425] width 111 height 10
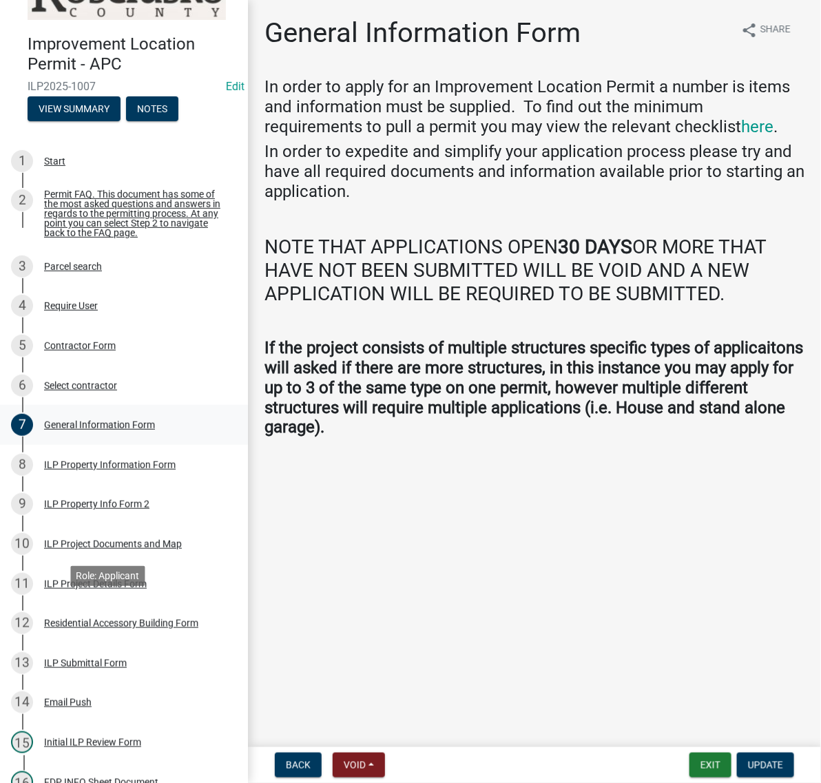
click at [112, 445] on link "7 General Information Form" at bounding box center [124, 425] width 248 height 40
click at [108, 470] on div "ILP Property Information Form" at bounding box center [110, 465] width 132 height 10
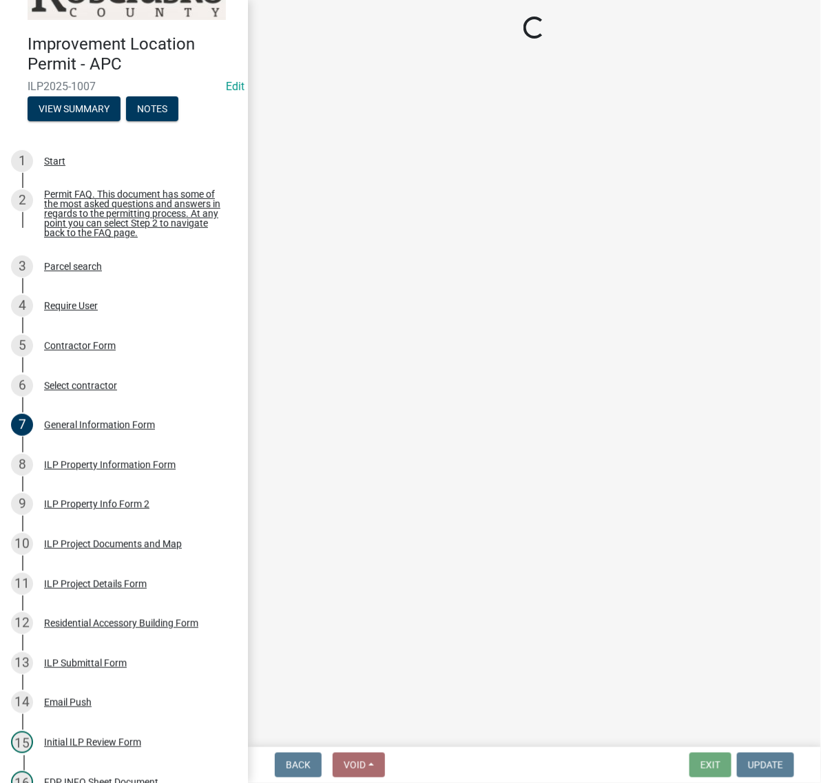
select select "6767052d-73c5-45b7-afaf-b7f308d8ed50"
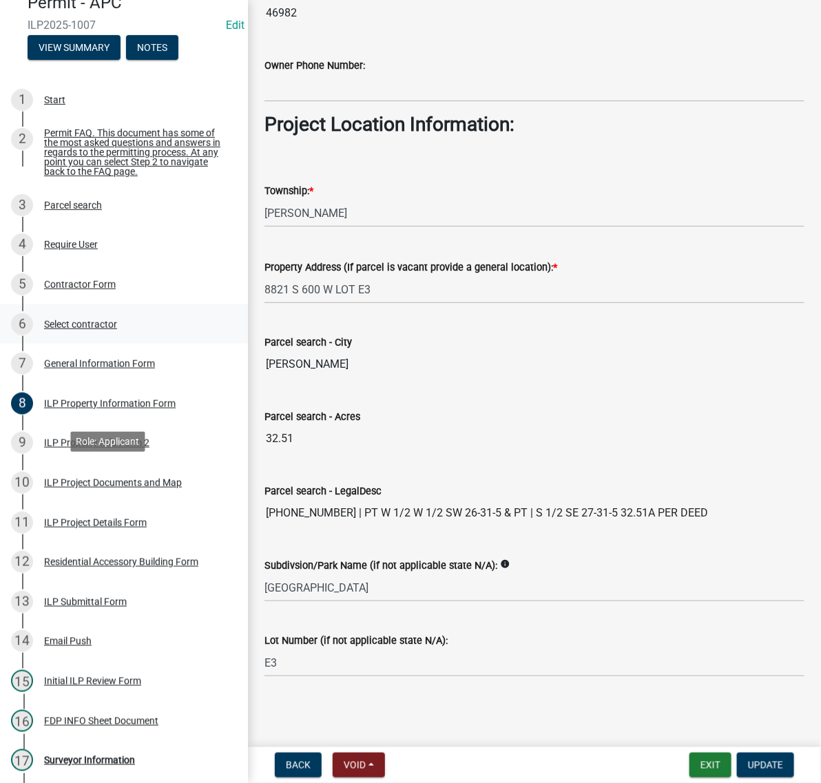
scroll to position [133, 0]
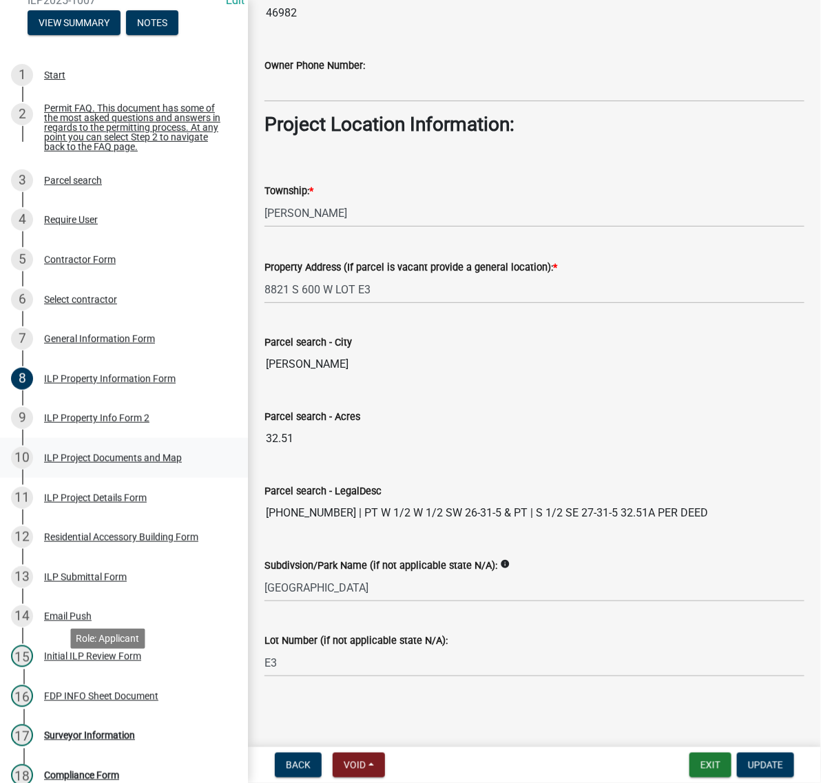
click at [116, 463] on div "ILP Project Documents and Map" at bounding box center [113, 458] width 138 height 10
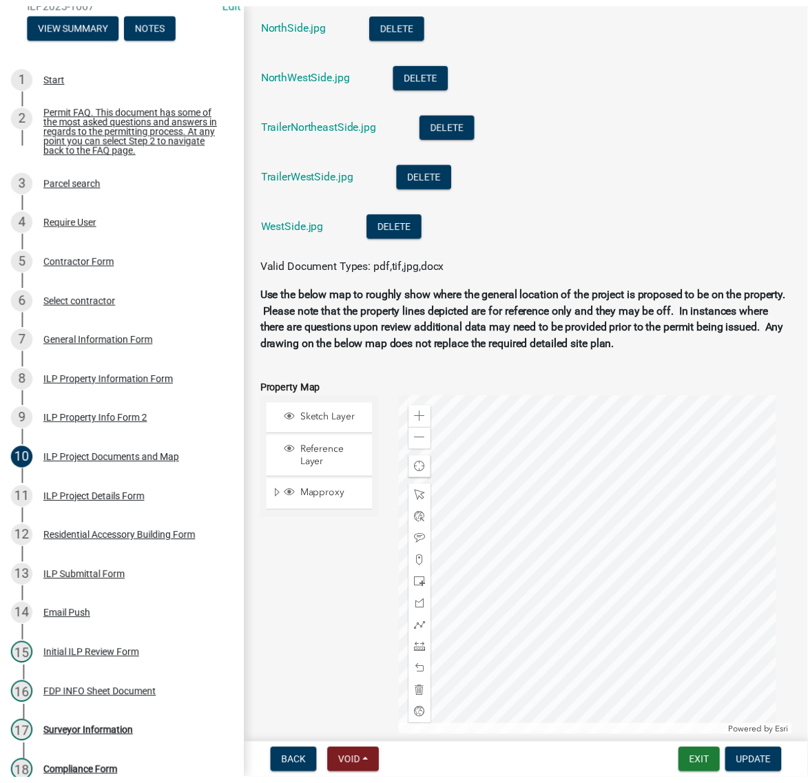
scroll to position [1636, 0]
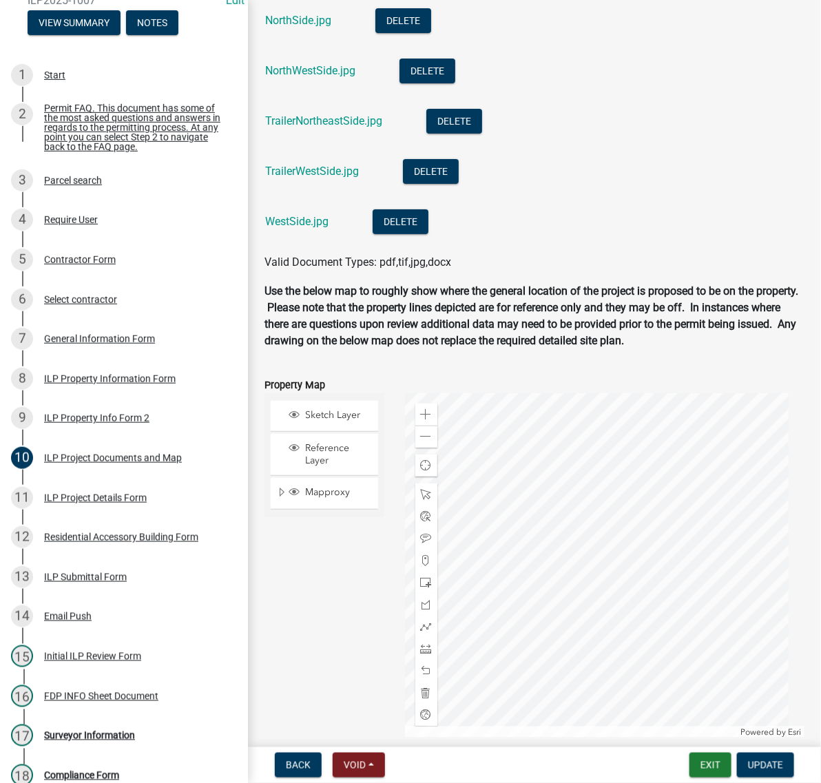
click at [291, 27] on link "NorthSide.jpg" at bounding box center [298, 20] width 66 height 13
click at [355, 77] on link "NorthWestSide.jpg" at bounding box center [310, 70] width 90 height 13
click at [348, 127] on link "TrailerNortheastSide.jpg" at bounding box center [323, 120] width 117 height 13
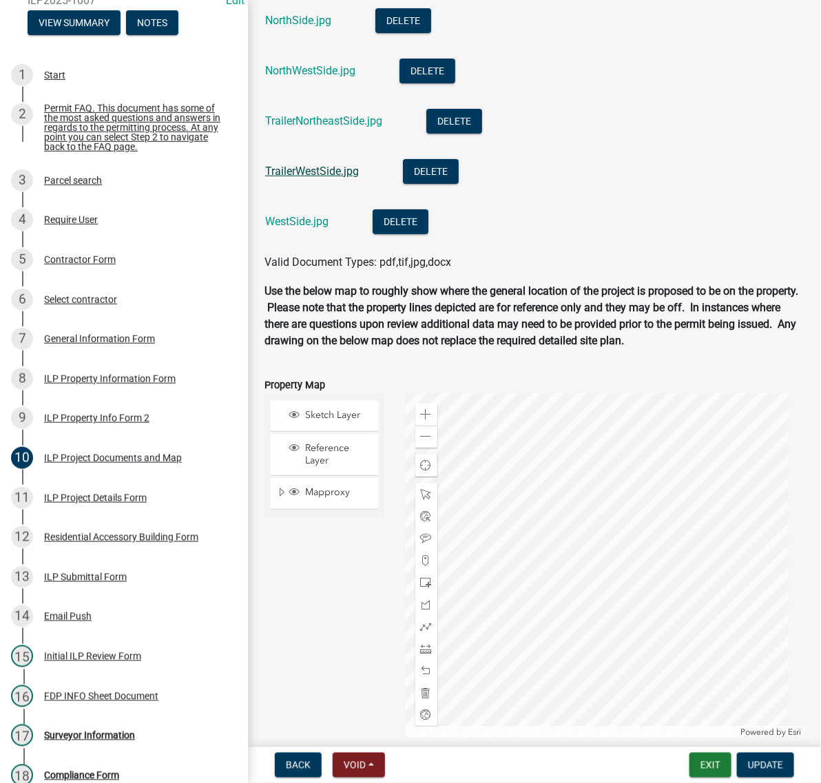
click at [342, 178] on link "TrailerWestSide.jpg" at bounding box center [312, 171] width 94 height 13
click at [700, 759] on button "Exit" at bounding box center [710, 765] width 42 height 25
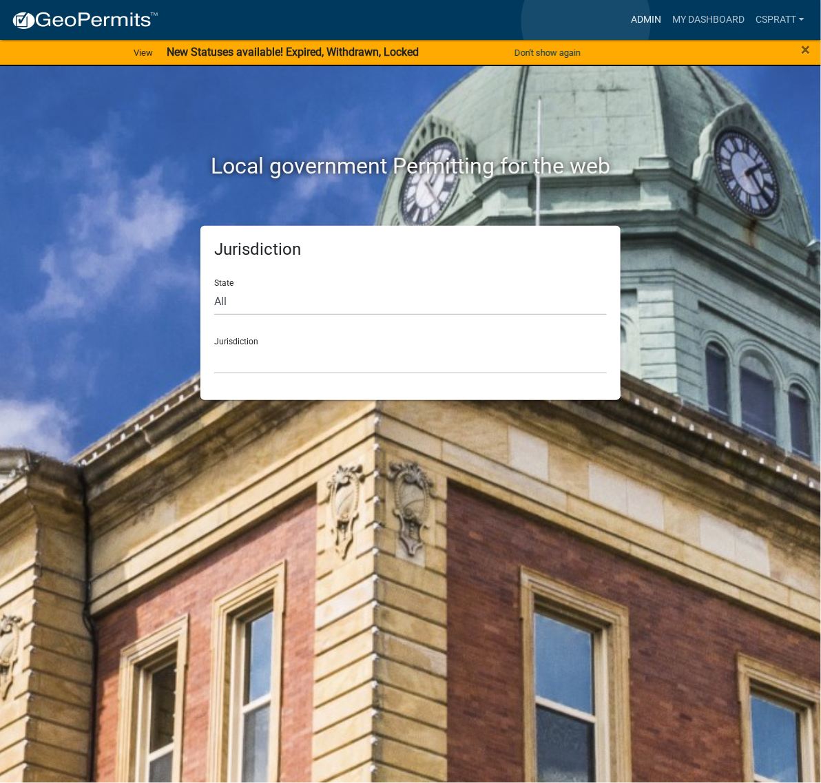
click at [625, 21] on link "Admin" at bounding box center [645, 20] width 41 height 26
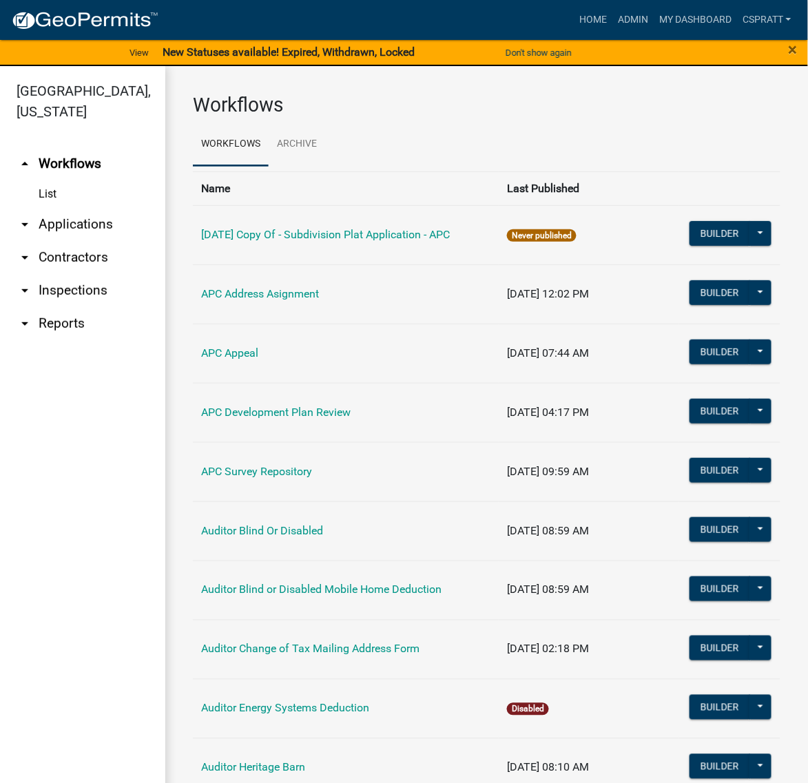
click at [94, 274] on link "arrow_drop_down Contractors" at bounding box center [82, 257] width 165 height 33
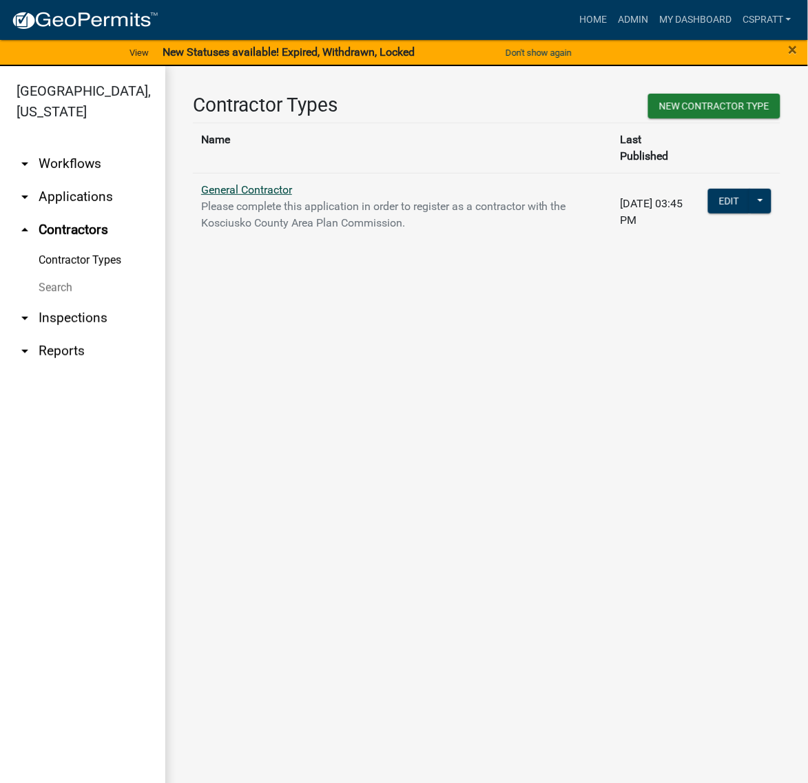
click at [251, 195] on link "General Contractor" at bounding box center [246, 189] width 91 height 13
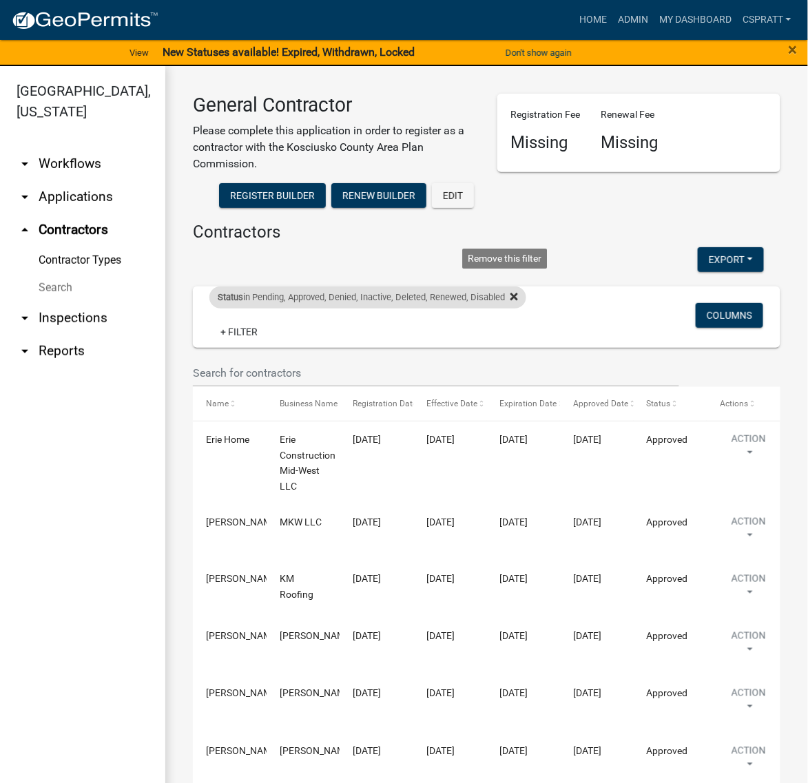
click at [518, 302] on icon at bounding box center [514, 296] width 8 height 11
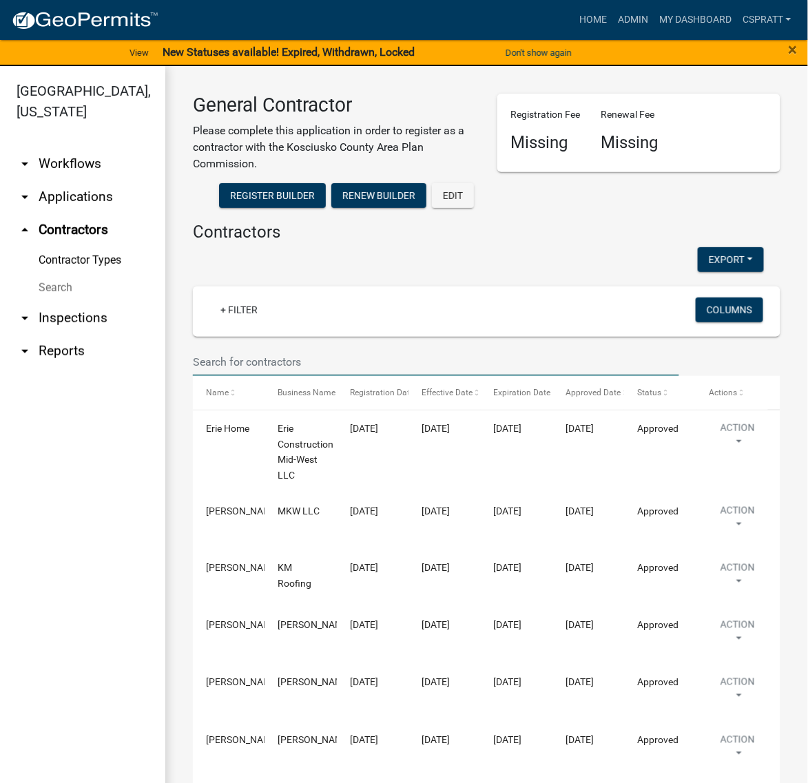
click at [233, 376] on input "text" at bounding box center [436, 362] width 486 height 28
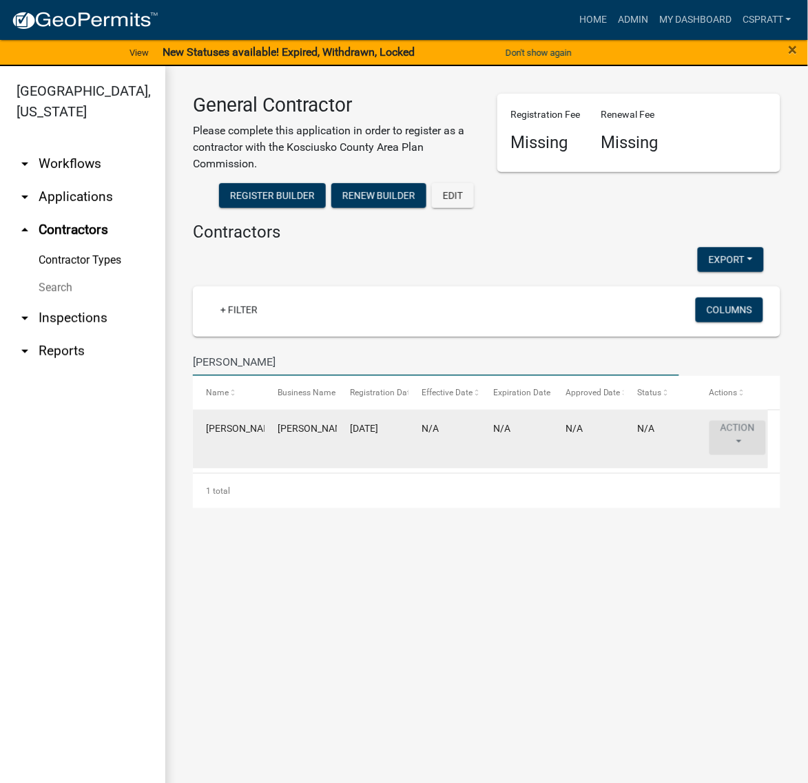
type input "[PERSON_NAME]"
click at [764, 455] on button "Action" at bounding box center [737, 438] width 56 height 34
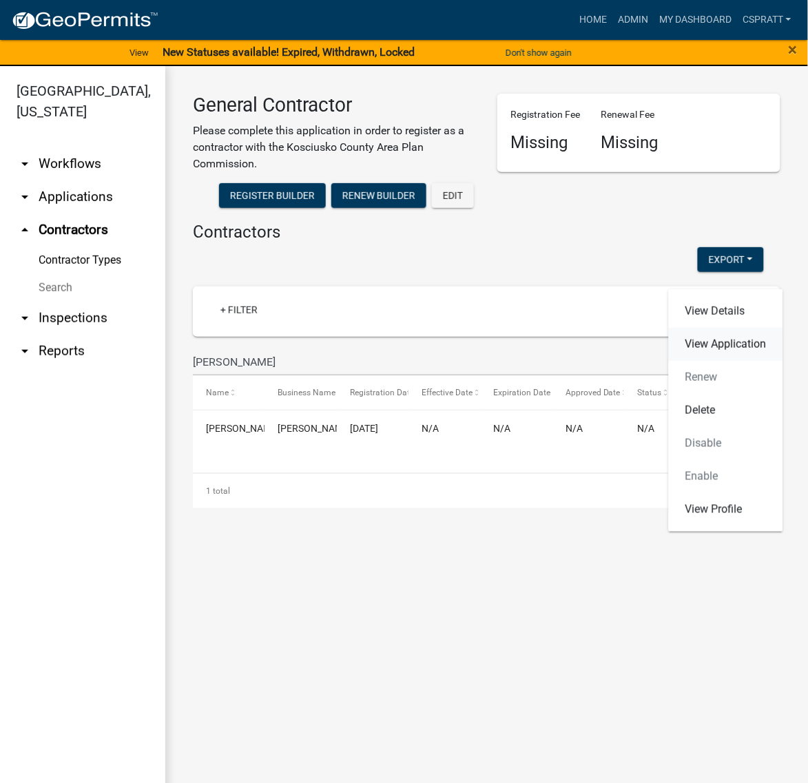
click at [718, 328] on link "View Application" at bounding box center [726, 344] width 114 height 33
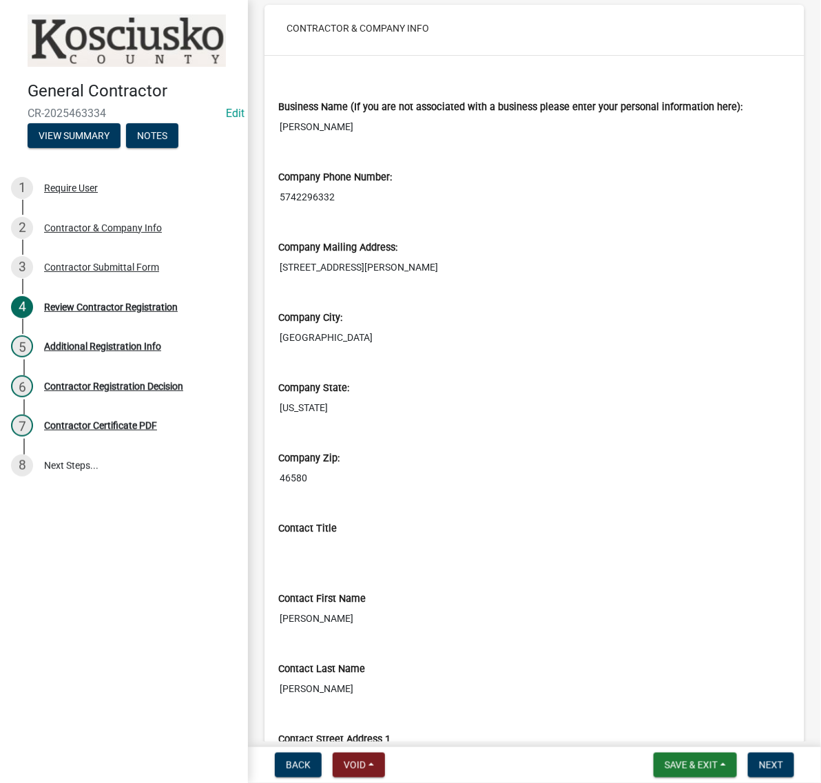
scroll to position [172, 0]
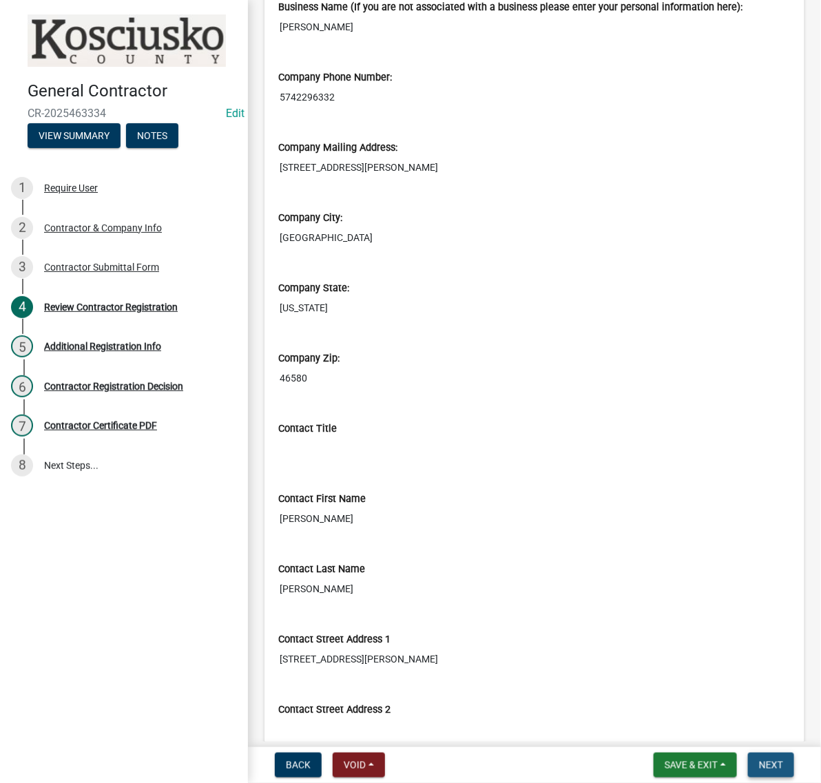
click at [759, 753] on button "Next" at bounding box center [771, 765] width 46 height 25
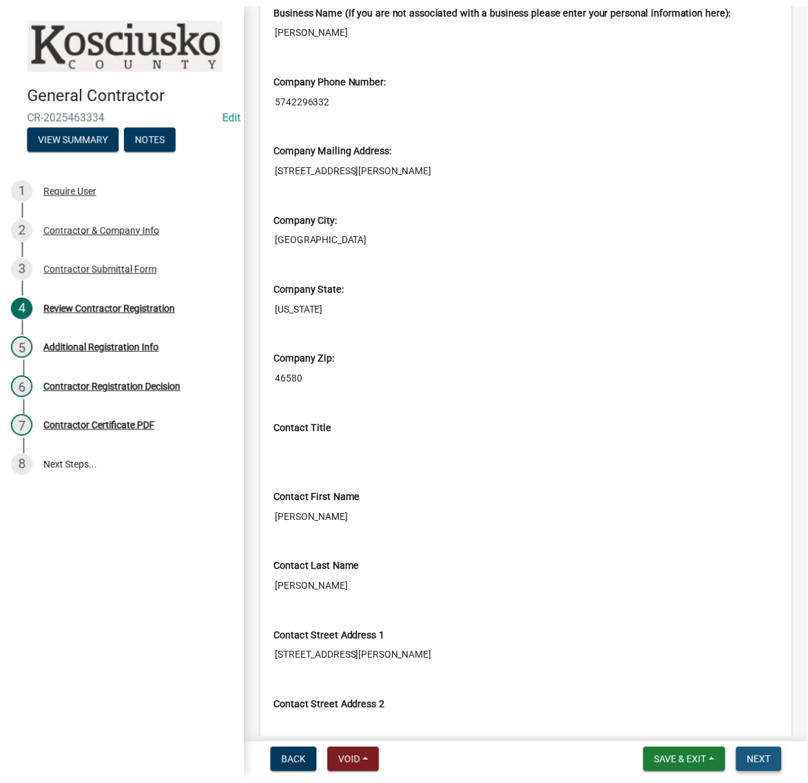
scroll to position [0, 0]
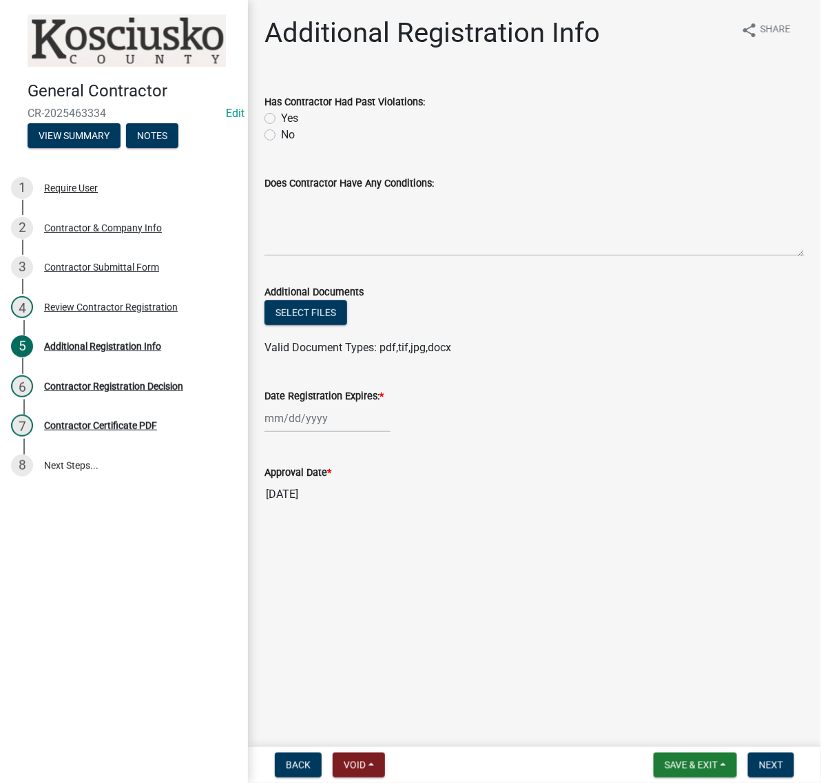
click at [281, 143] on label "No" at bounding box center [288, 135] width 14 height 17
click at [281, 136] on input "No" at bounding box center [285, 131] width 9 height 9
radio input "true"
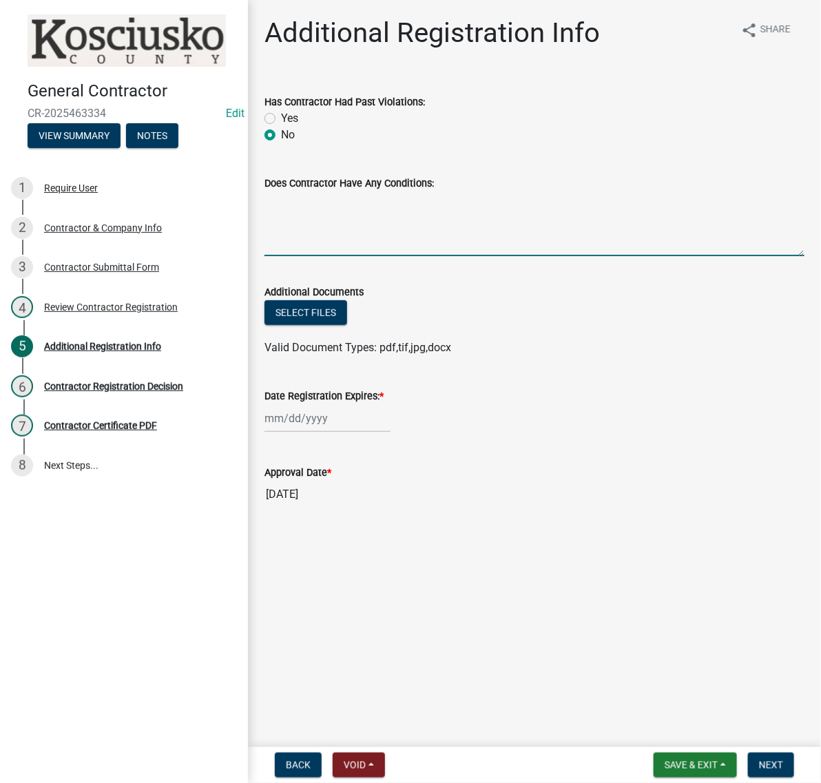
click at [290, 256] on textarea "Does Contractor Have Any Conditions:" at bounding box center [534, 223] width 540 height 65
type textarea "none"
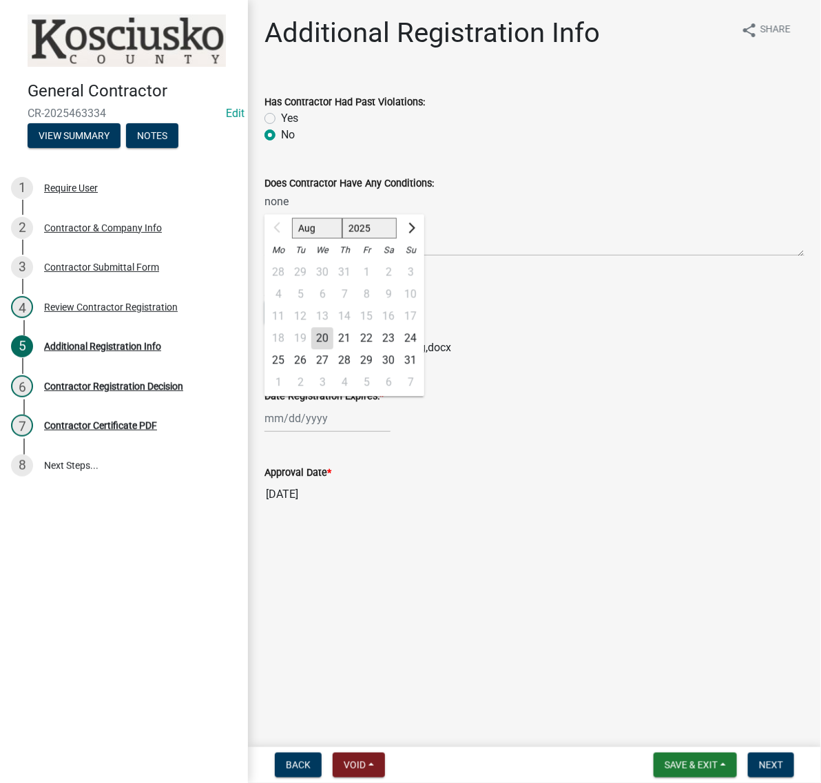
click at [298, 432] on div "Aug Sep Oct Nov Dec 2025 2026 2027 2028 2029 2030 2031 2032 2033 2034 2035 2036…" at bounding box center [327, 418] width 126 height 28
click at [389, 239] on select "2025 2026 2027 2028 2029 2030 2031 2032 2033 2034 2035 2036 2037 2038 2039 2040…" at bounding box center [369, 228] width 55 height 21
select select "2026"
click at [366, 239] on select "2025 2026 2027 2028 2029 2030 2031 2032 2033 2034 2035 2036 2037 2038 2039 2040…" at bounding box center [369, 228] width 55 height 21
click at [355, 350] on div "20" at bounding box center [344, 339] width 22 height 22
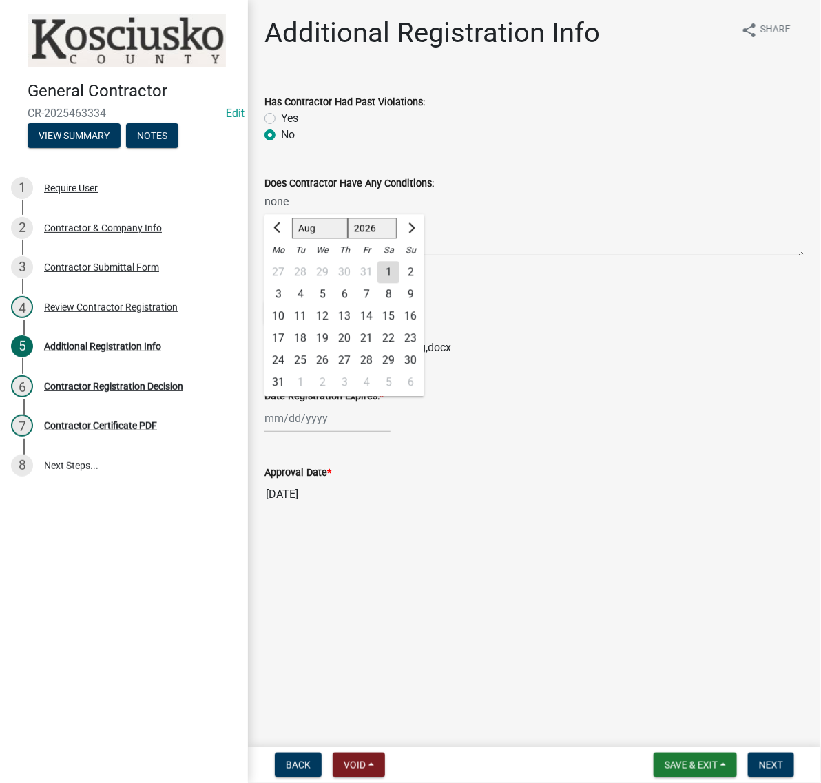
type input "08/20/2026"
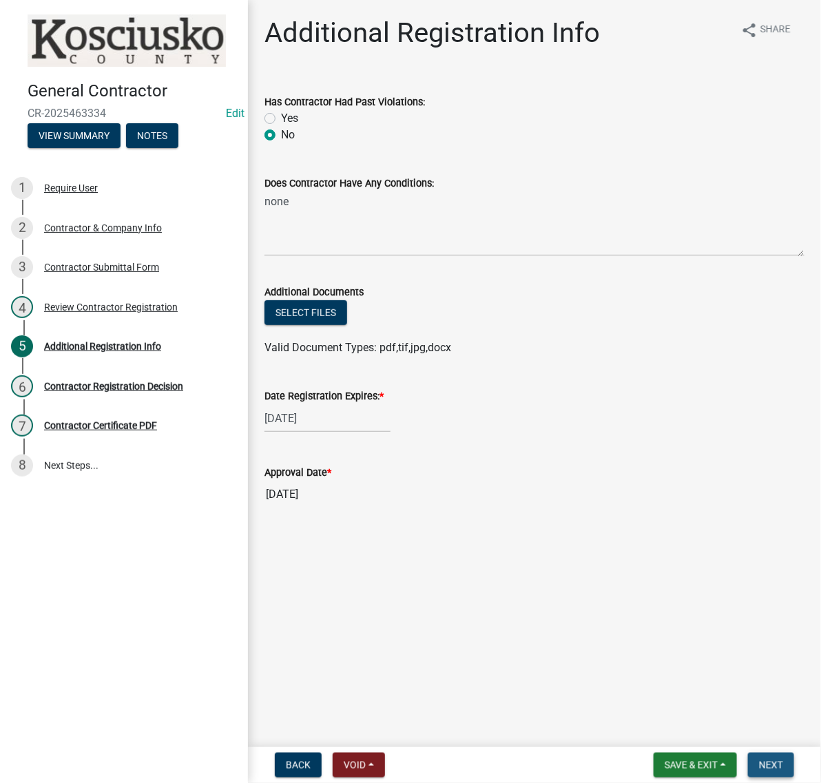
click at [759, 760] on span "Next" at bounding box center [771, 765] width 24 height 11
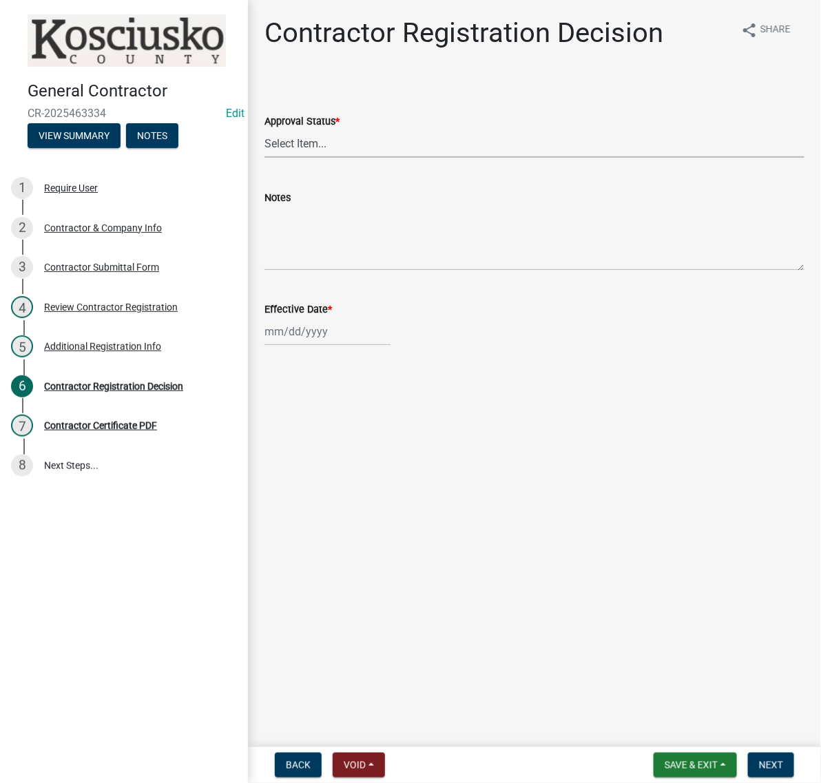
drag, startPoint x: 298, startPoint y: 214, endPoint x: 303, endPoint y: 228, distance: 14.6
click at [298, 158] on select "Select Item... Approved Denied" at bounding box center [534, 143] width 540 height 28
click at [269, 158] on select "Select Item... Approved Denied" at bounding box center [534, 143] width 540 height 28
select select "8e4351d7-4ebf-4714-a7c9-c8187f00e083"
click at [305, 346] on div at bounding box center [327, 331] width 126 height 28
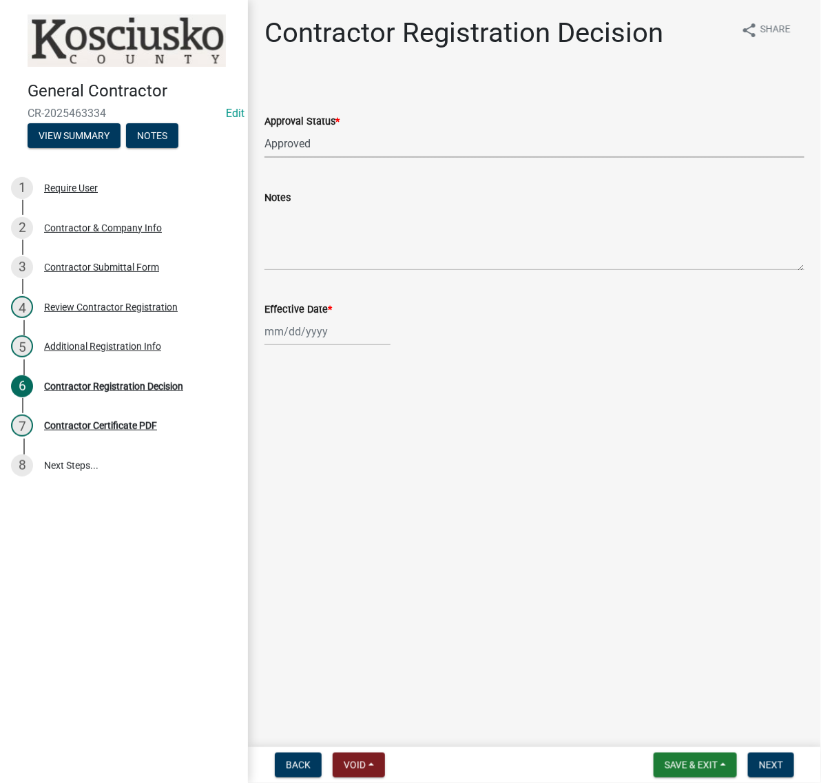
select select "8"
select select "2025"
click at [333, 498] on div "20" at bounding box center [322, 487] width 22 height 22
type input "08/20/2025"
click at [763, 764] on span "Next" at bounding box center [771, 765] width 24 height 11
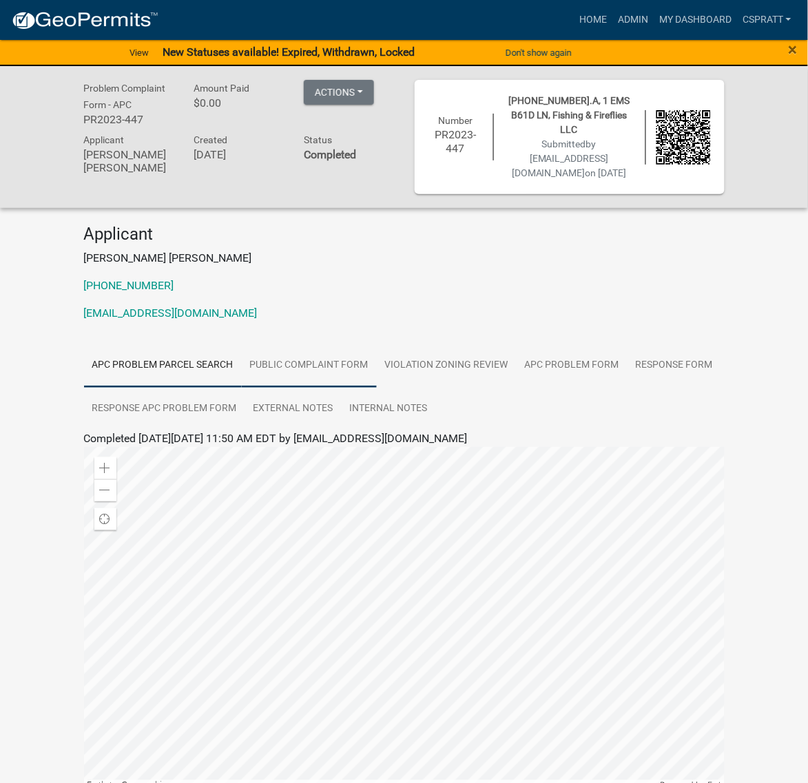
click at [377, 388] on link "Public Complaint Form" at bounding box center [309, 366] width 135 height 44
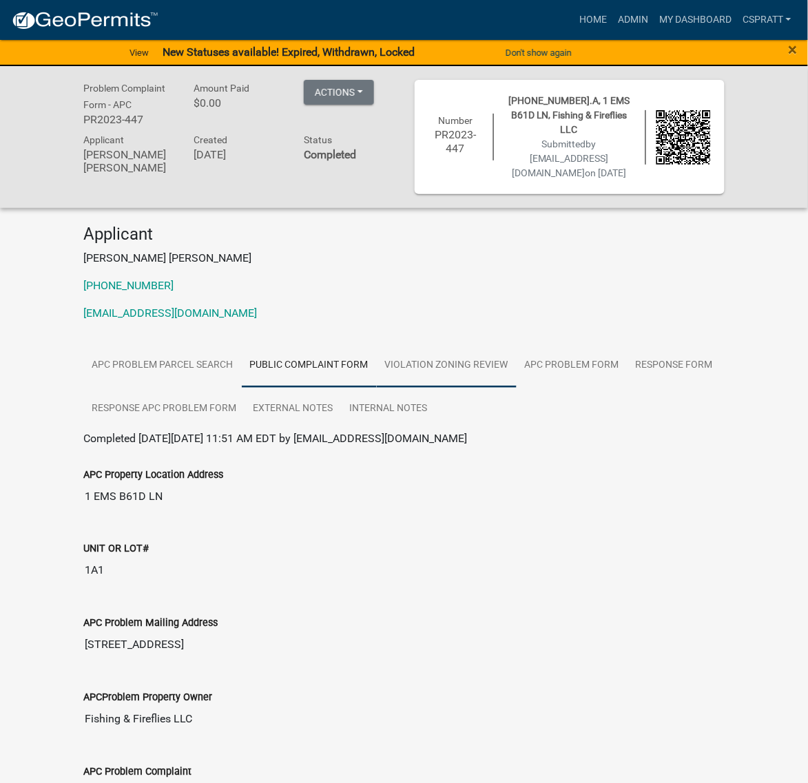
click at [517, 388] on link "Violation Zoning Review" at bounding box center [447, 366] width 140 height 44
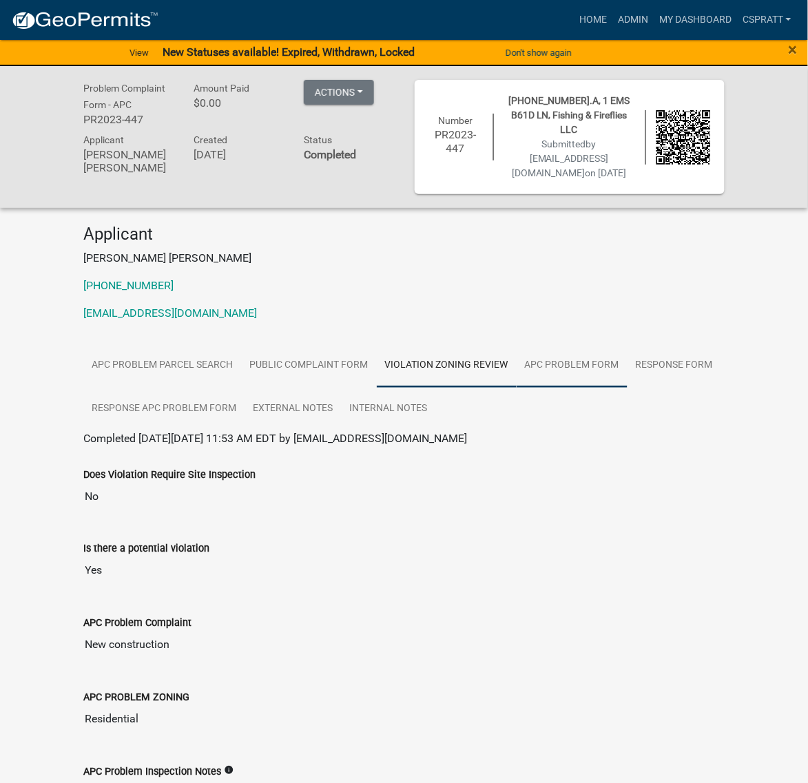
click at [517, 388] on link "APC Problem Form" at bounding box center [572, 366] width 111 height 44
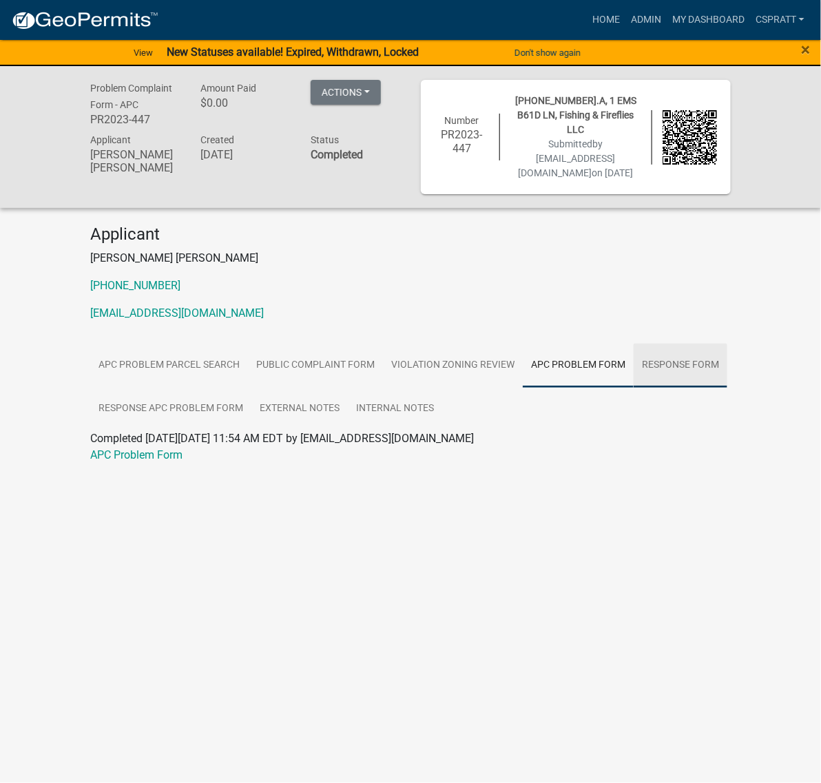
click at [634, 388] on link "RESPONSE FORM" at bounding box center [681, 366] width 94 height 44
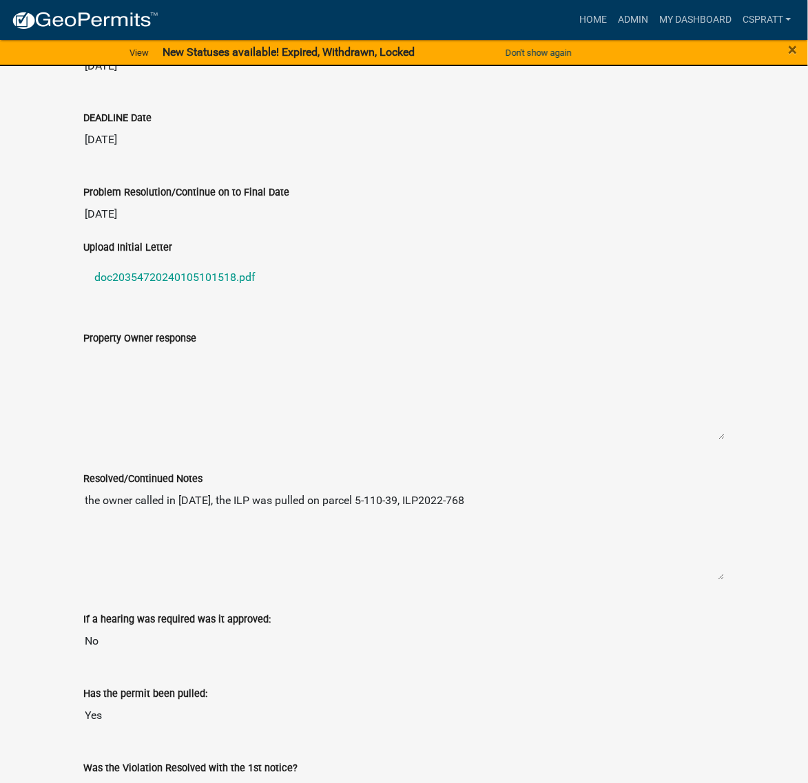
scroll to position [689, 0]
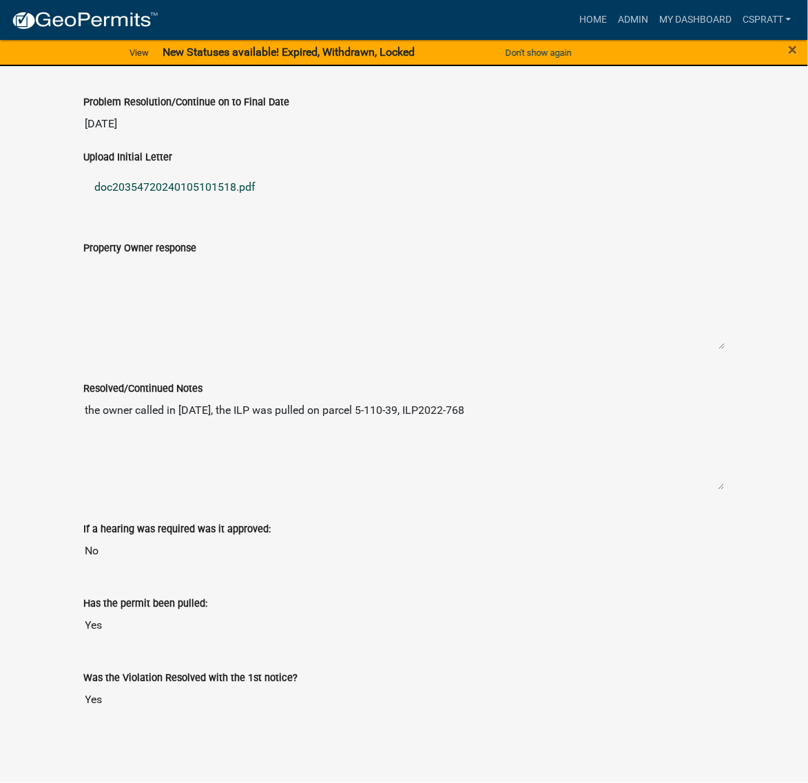
click at [249, 205] on link "doc20354720240105101518.pdf" at bounding box center [404, 187] width 640 height 33
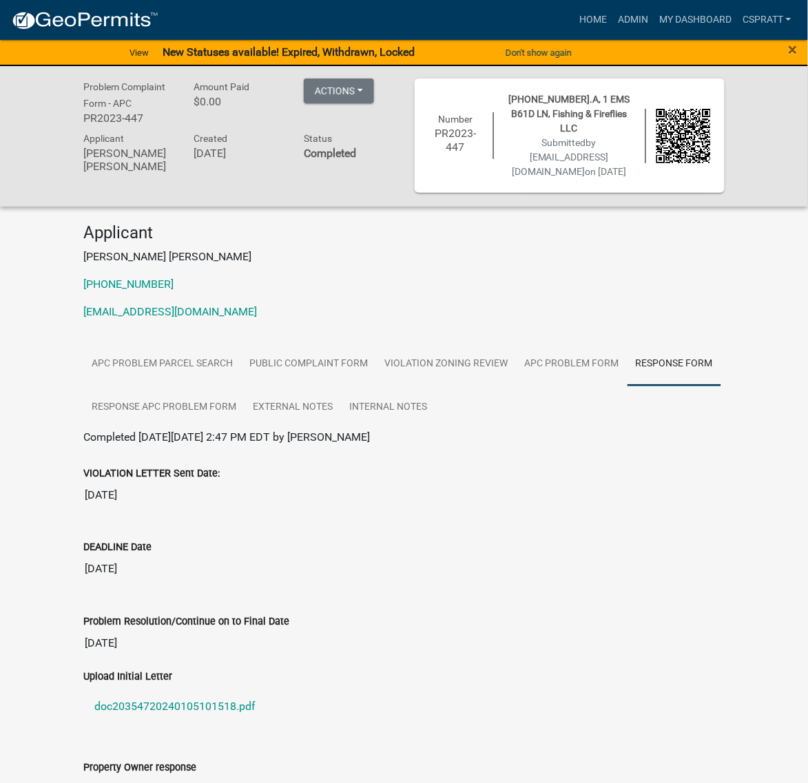
scroll to position [0, 0]
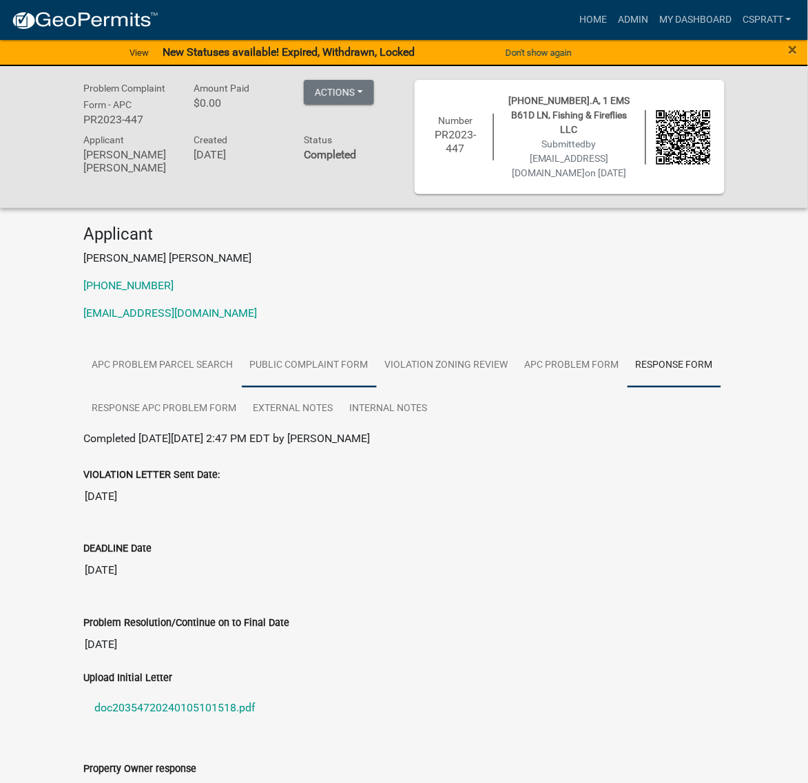
click at [373, 388] on link "Public Complaint Form" at bounding box center [309, 366] width 135 height 44
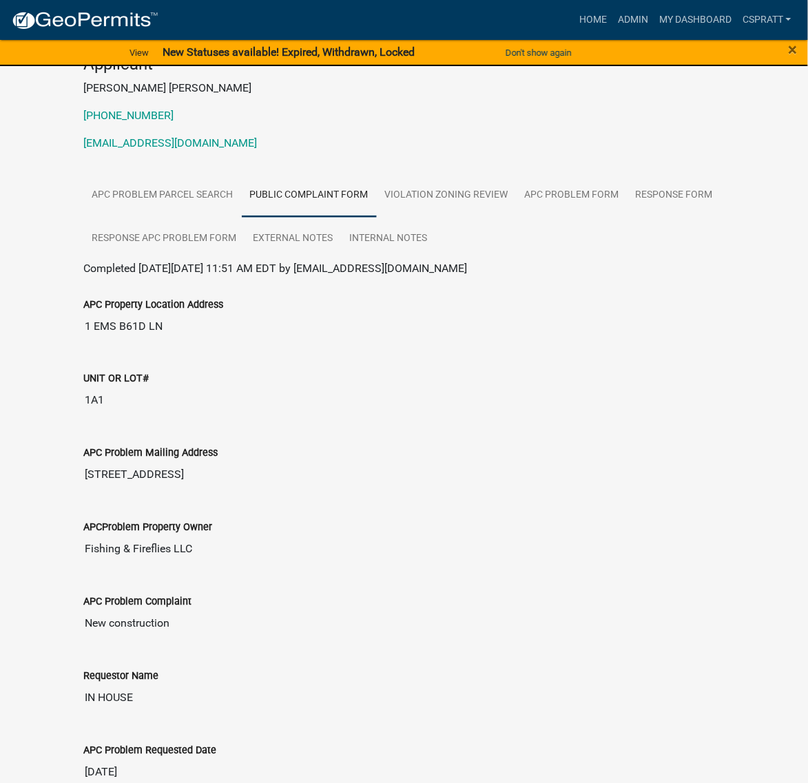
scroll to position [172, 0]
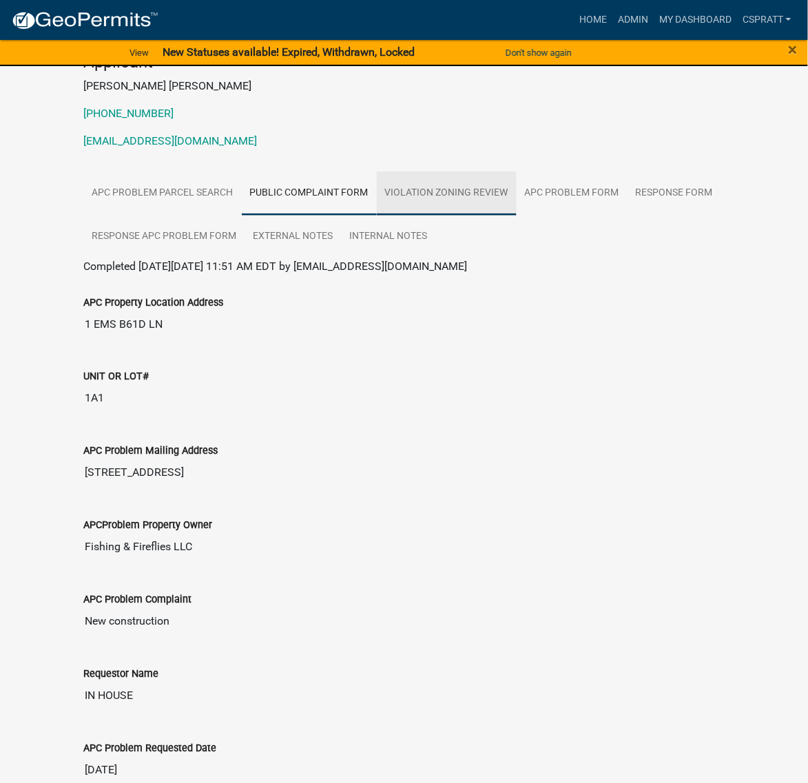
click at [517, 216] on link "Violation Zoning Review" at bounding box center [447, 193] width 140 height 44
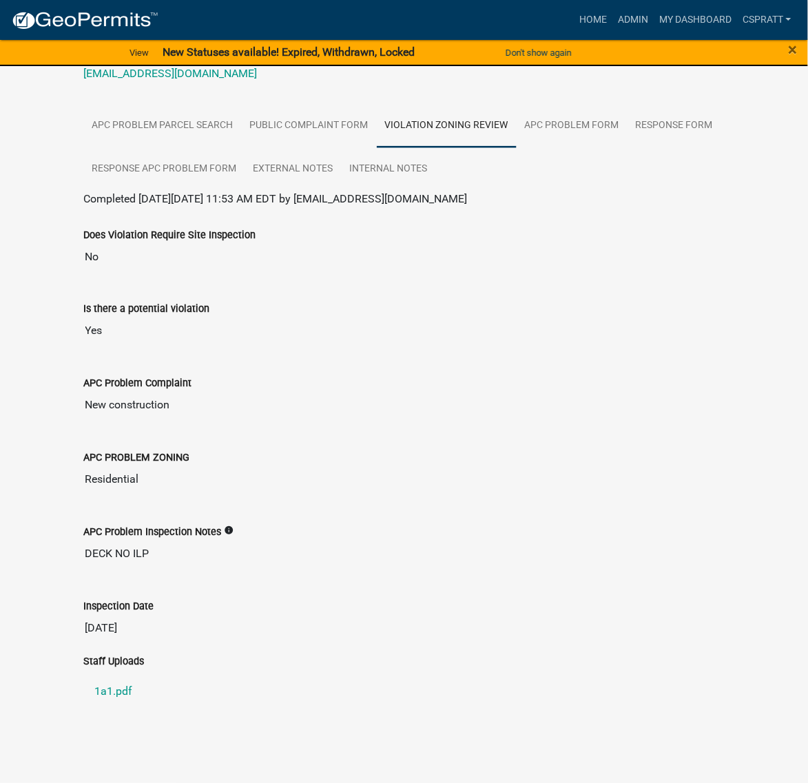
scroll to position [506, 0]
click at [108, 680] on link "1a1.pdf" at bounding box center [404, 692] width 640 height 33
click at [574, 15] on link "Home" at bounding box center [593, 20] width 39 height 26
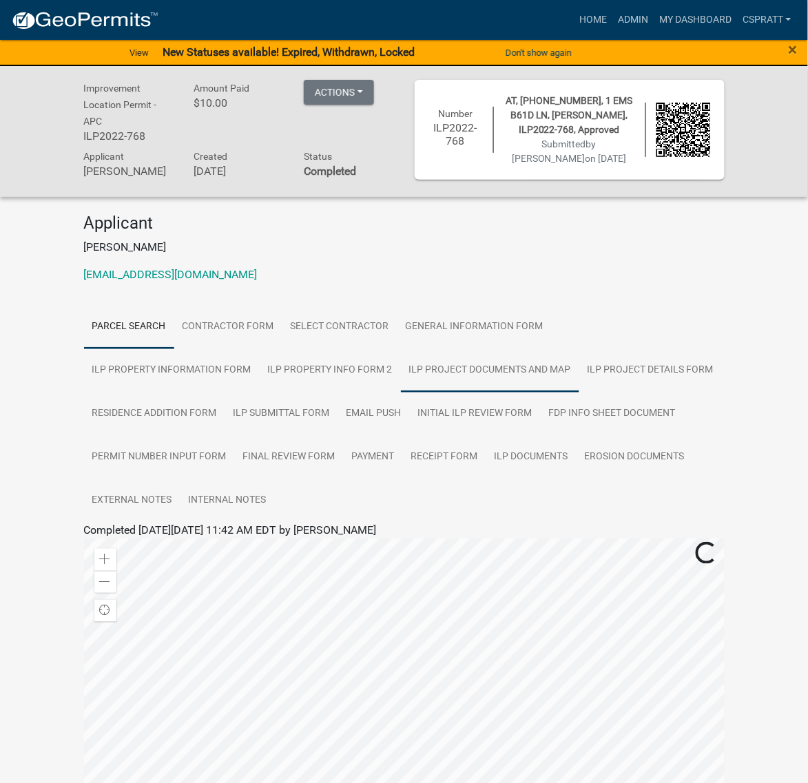
click at [579, 393] on link "ILP Project Documents and Map" at bounding box center [490, 370] width 178 height 44
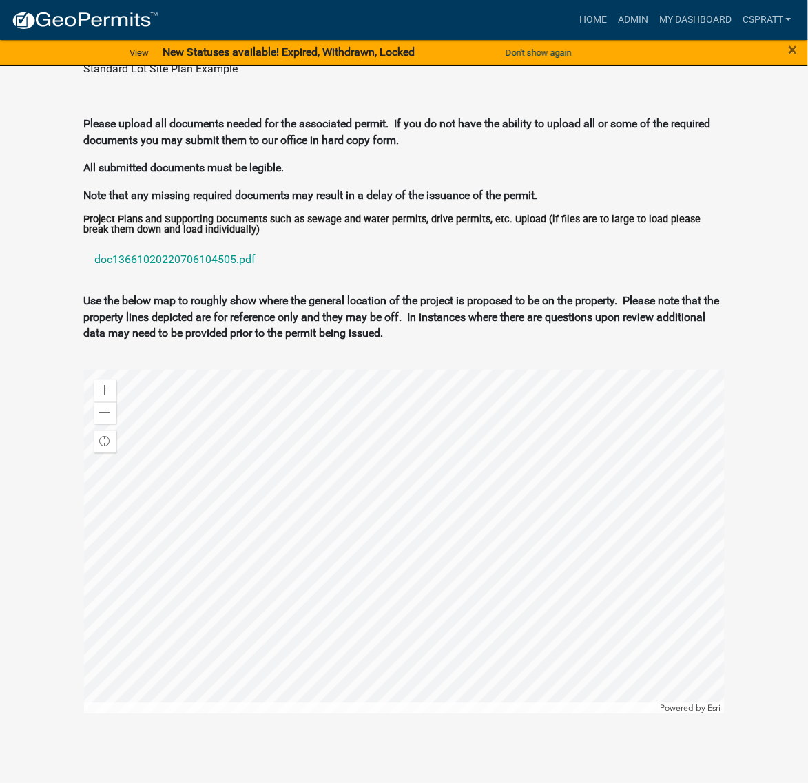
scroll to position [1550, 0]
click at [231, 276] on link "doc13661020220706104505.pdf" at bounding box center [404, 259] width 640 height 33
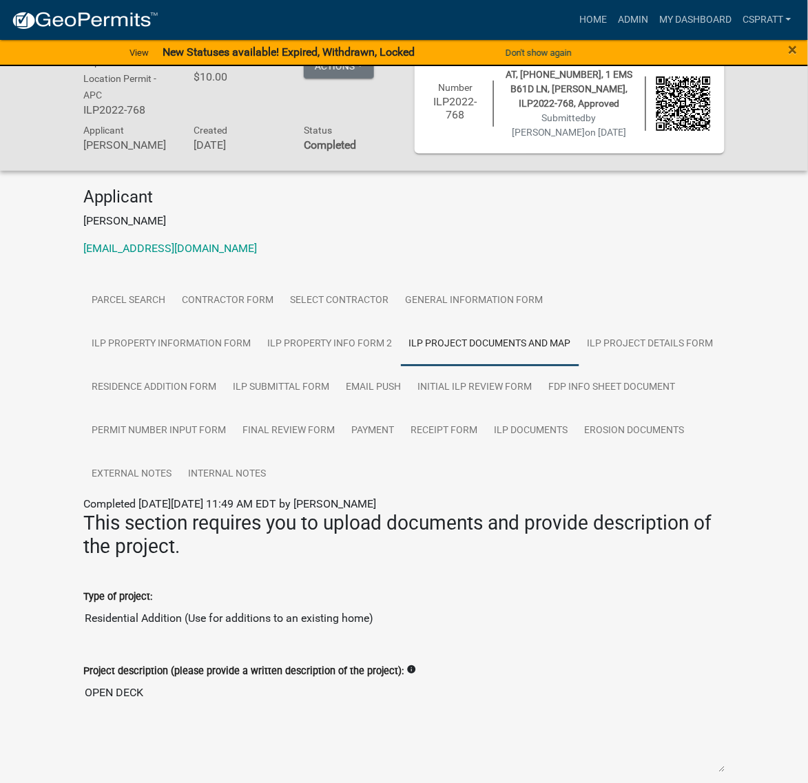
scroll to position [0, 0]
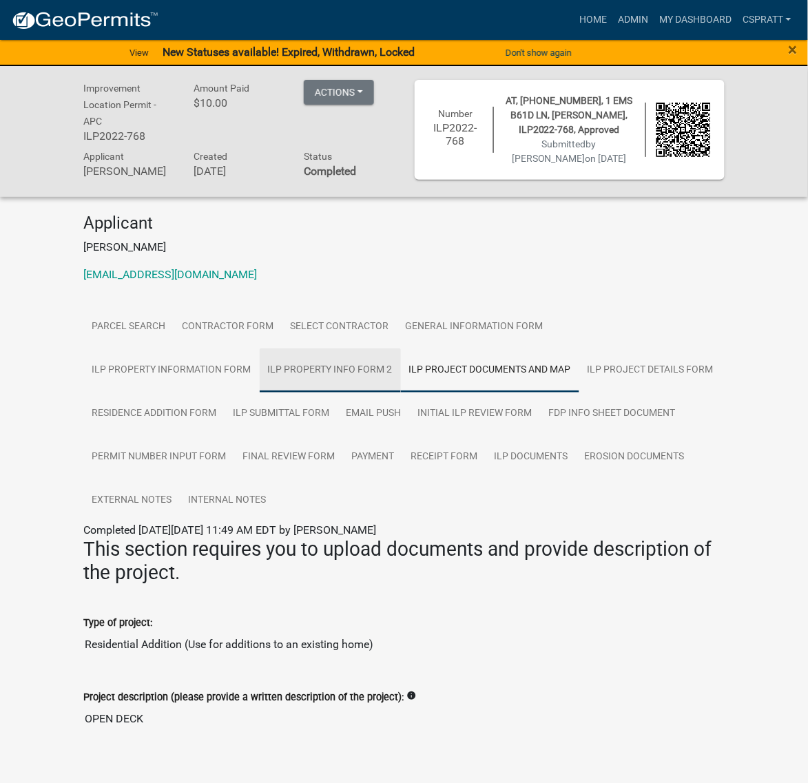
click at [401, 393] on link "ILP Property Info Form 2" at bounding box center [330, 370] width 141 height 44
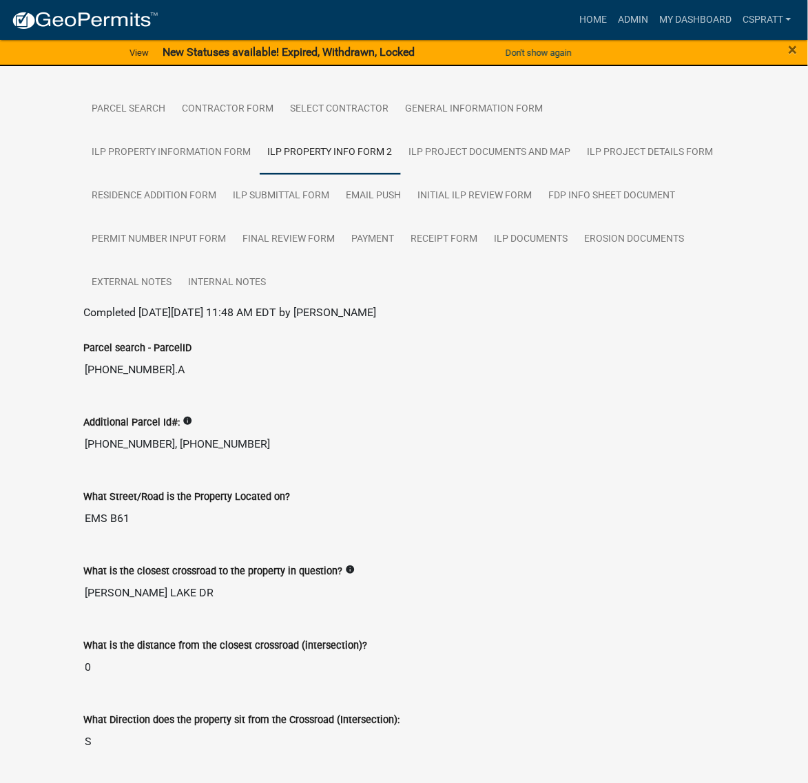
scroll to position [14, 0]
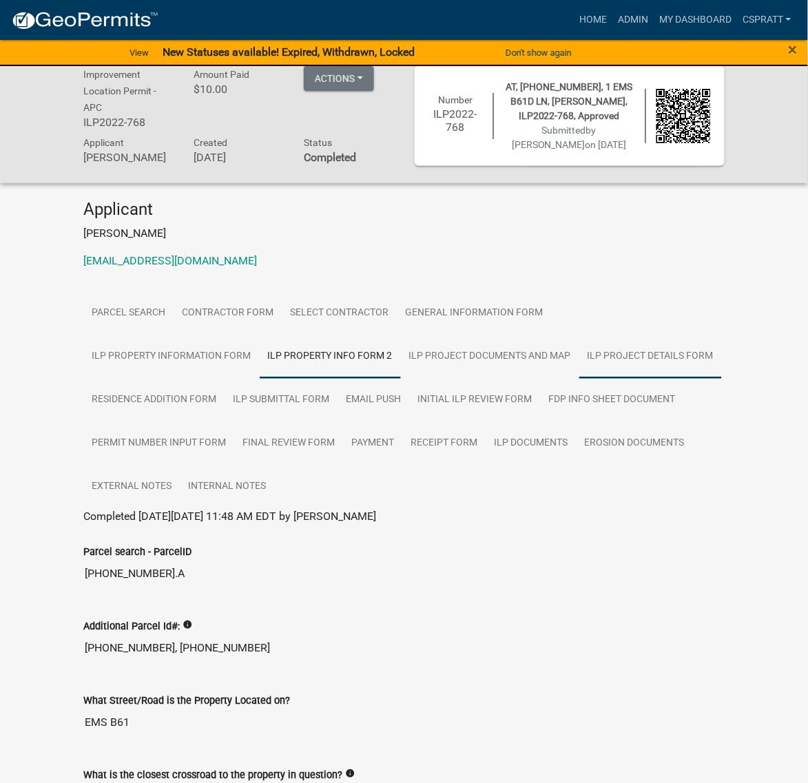
click at [579, 379] on link "ILP Project Details Form" at bounding box center [650, 357] width 143 height 44
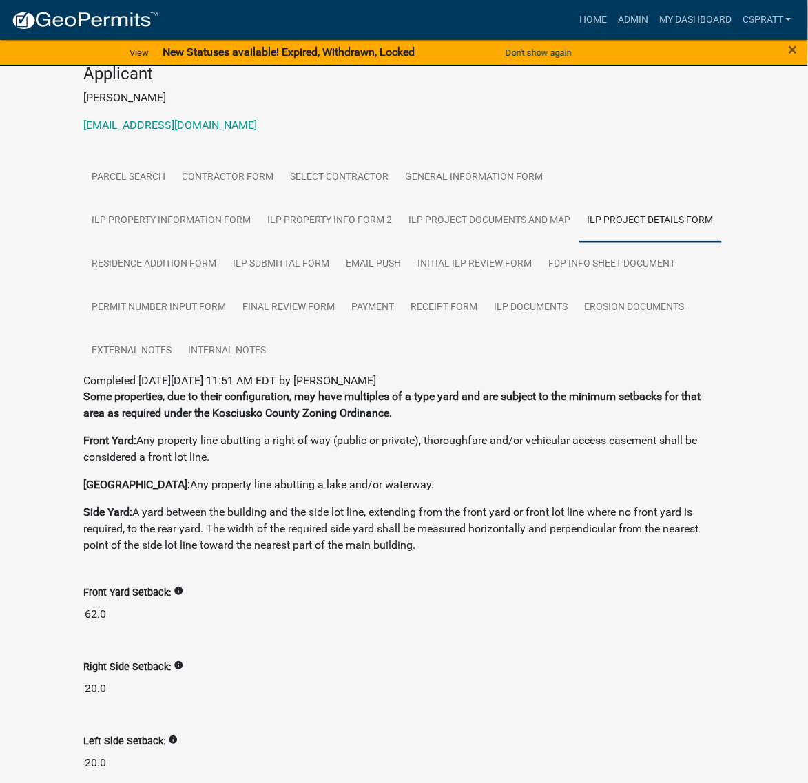
scroll to position [258, 0]
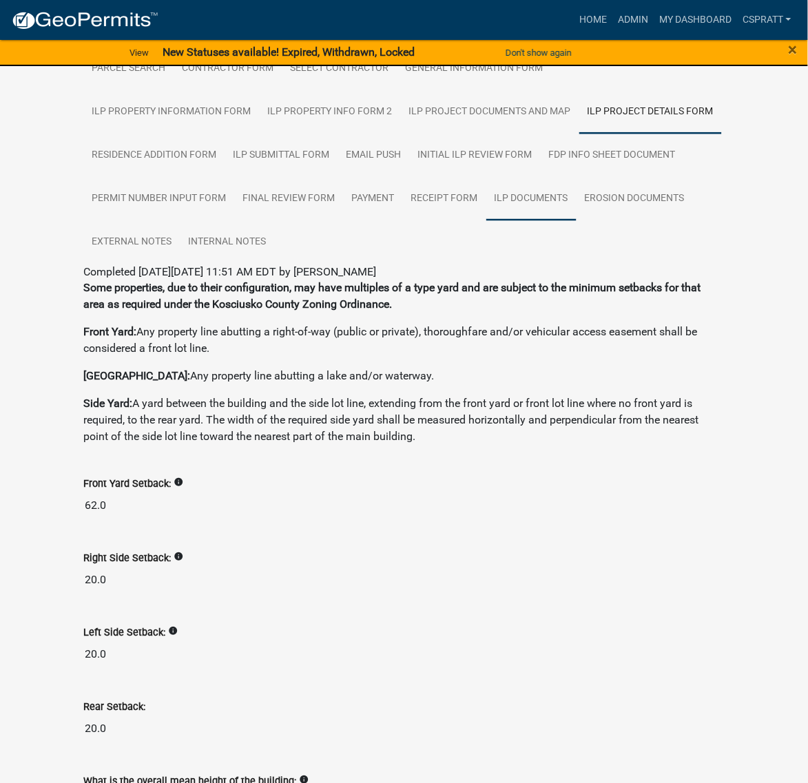
click at [486, 221] on link "ILP Documents" at bounding box center [531, 199] width 90 height 44
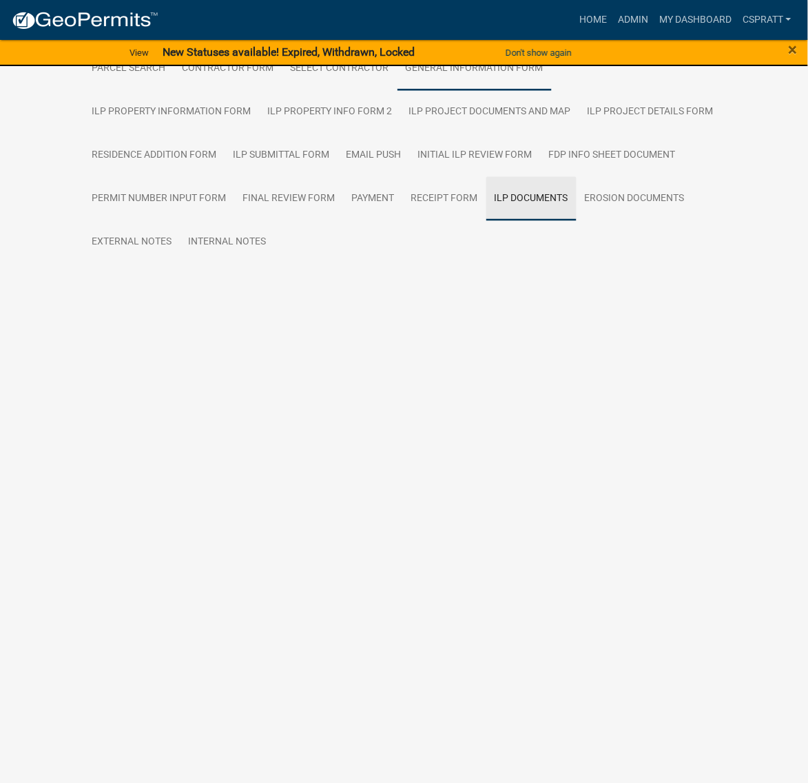
scroll to position [12, 0]
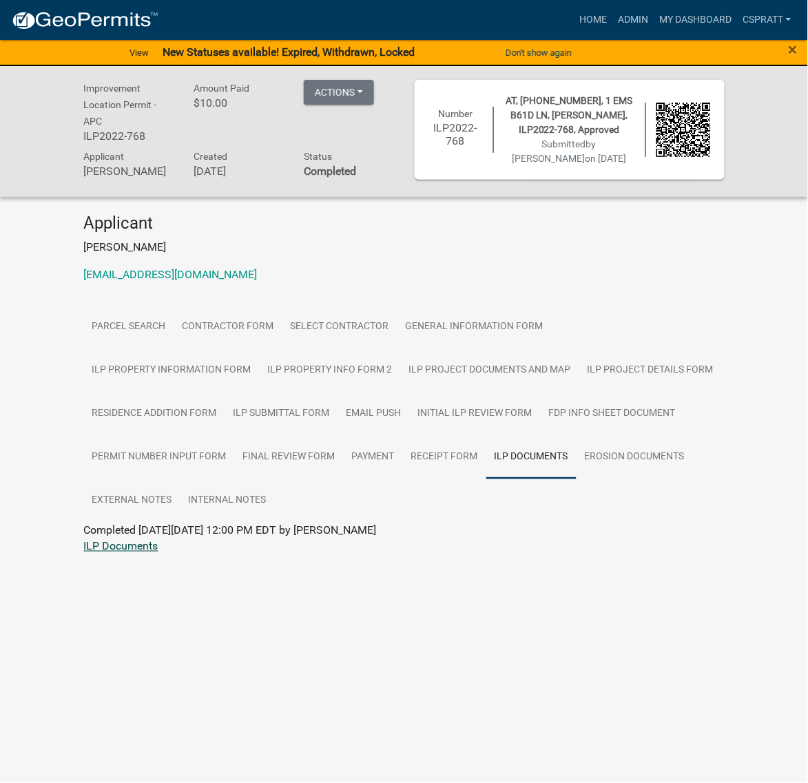
click at [109, 553] on link "ILP Documents" at bounding box center [121, 546] width 74 height 13
click at [338, 436] on link "ILP Submittal Form" at bounding box center [281, 414] width 113 height 44
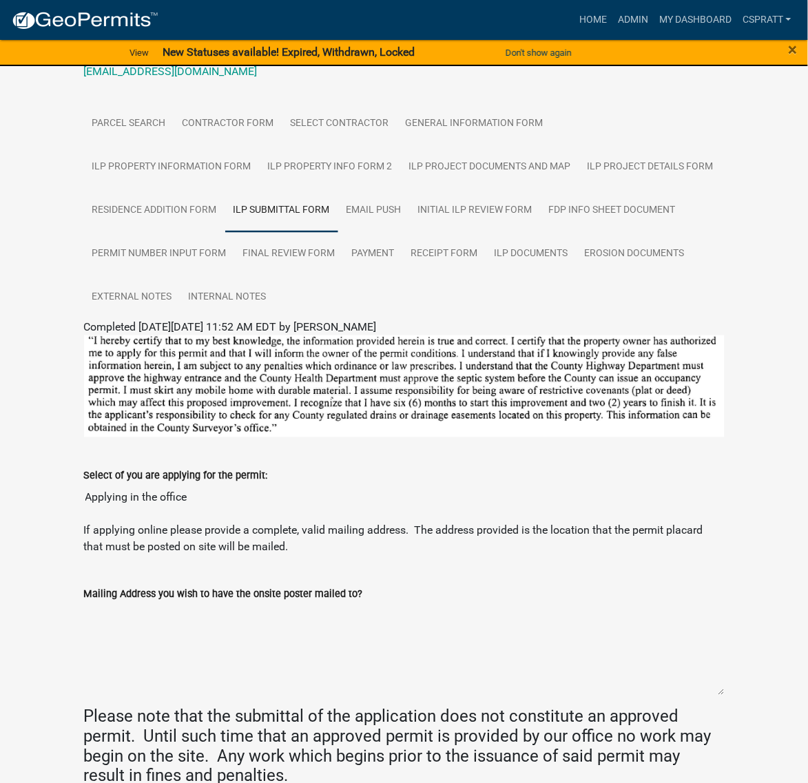
scroll to position [95, 0]
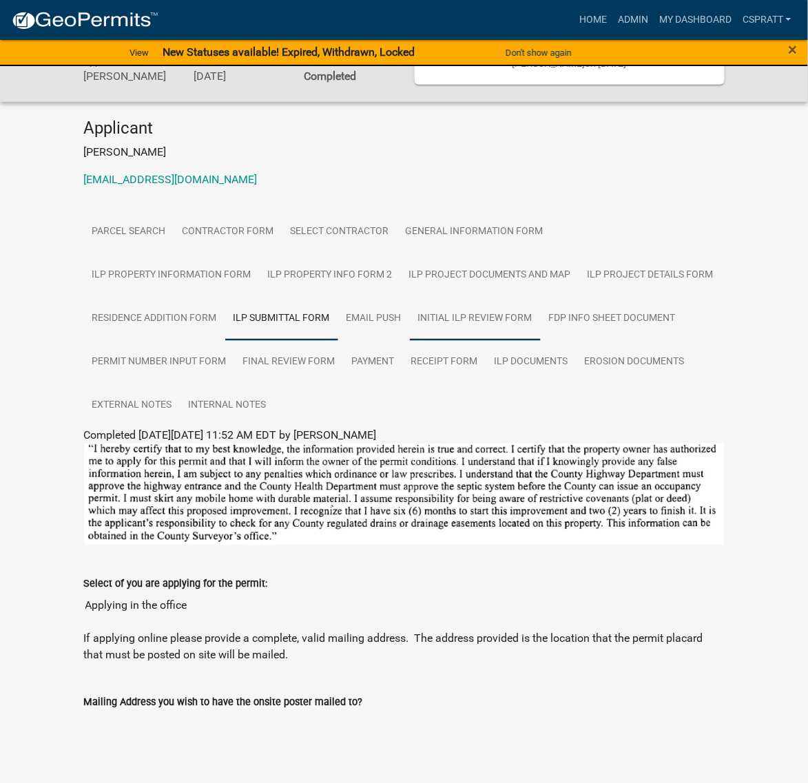
click at [410, 341] on link "Initial ILP Review Form" at bounding box center [475, 319] width 131 height 44
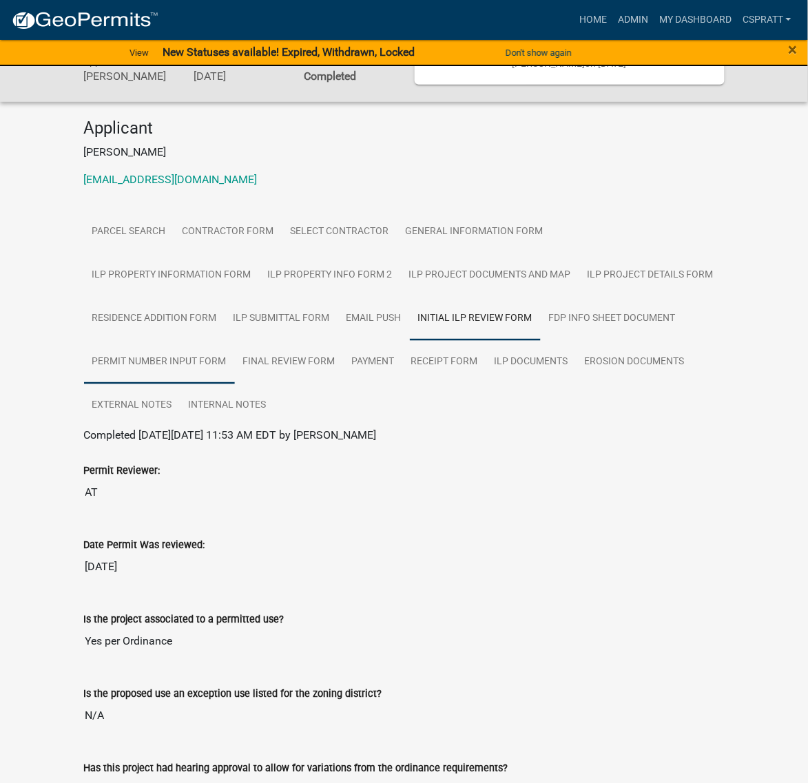
click at [235, 384] on link "Permit Number Input Form" at bounding box center [159, 362] width 151 height 44
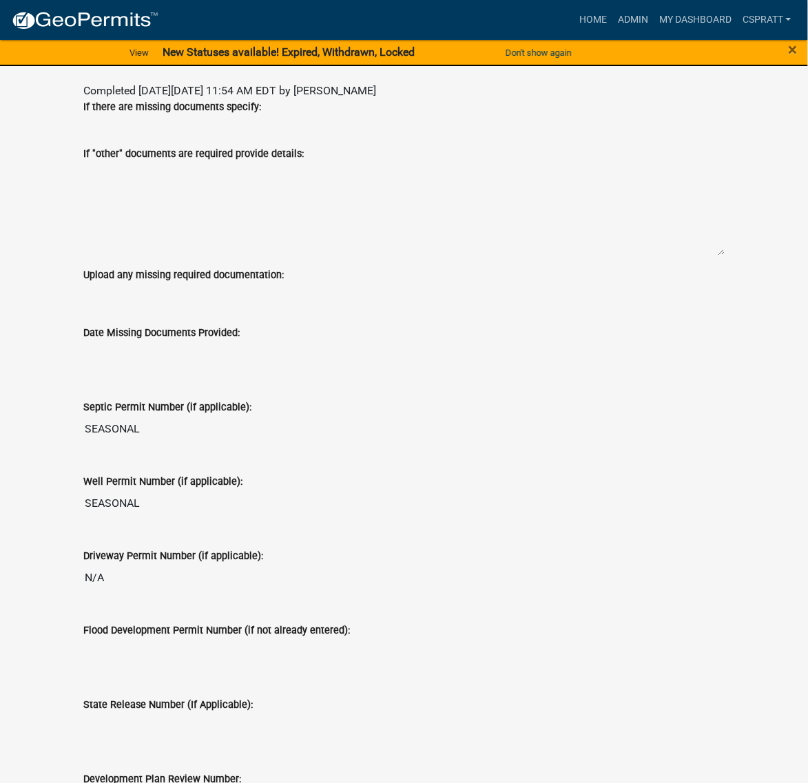
scroll to position [9, 0]
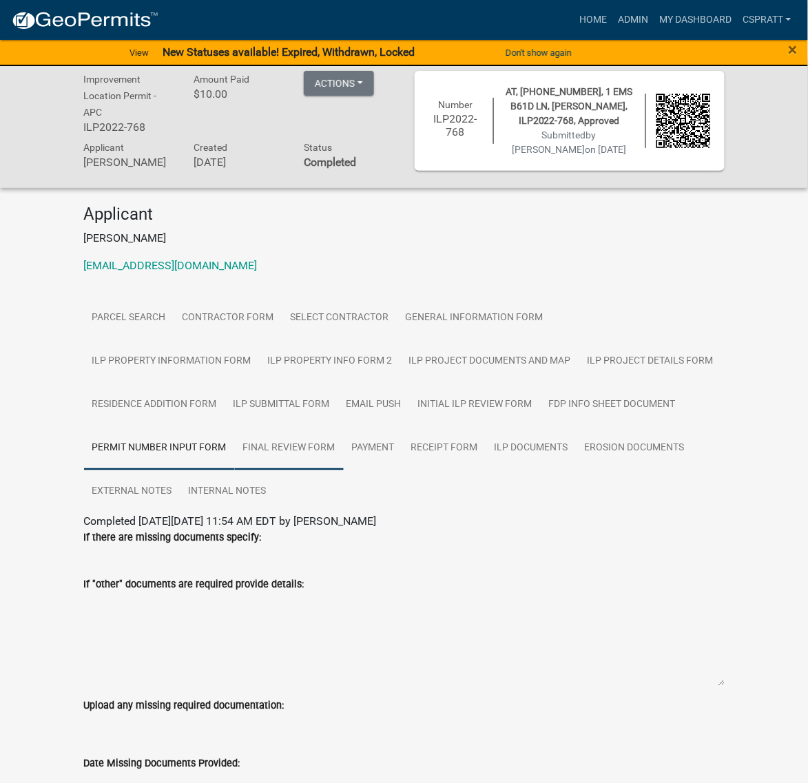
click at [235, 470] on link "Final Review Form" at bounding box center [289, 448] width 109 height 44
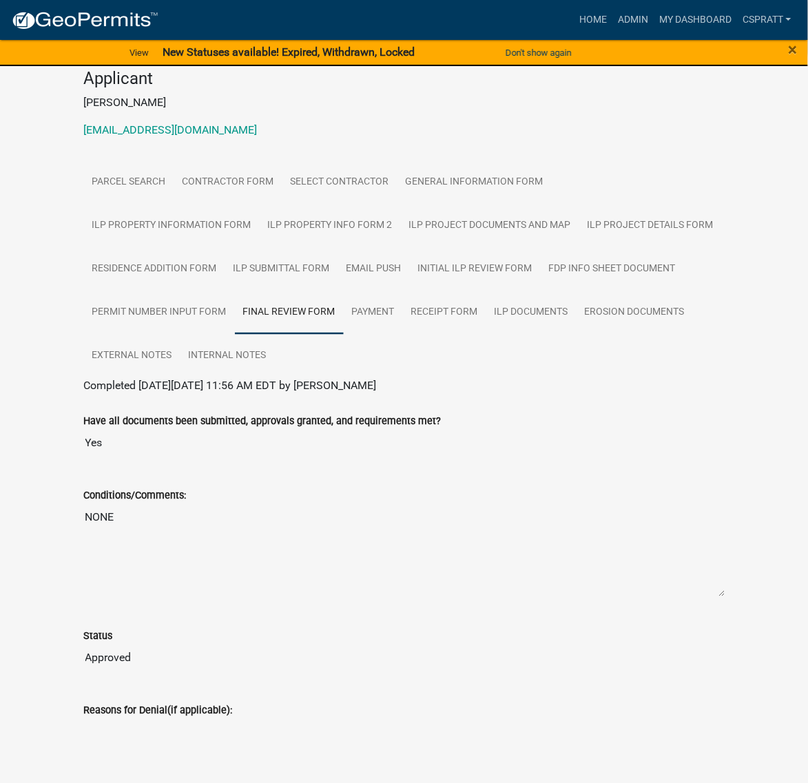
scroll to position [126, 0]
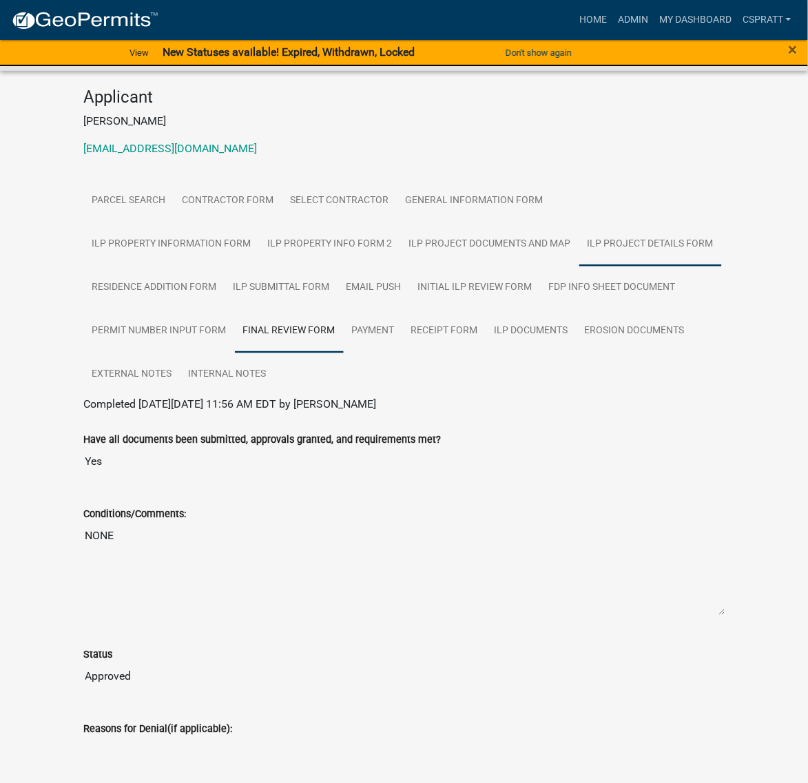
click at [579, 267] on link "ILP Project Details Form" at bounding box center [650, 244] width 143 height 44
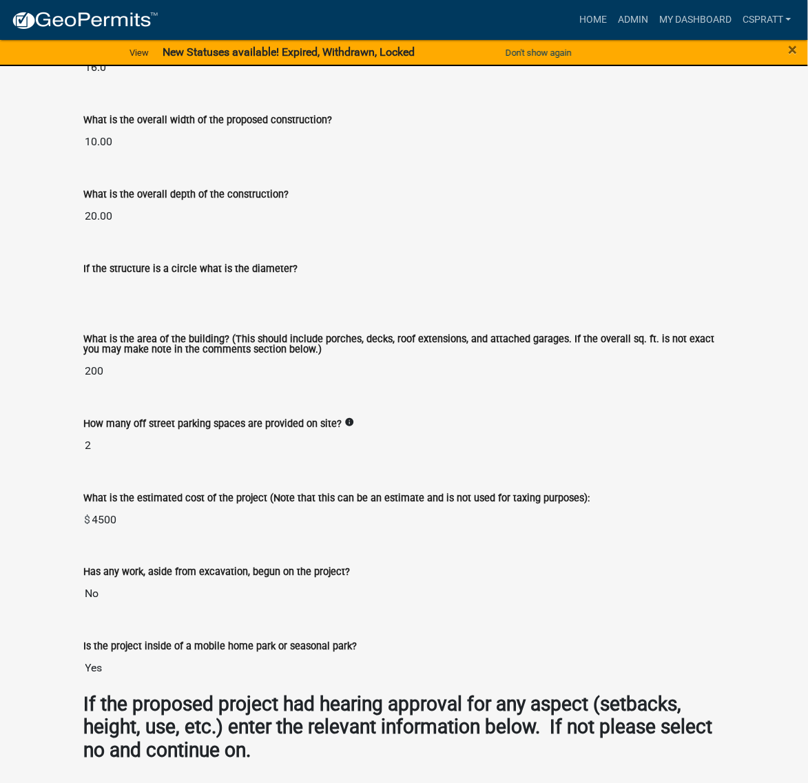
scroll to position [927, 0]
